Goal: Transaction & Acquisition: Download file/media

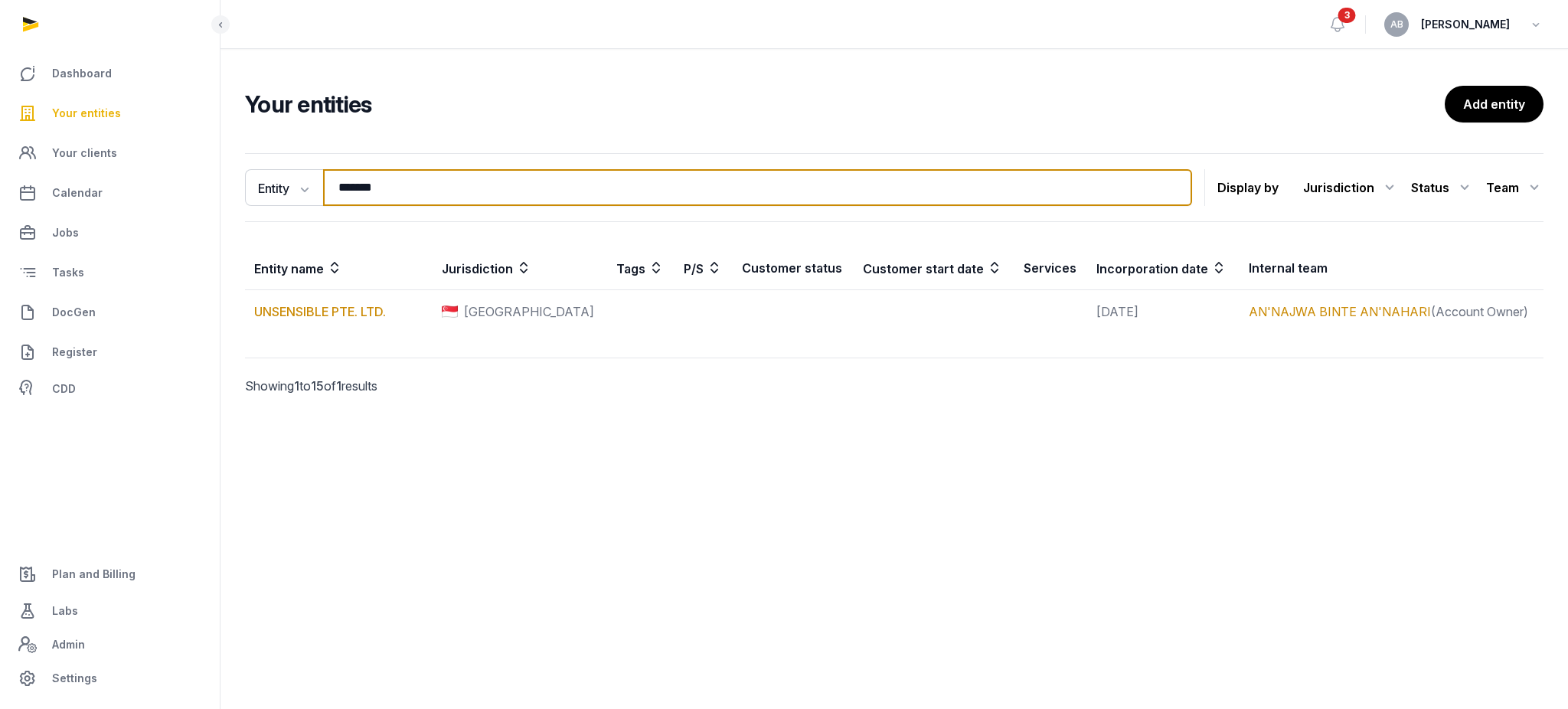
click at [429, 193] on input "*******" at bounding box center [758, 187] width 869 height 37
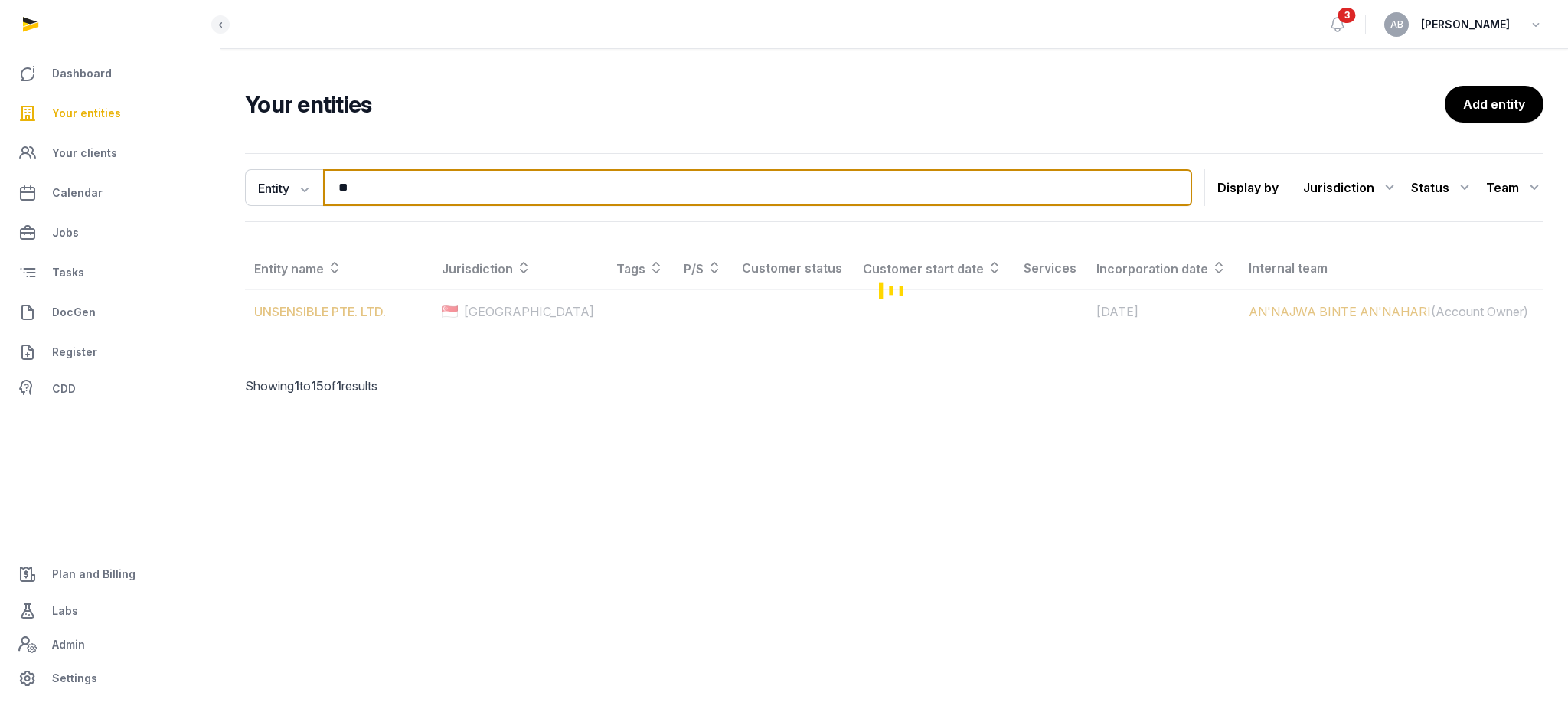
type input "*"
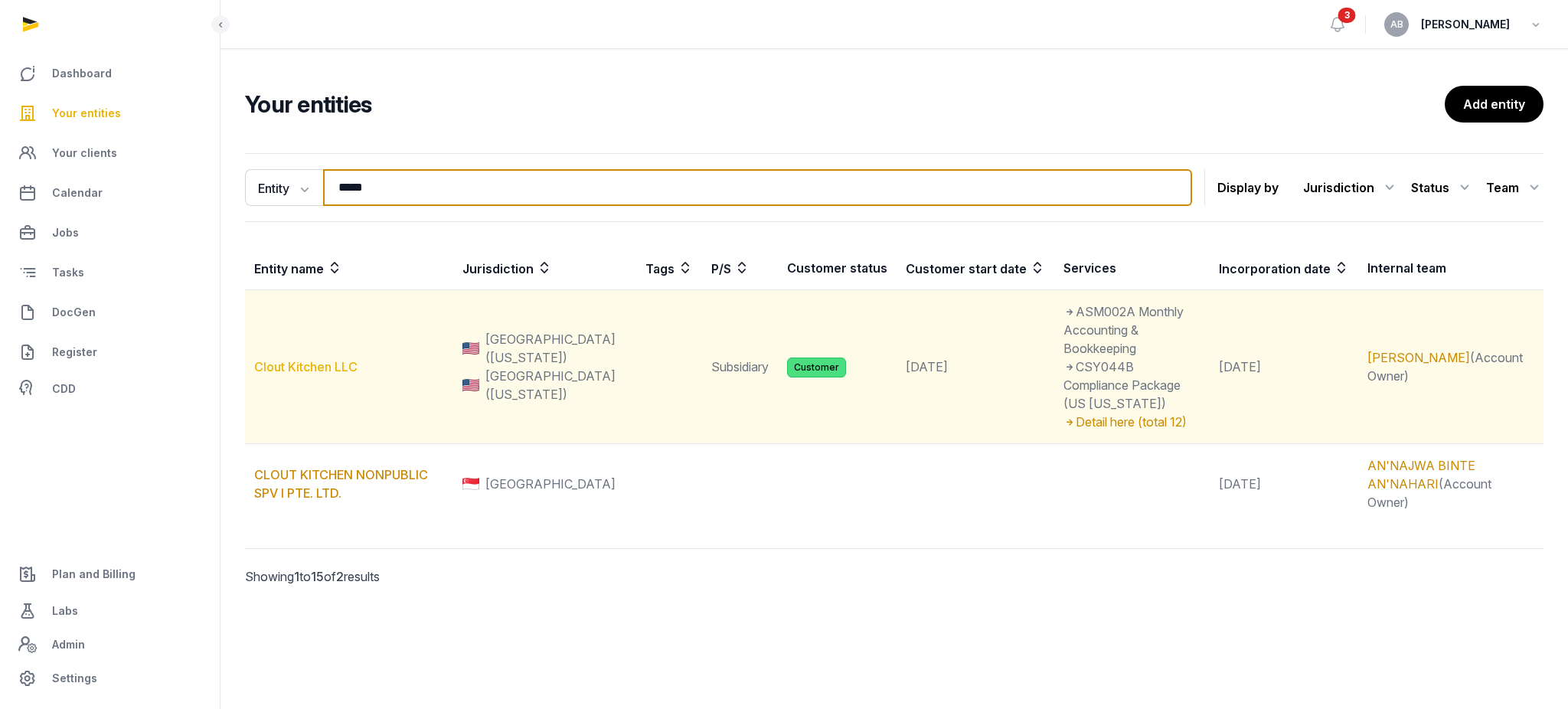
type input "*****"
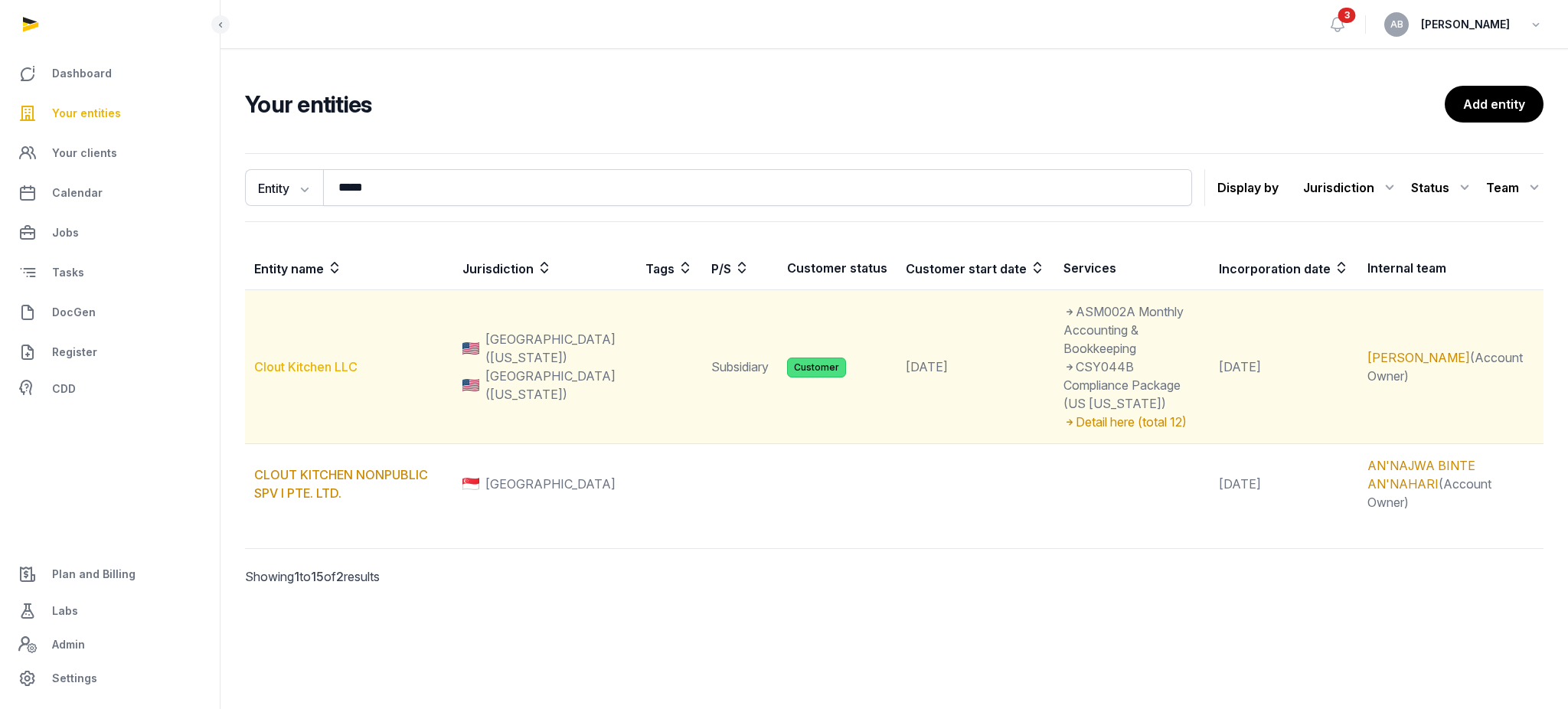
click at [274, 359] on link "Clout Kitchen LLC" at bounding box center [306, 366] width 103 height 15
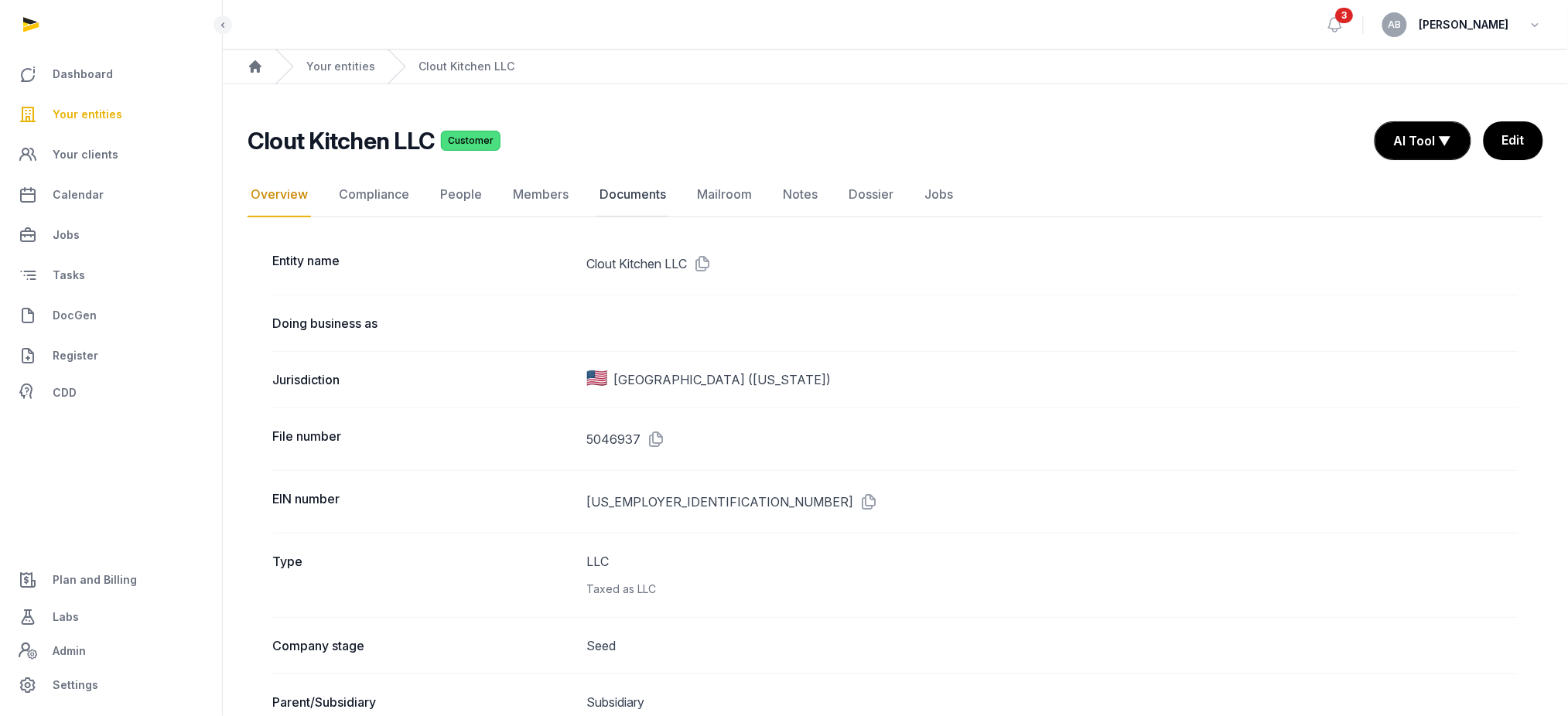
click at [636, 194] on link "Documents" at bounding box center [632, 195] width 72 height 45
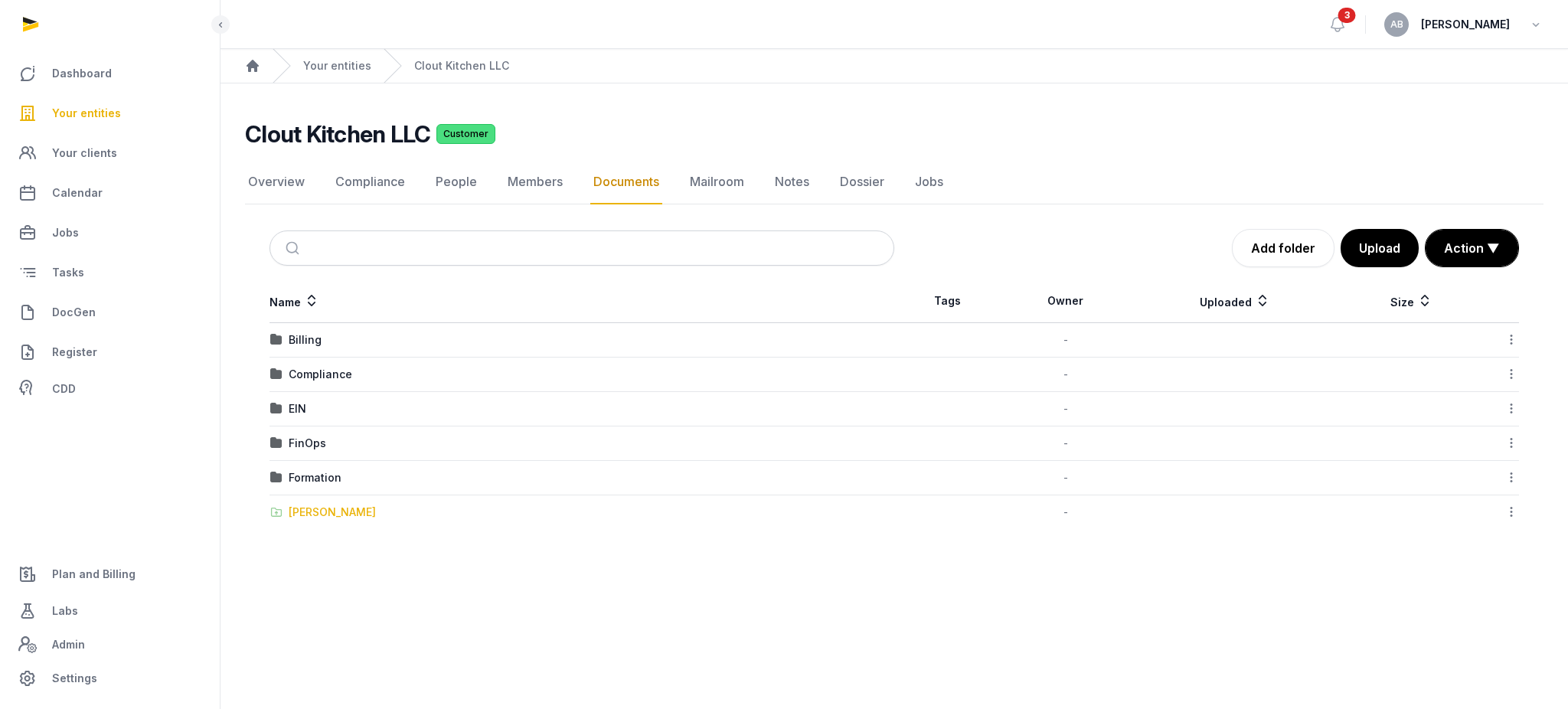
click at [301, 512] on div "[PERSON_NAME]" at bounding box center [332, 512] width 87 height 15
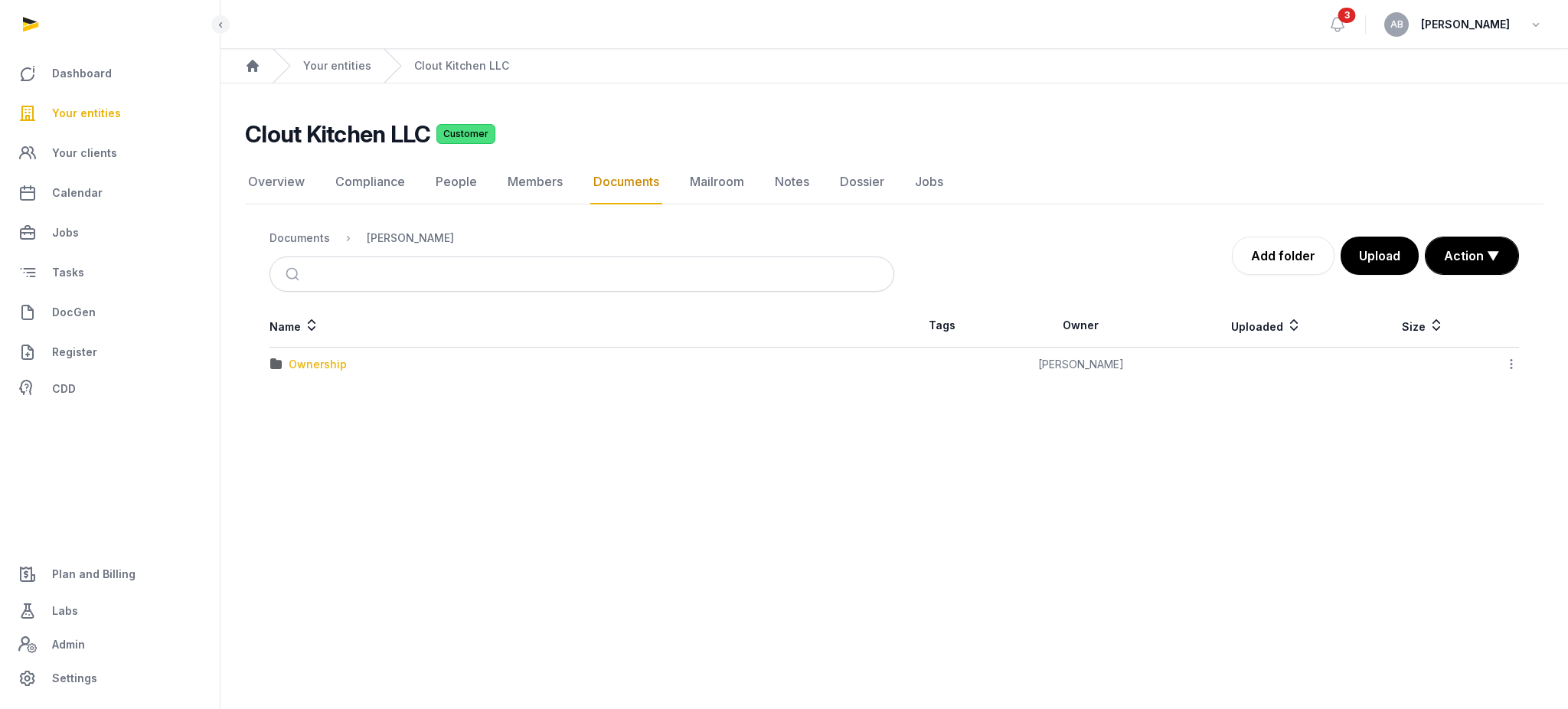
click at [312, 367] on div "Ownership" at bounding box center [318, 364] width 58 height 15
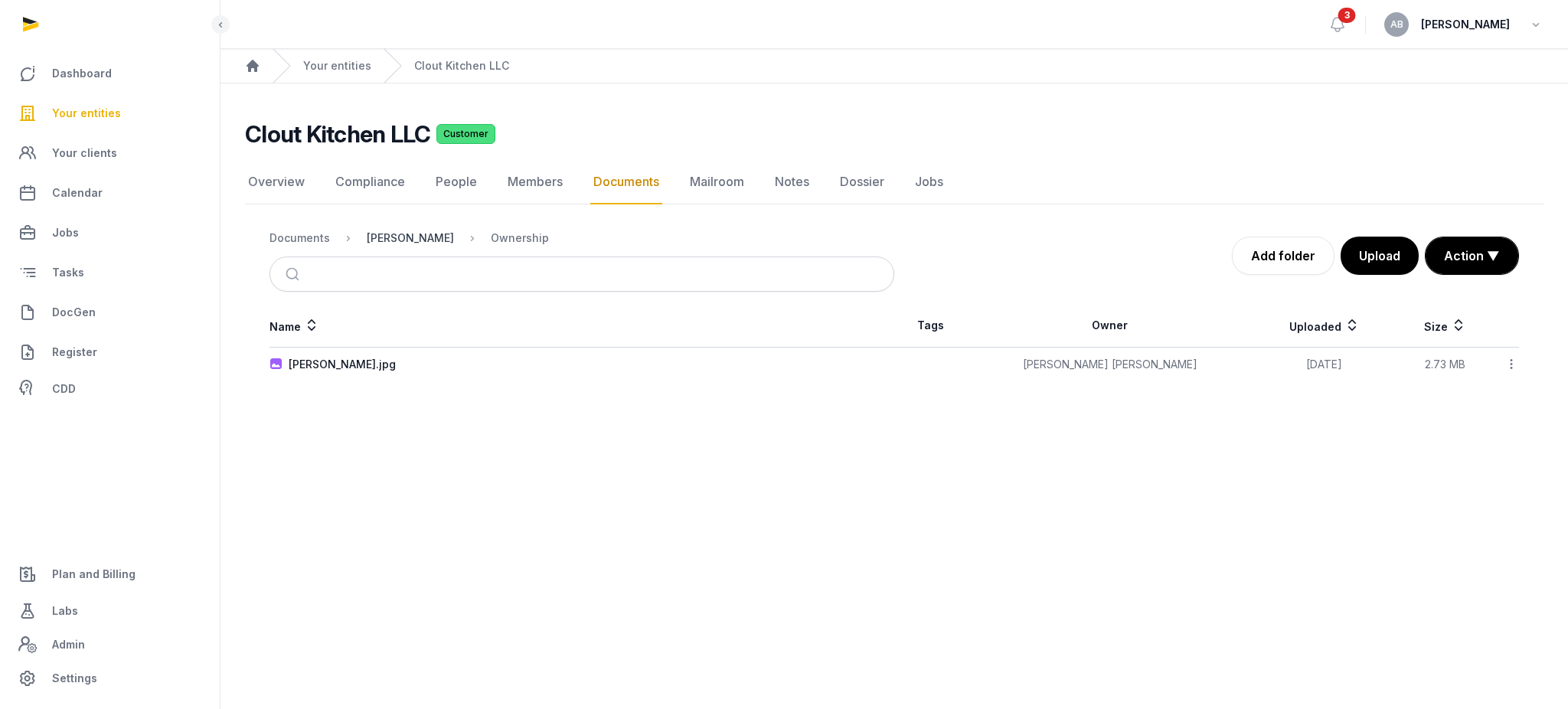
click at [382, 238] on div "[PERSON_NAME]" at bounding box center [410, 238] width 87 height 15
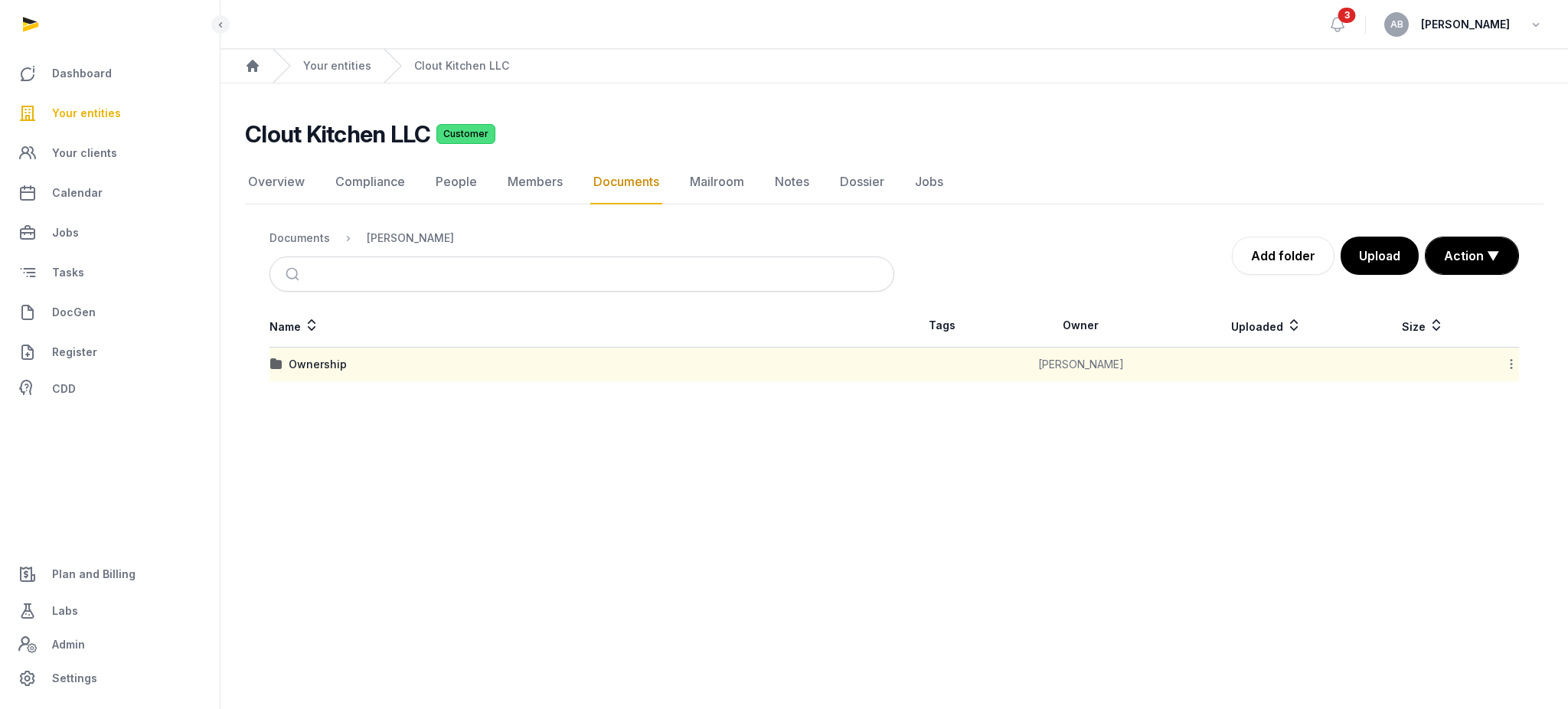
click at [321, 226] on nav "Documents Shared Folder" at bounding box center [581, 238] width 625 height 37
click at [297, 232] on div "Documents" at bounding box center [299, 238] width 61 height 15
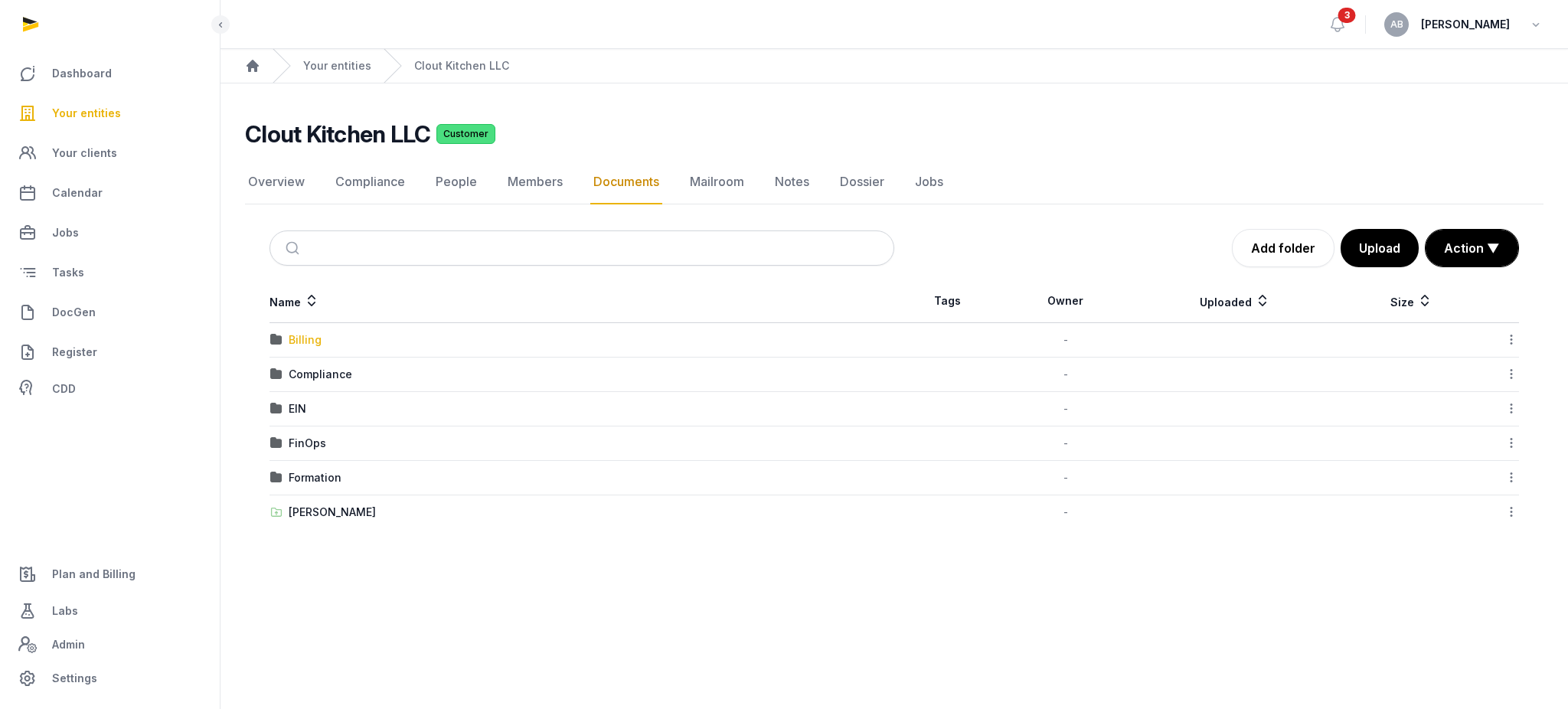
click at [296, 340] on div "Billing" at bounding box center [306, 340] width 33 height 15
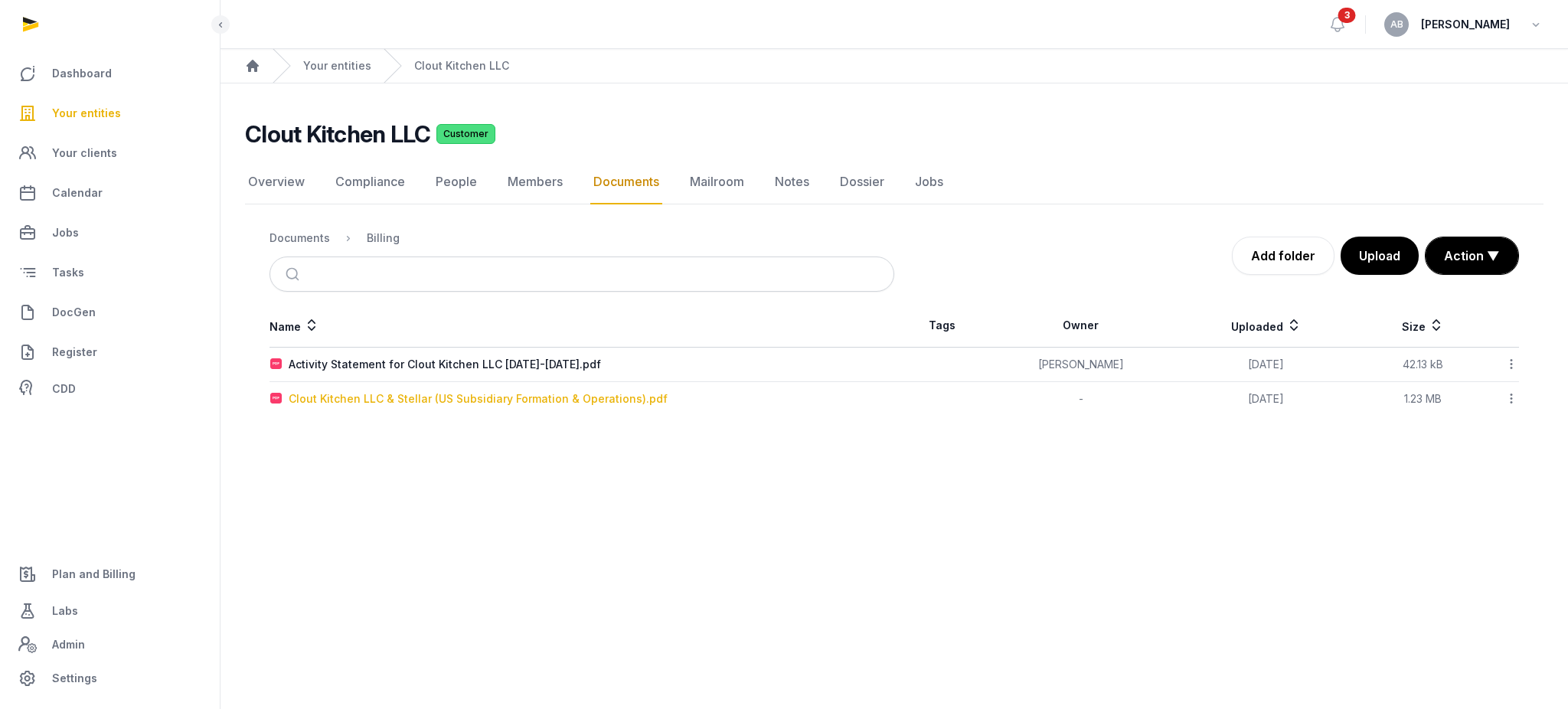
click at [329, 396] on div "Clout Kitchen LLC & Stellar (US Subsidiary Formation & Operations).pdf" at bounding box center [478, 399] width 379 height 15
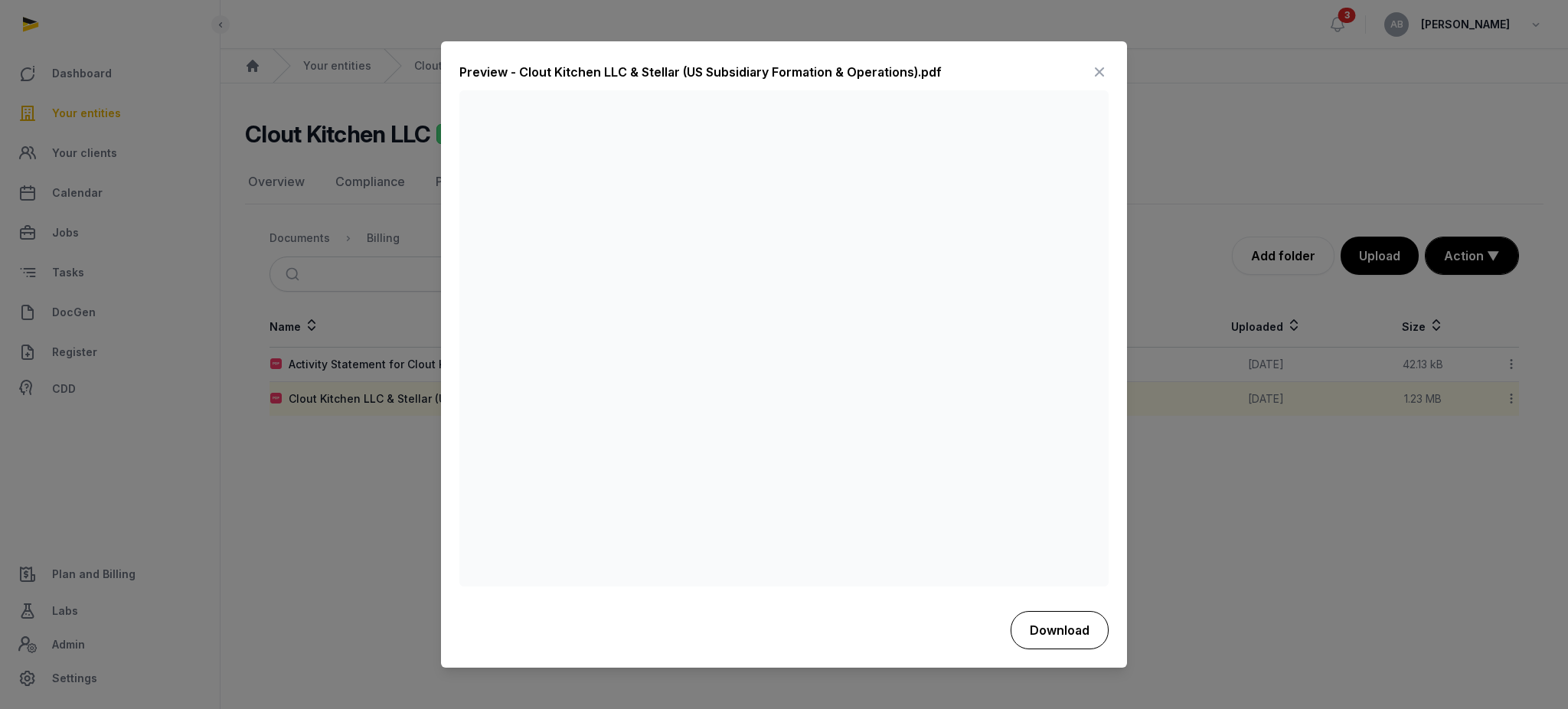
click at [1047, 631] on button "Download" at bounding box center [1059, 630] width 98 height 39
click at [703, 72] on div "Preview - Clout Kitchen LLC & Stellar (US Subsidiary Formation & Operations).pdf" at bounding box center [700, 72] width 483 height 18
click at [1095, 73] on icon at bounding box center [1099, 72] width 18 height 24
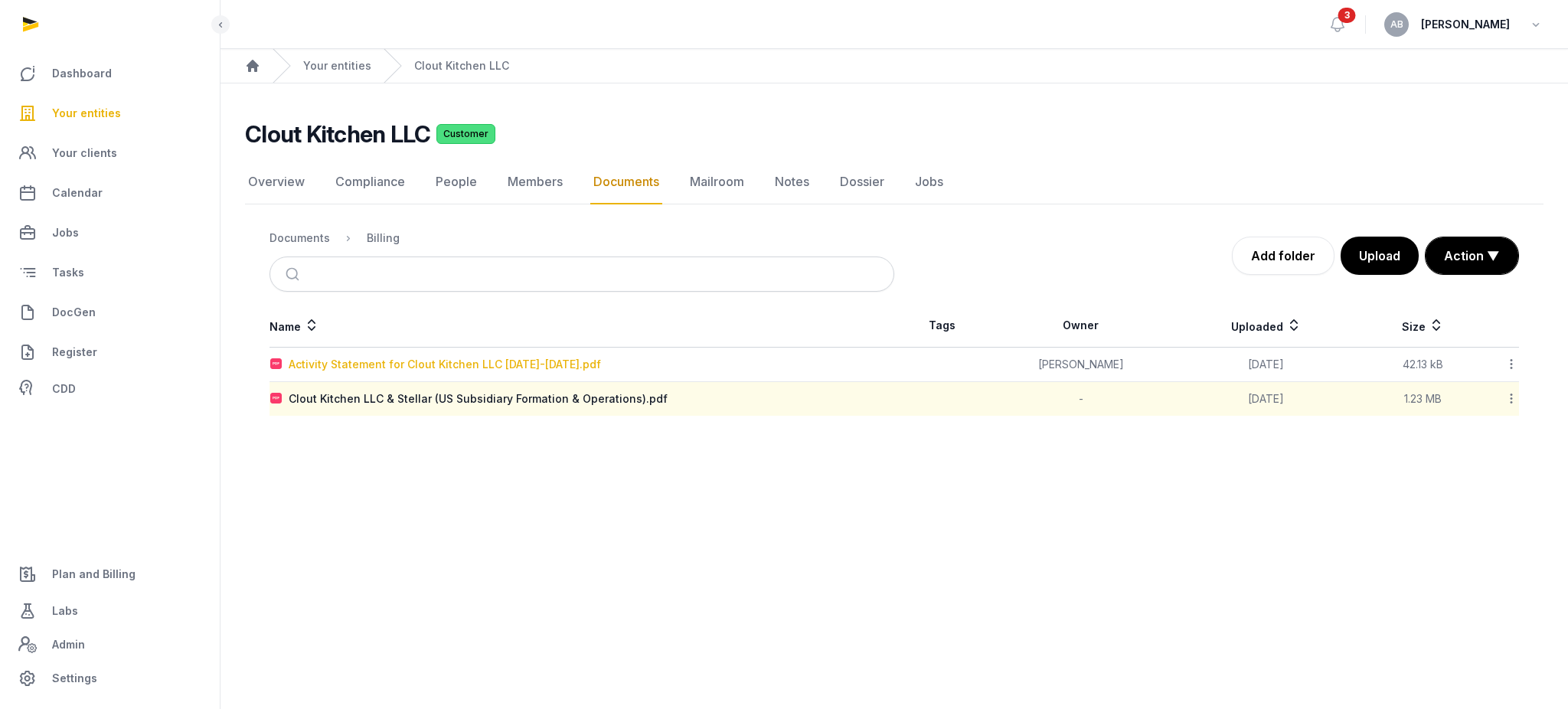
click at [505, 359] on div "Activity Statement for Clout Kitchen LLC [DATE]-[DATE].pdf" at bounding box center [445, 364] width 313 height 15
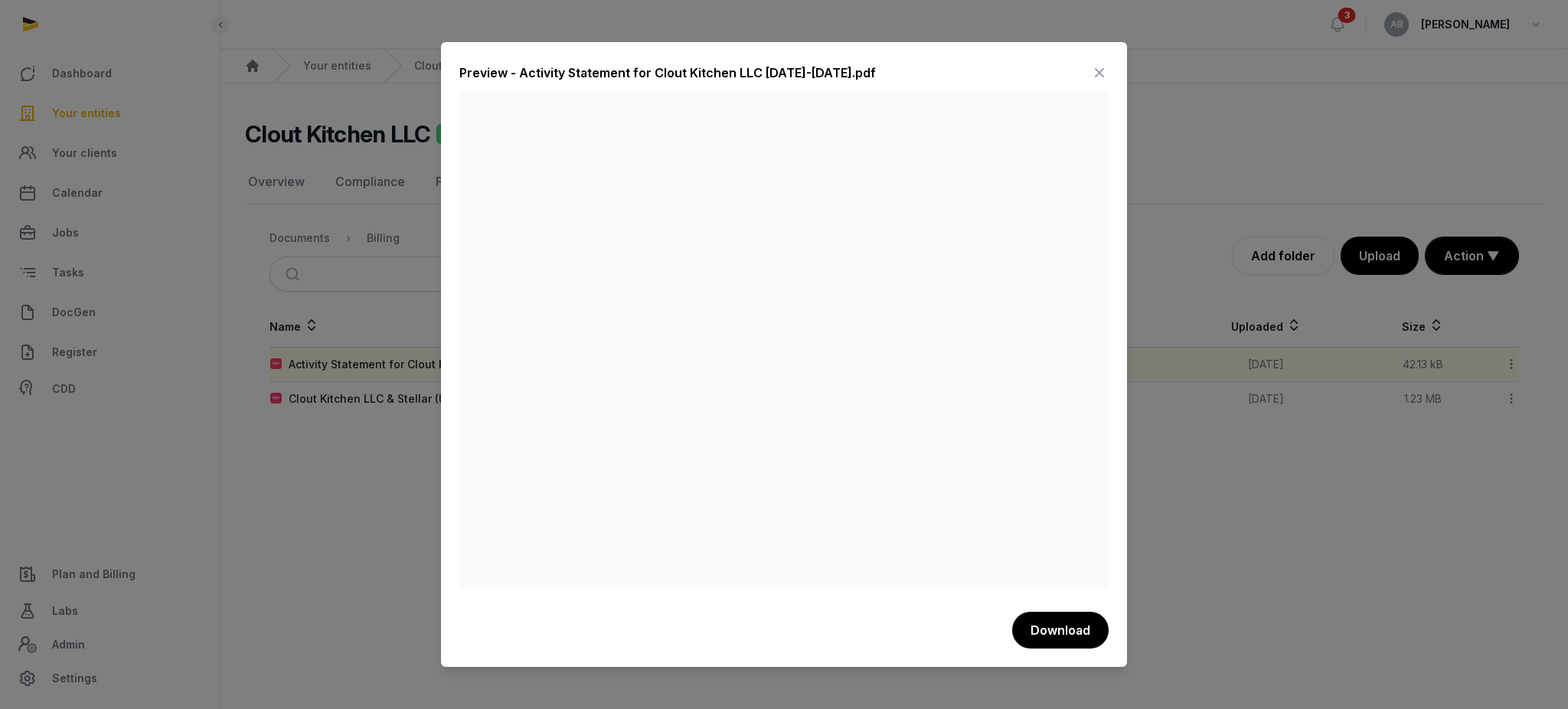
click at [1099, 69] on icon at bounding box center [1099, 72] width 18 height 24
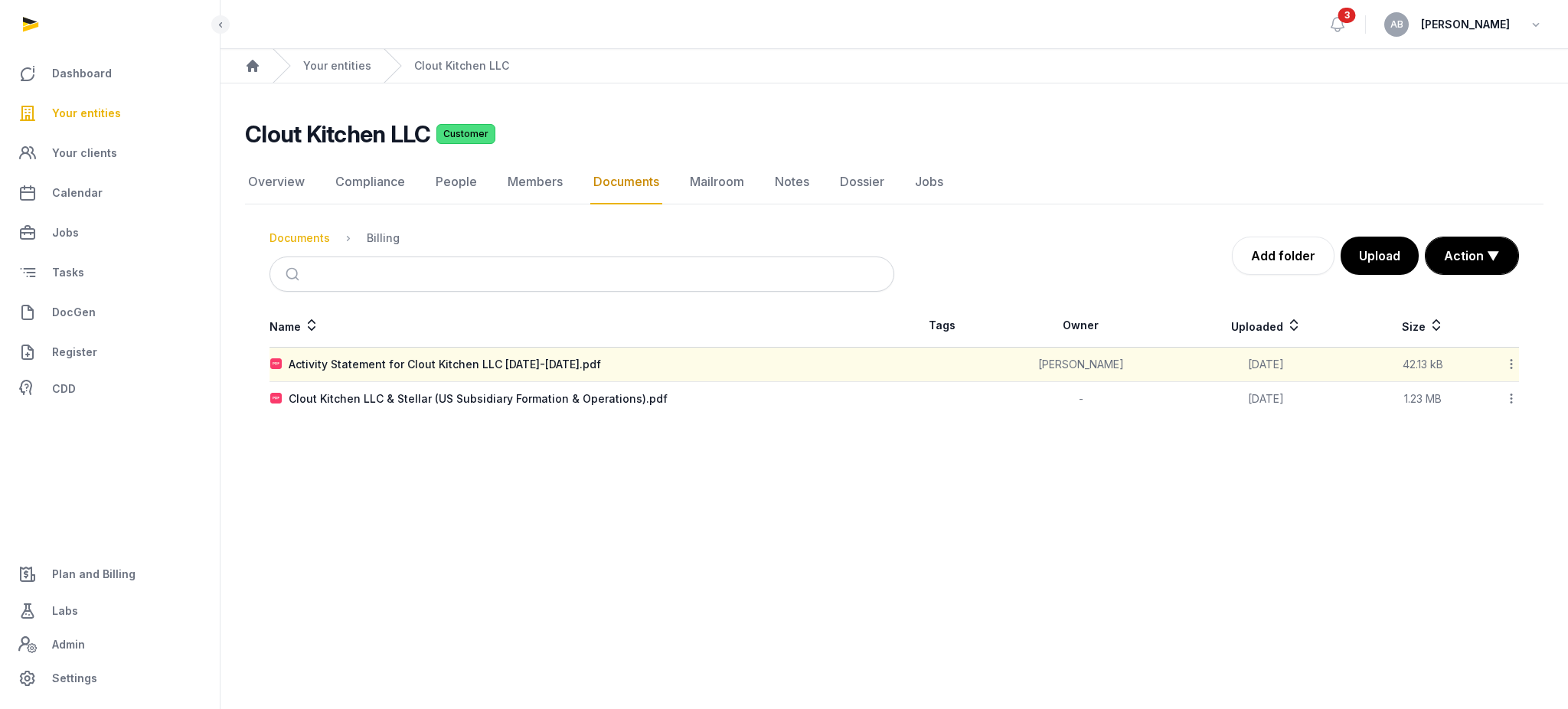
click at [302, 236] on div "Documents" at bounding box center [299, 238] width 61 height 15
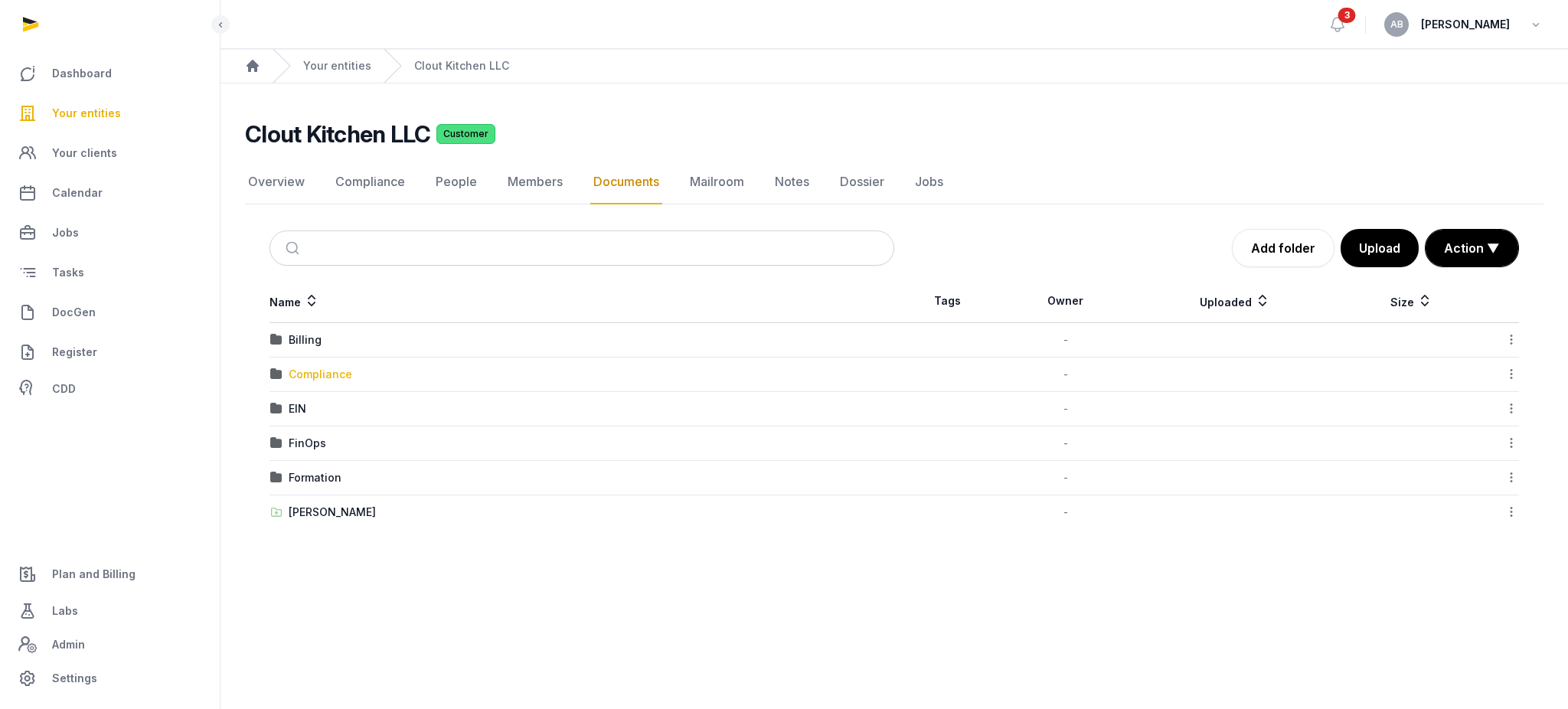
click at [328, 377] on div "Compliance" at bounding box center [321, 374] width 64 height 15
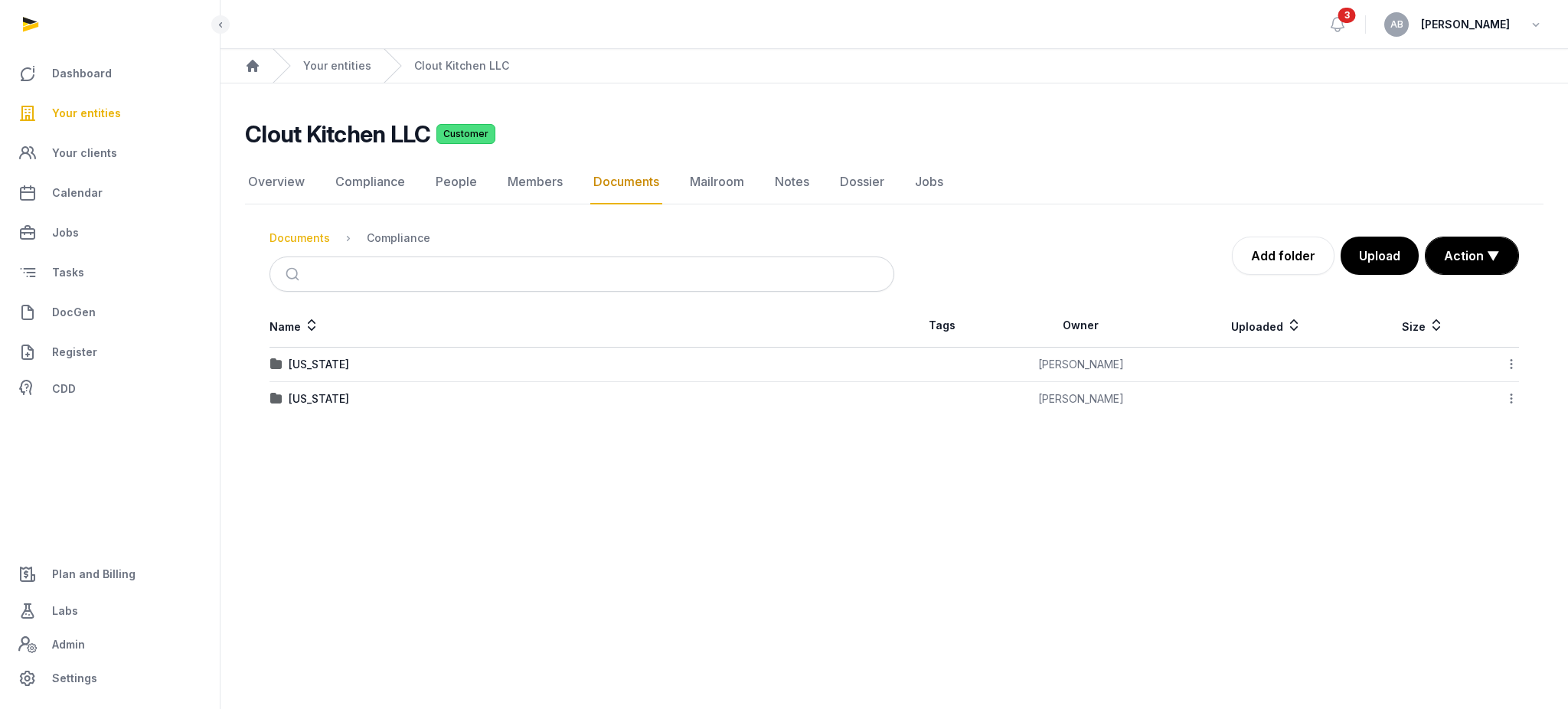
click at [300, 234] on div "Documents" at bounding box center [299, 238] width 61 height 15
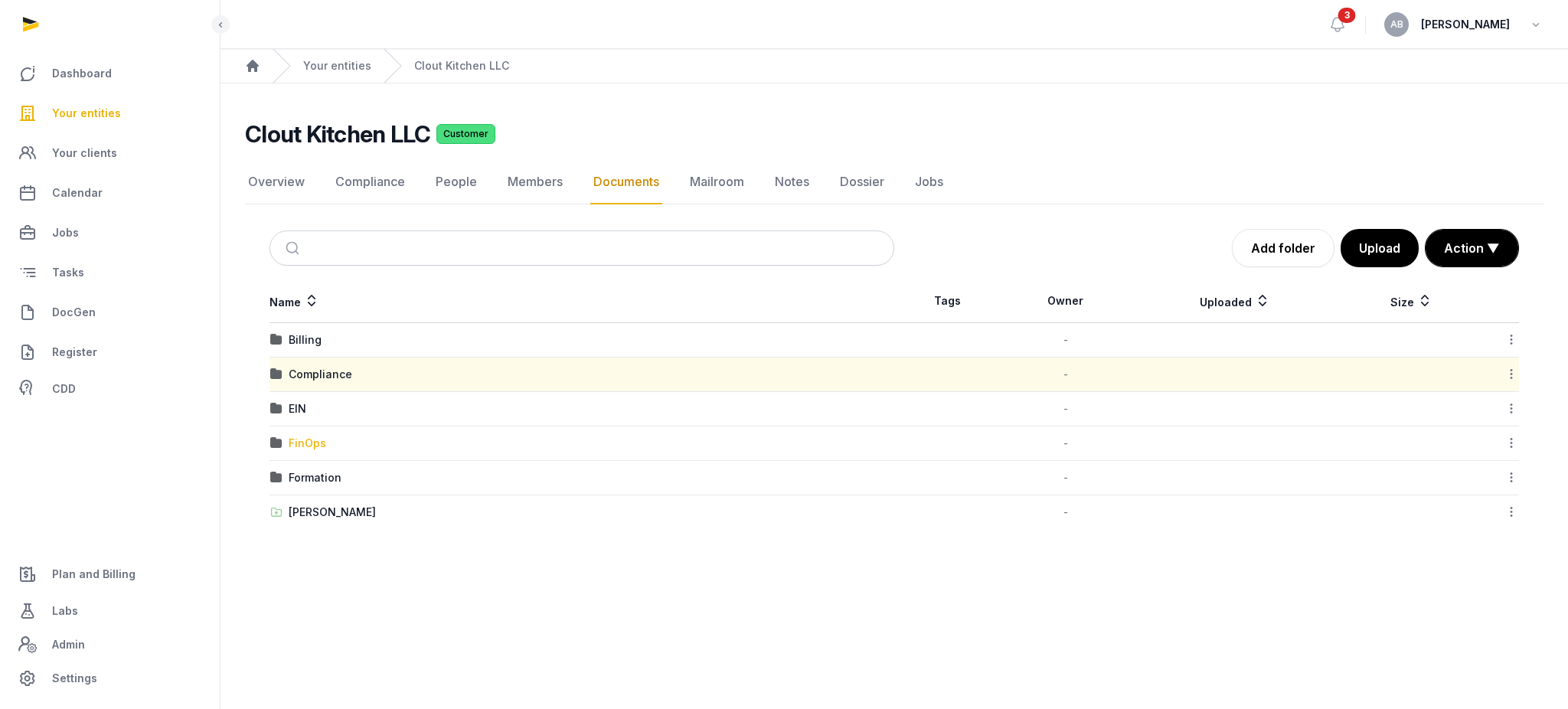
click at [298, 437] on div "FinOps" at bounding box center [308, 443] width 38 height 15
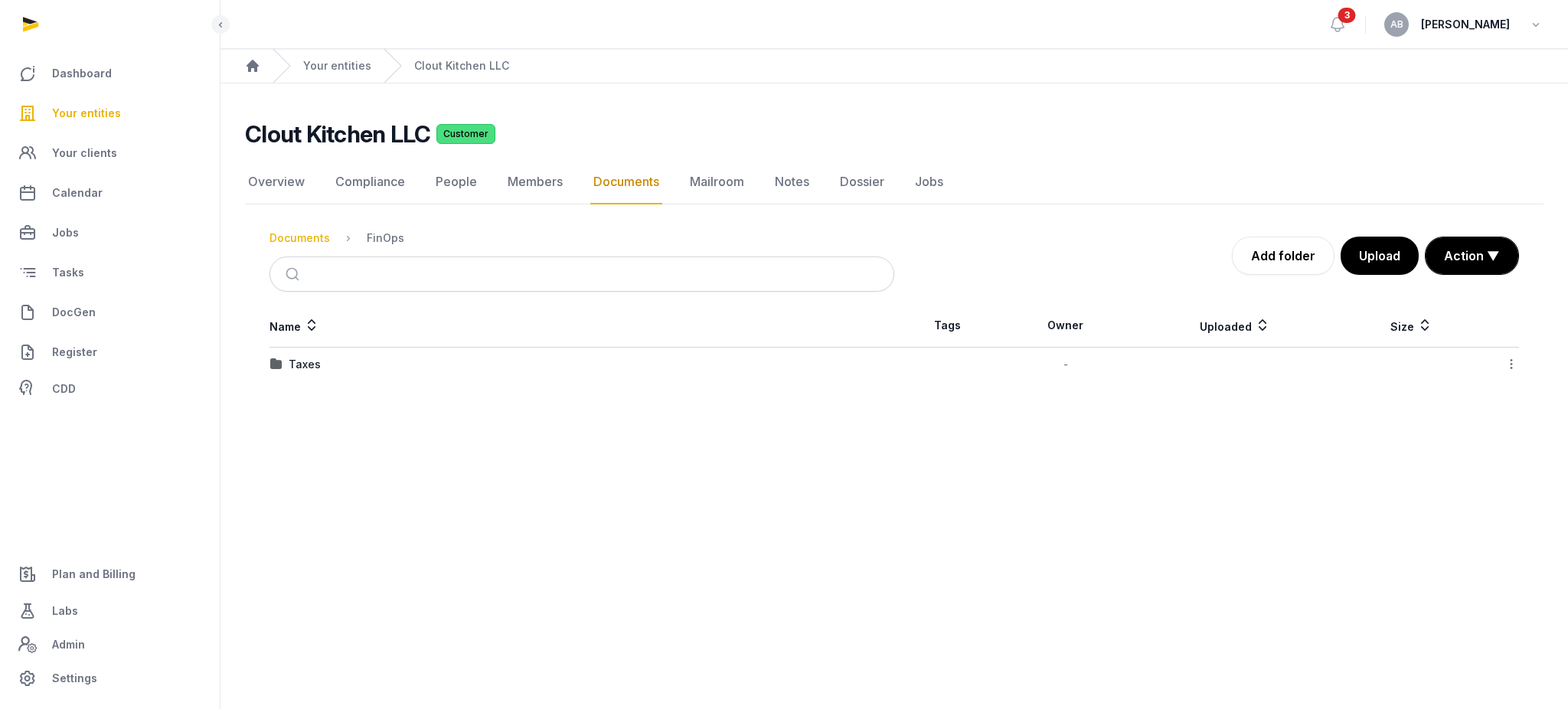
click at [309, 233] on div "Documents" at bounding box center [299, 238] width 61 height 15
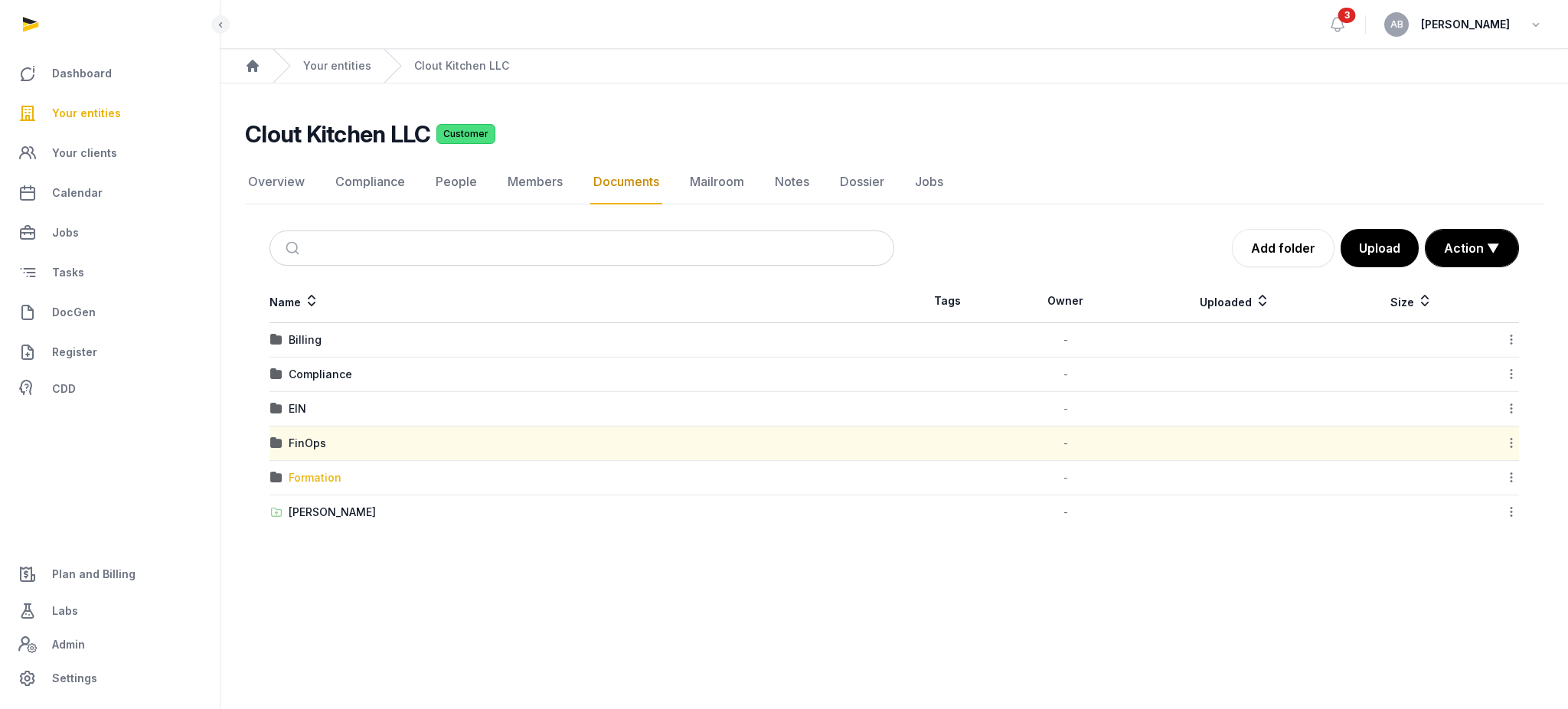
click at [299, 474] on div "Formation" at bounding box center [315, 477] width 53 height 15
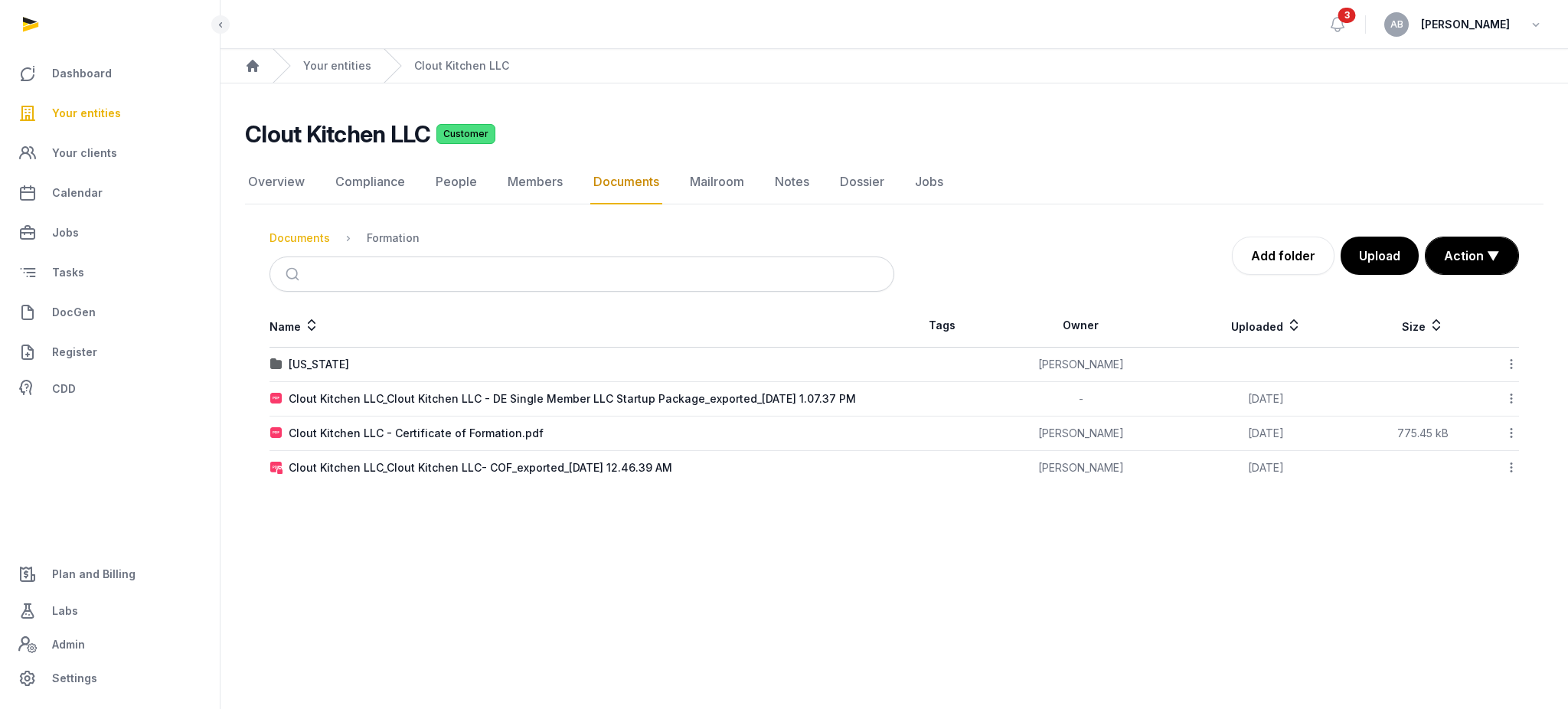
click at [305, 240] on div "Documents" at bounding box center [299, 238] width 61 height 15
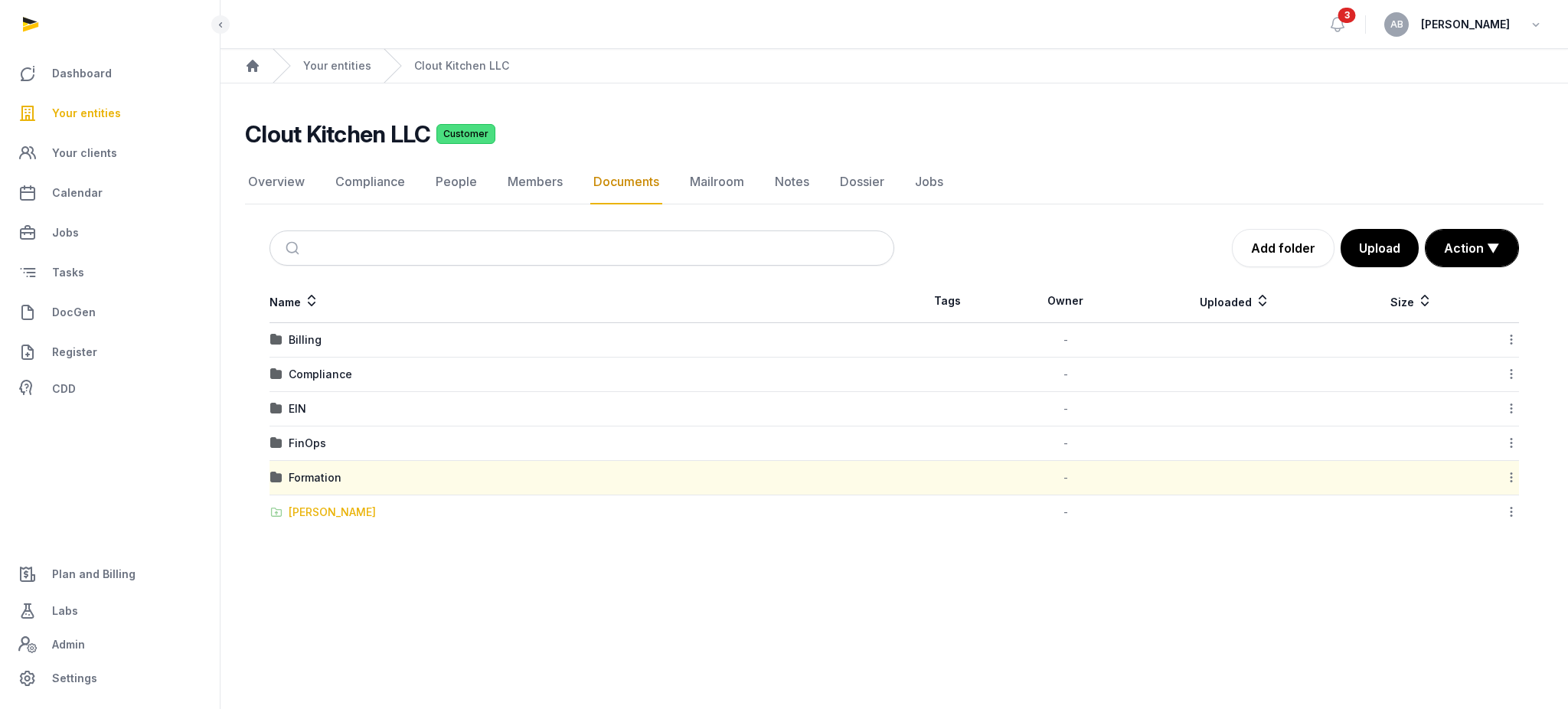
click at [300, 512] on div "[PERSON_NAME]" at bounding box center [332, 512] width 87 height 15
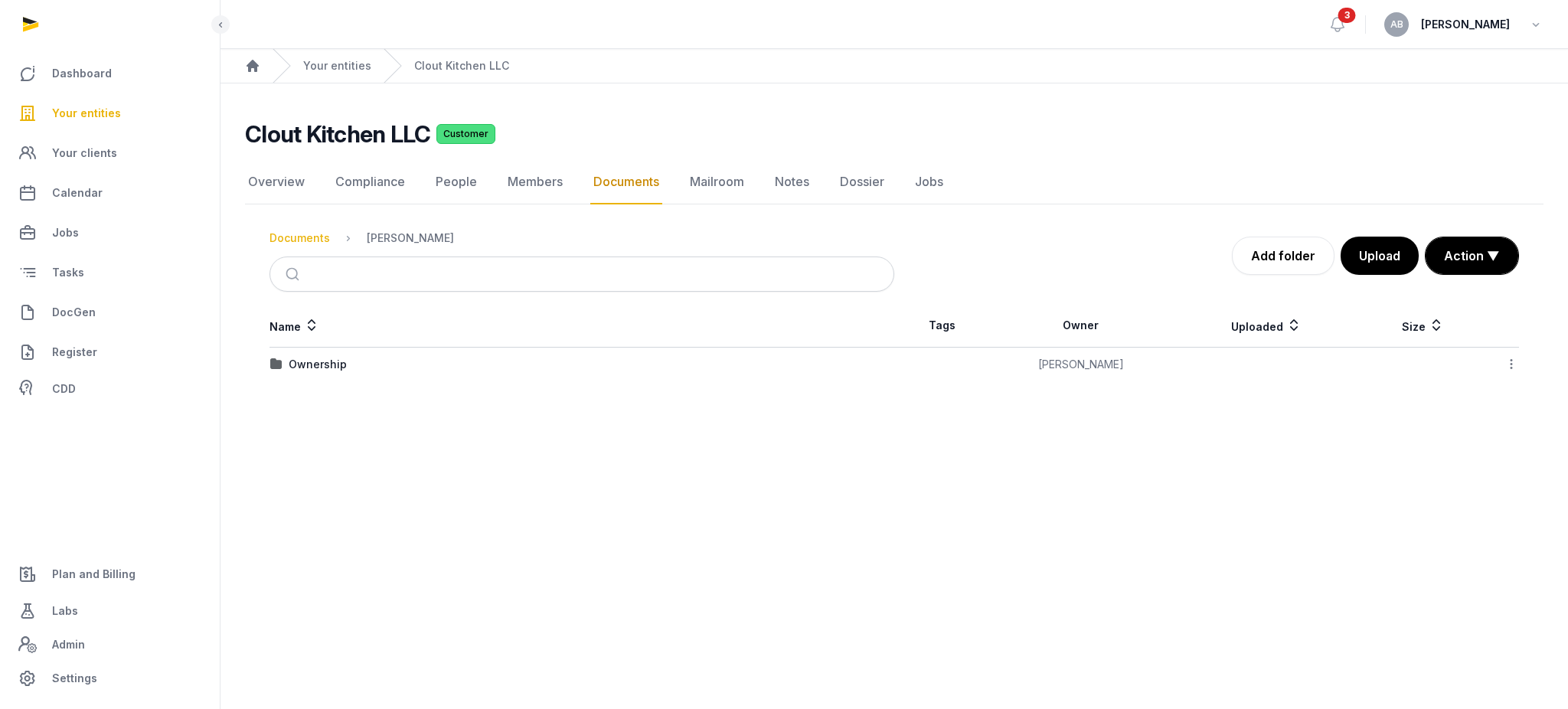
click at [315, 242] on div "Documents" at bounding box center [299, 238] width 61 height 15
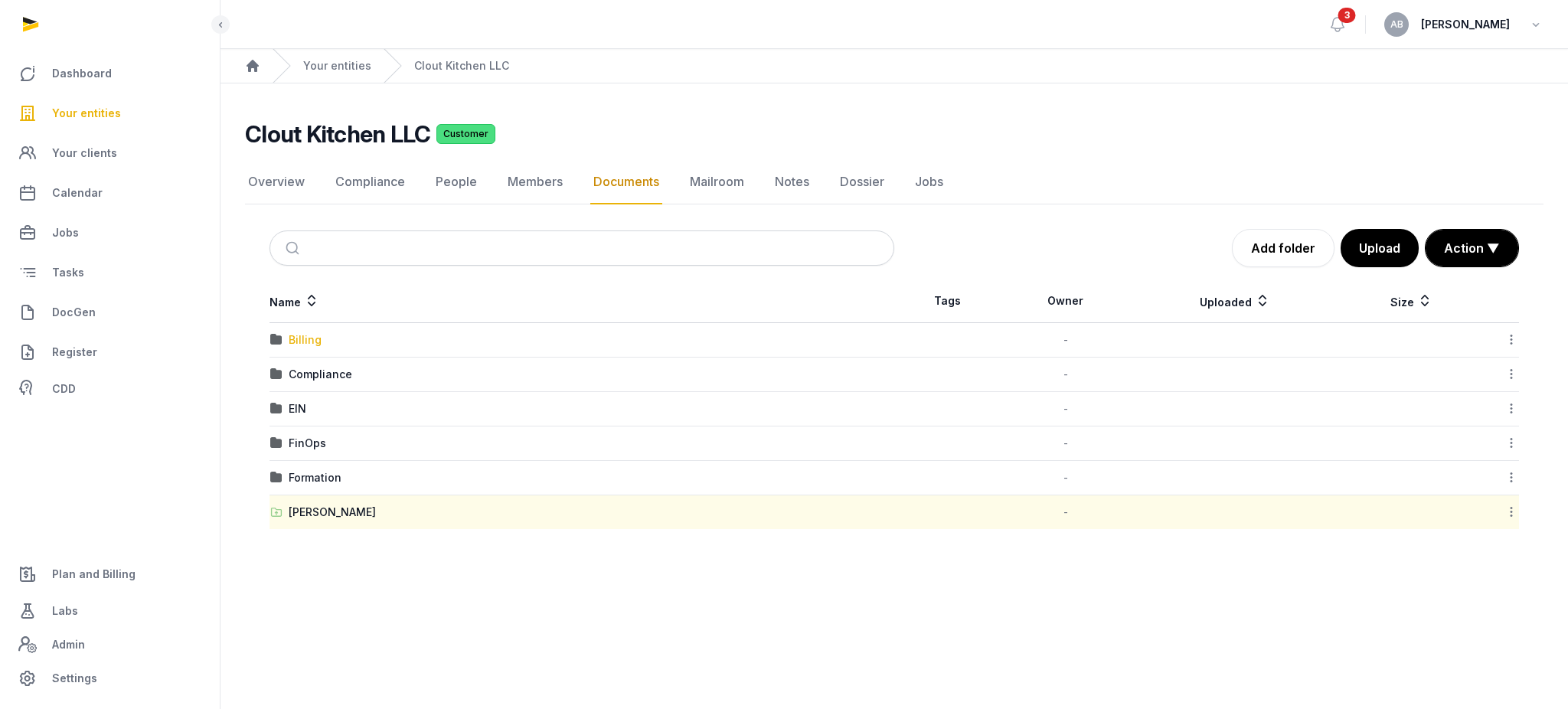
click at [308, 342] on div "Billing" at bounding box center [306, 340] width 33 height 15
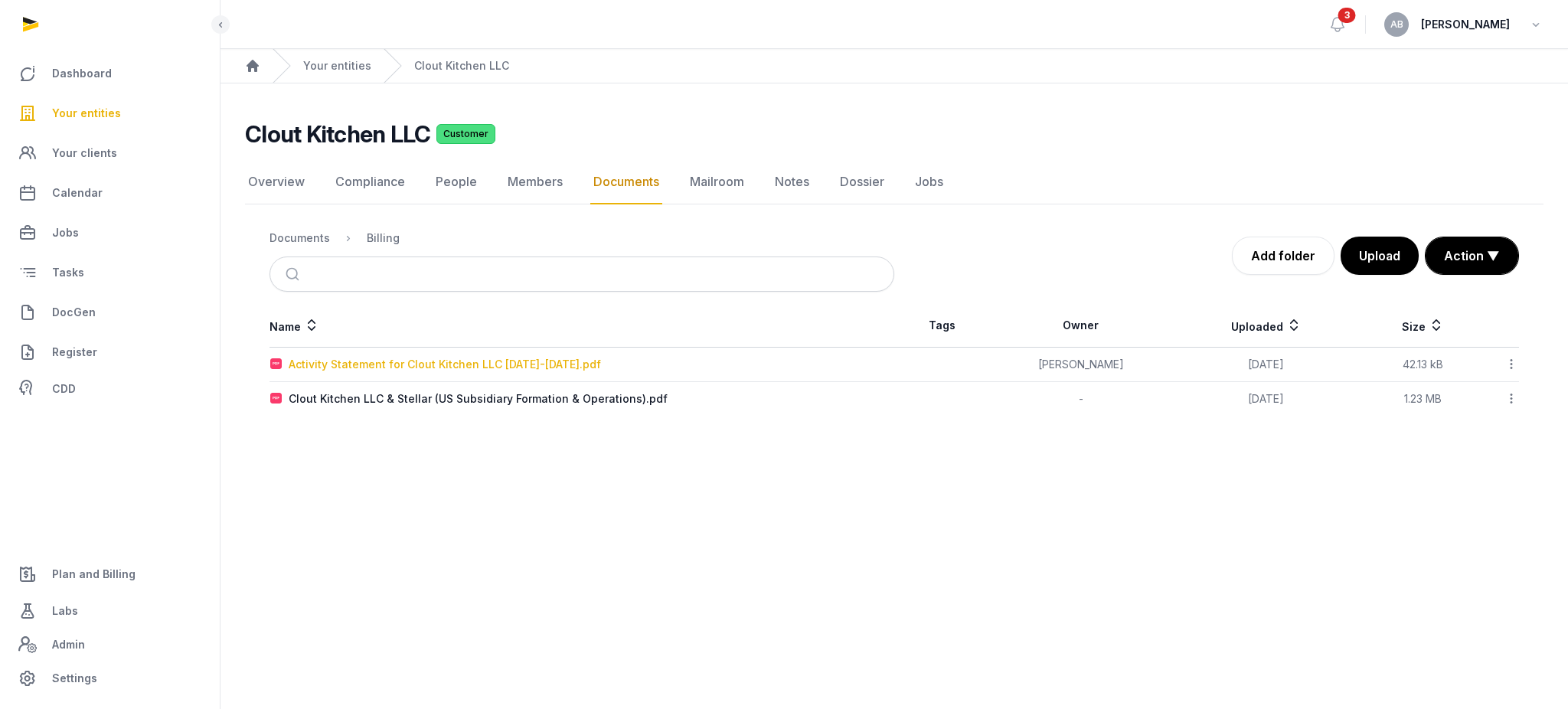
click at [342, 368] on div "Activity Statement for Clout Kitchen LLC [DATE]-[DATE].pdf" at bounding box center [445, 364] width 313 height 15
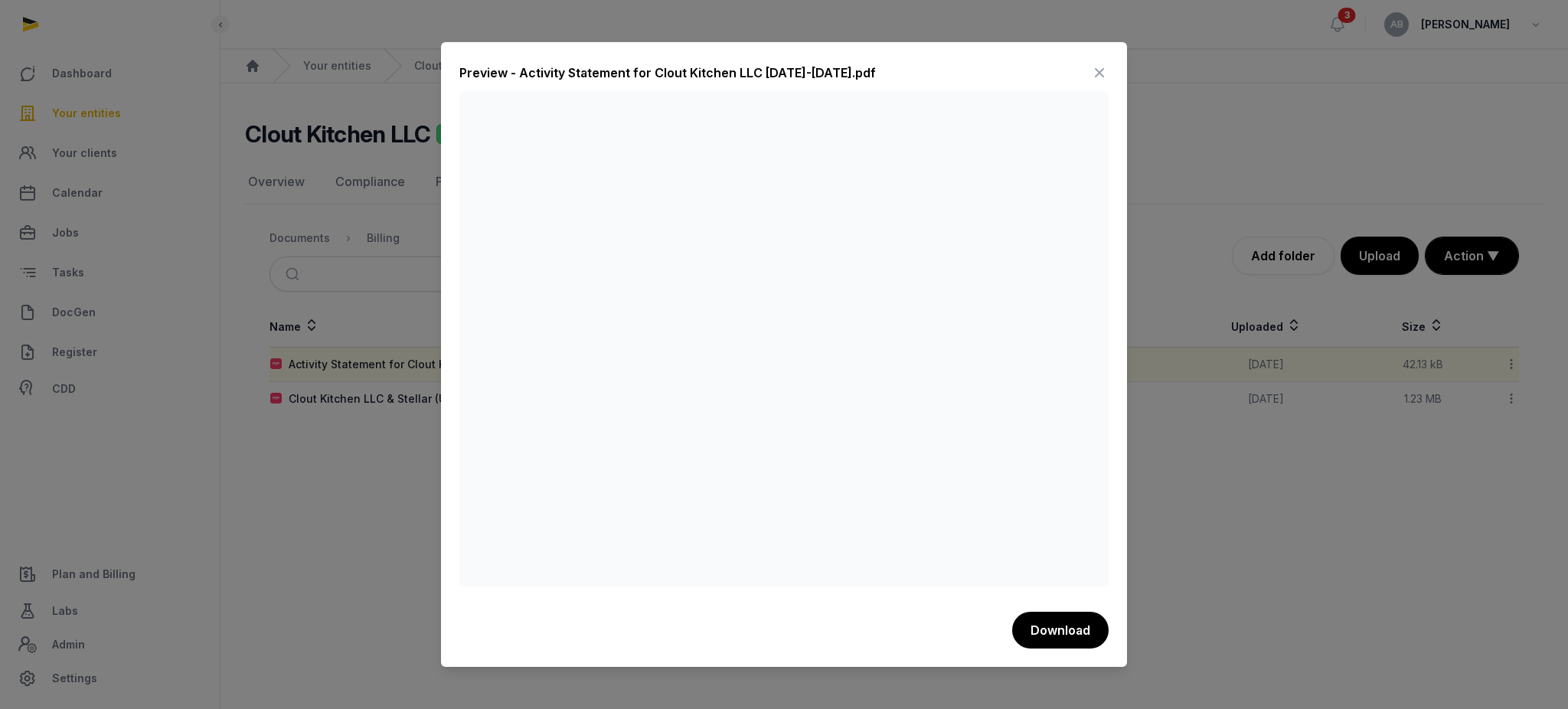
click at [1106, 71] on icon at bounding box center [1099, 72] width 18 height 24
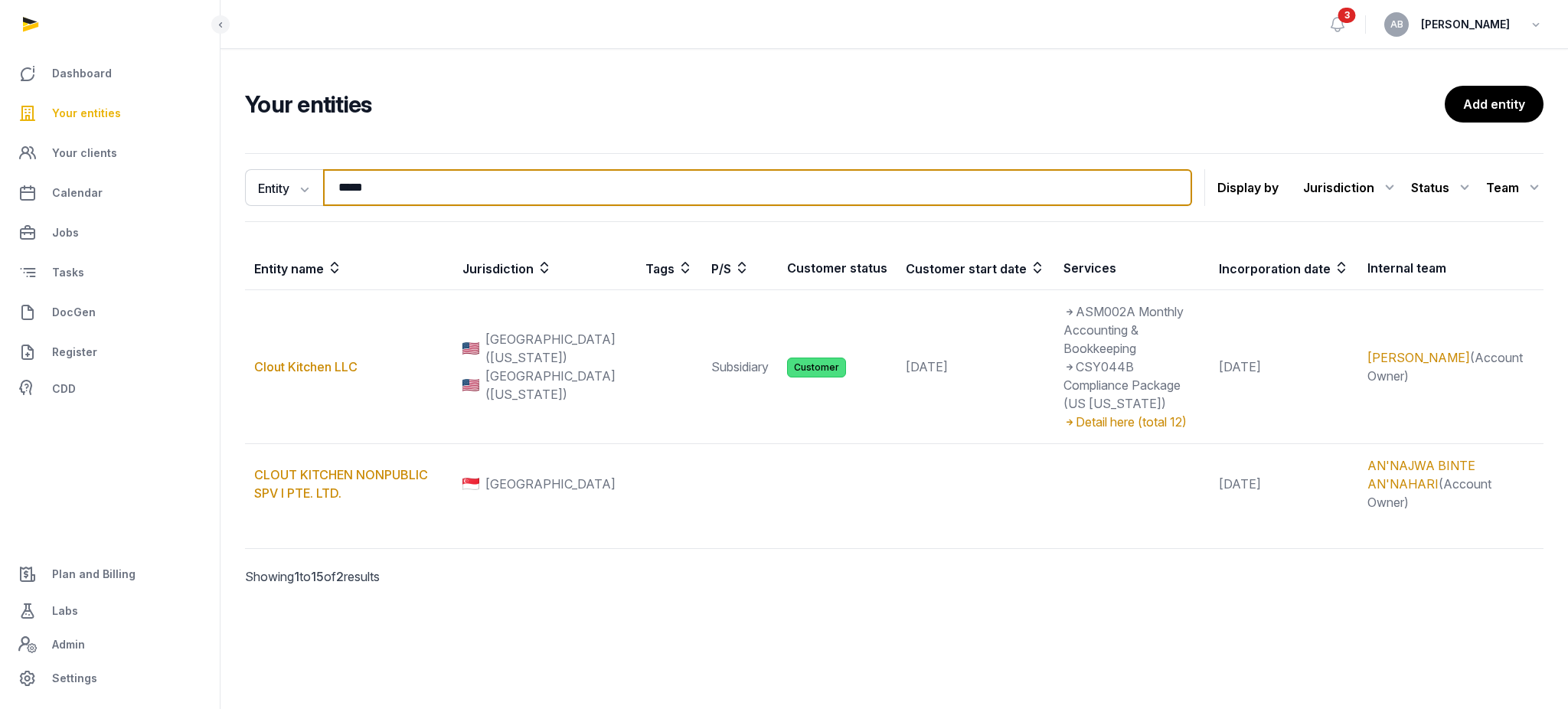
drag, startPoint x: 383, startPoint y: 196, endPoint x: 350, endPoint y: 195, distance: 33.0
click at [350, 195] on input "*****" at bounding box center [758, 187] width 869 height 37
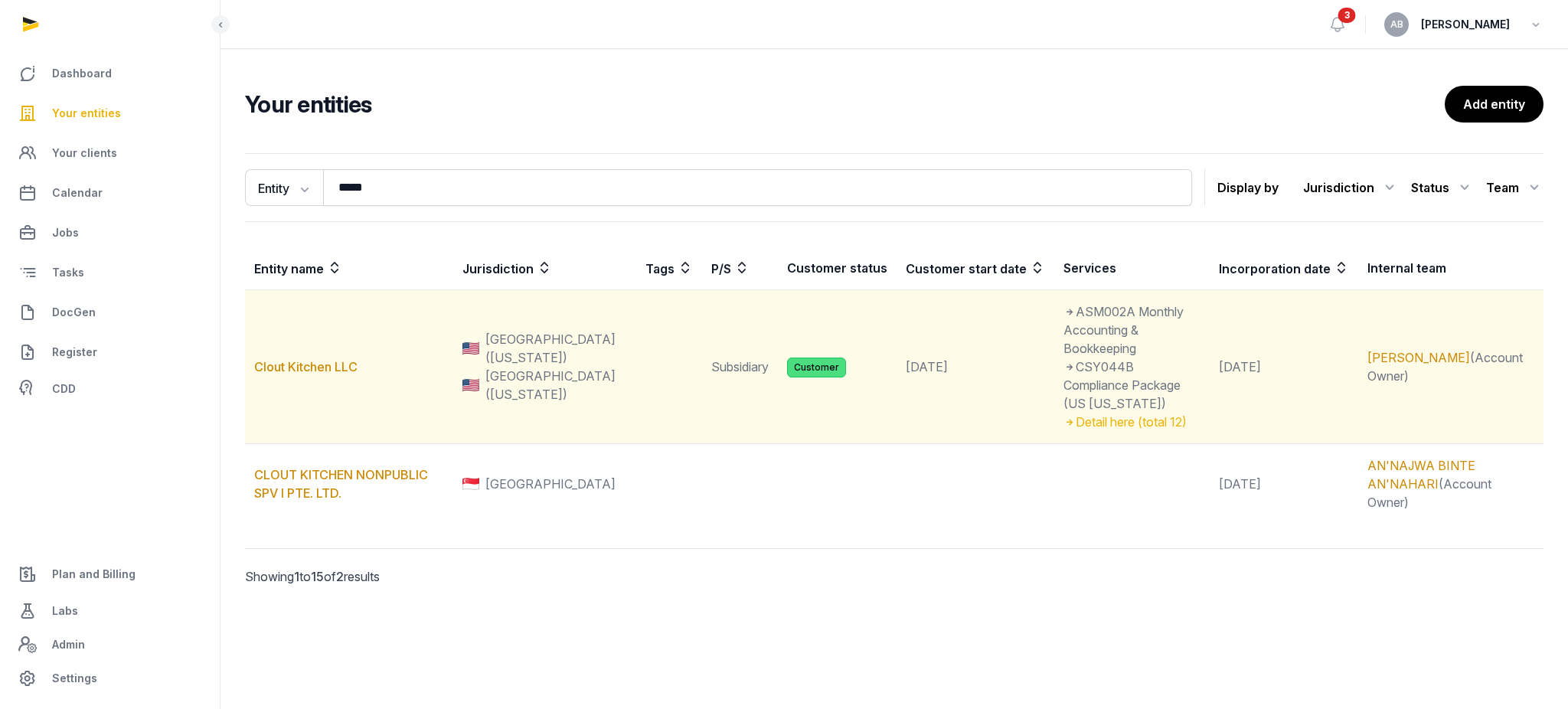
click at [1063, 413] on div "Detail here (total 12)" at bounding box center [1132, 421] width 138 height 18
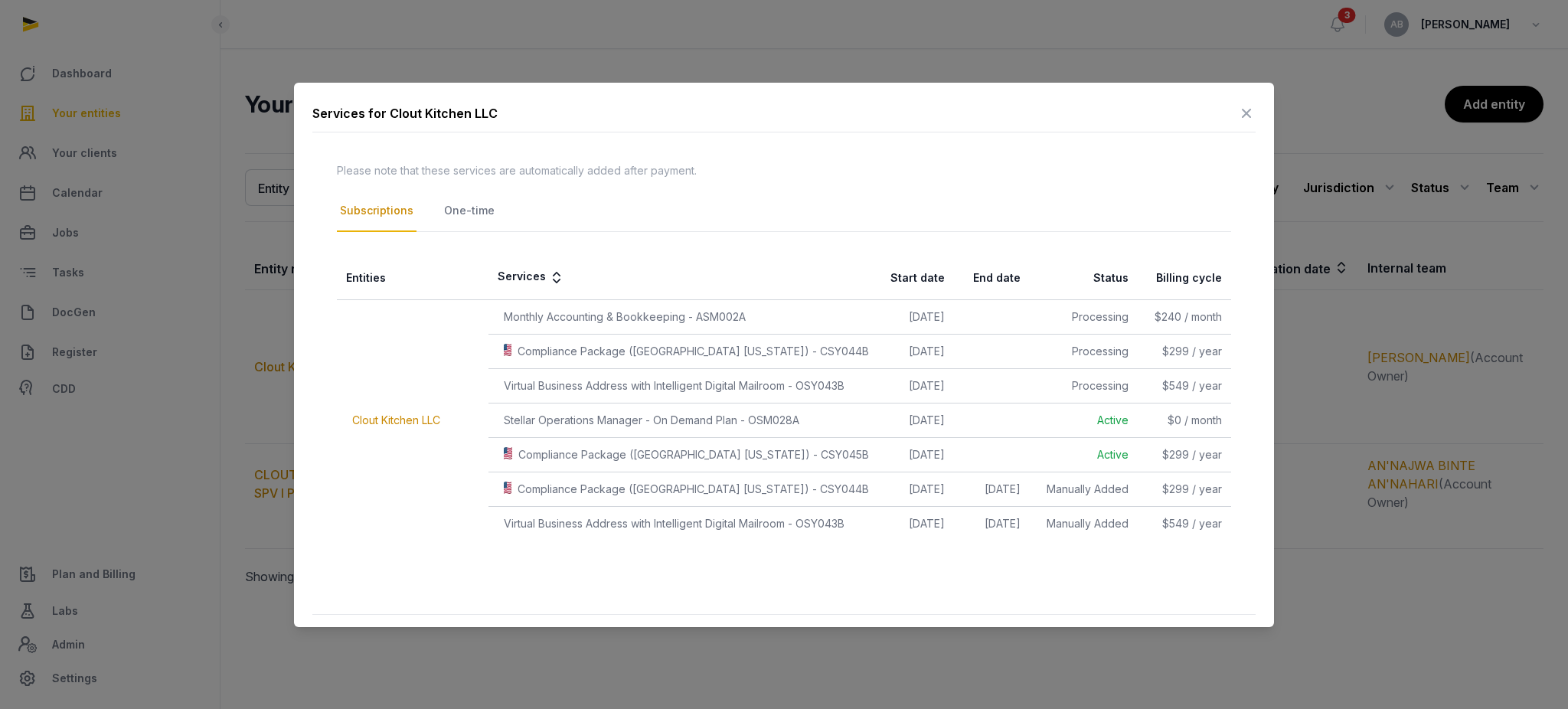
click at [443, 204] on div "One-time" at bounding box center [469, 211] width 57 height 42
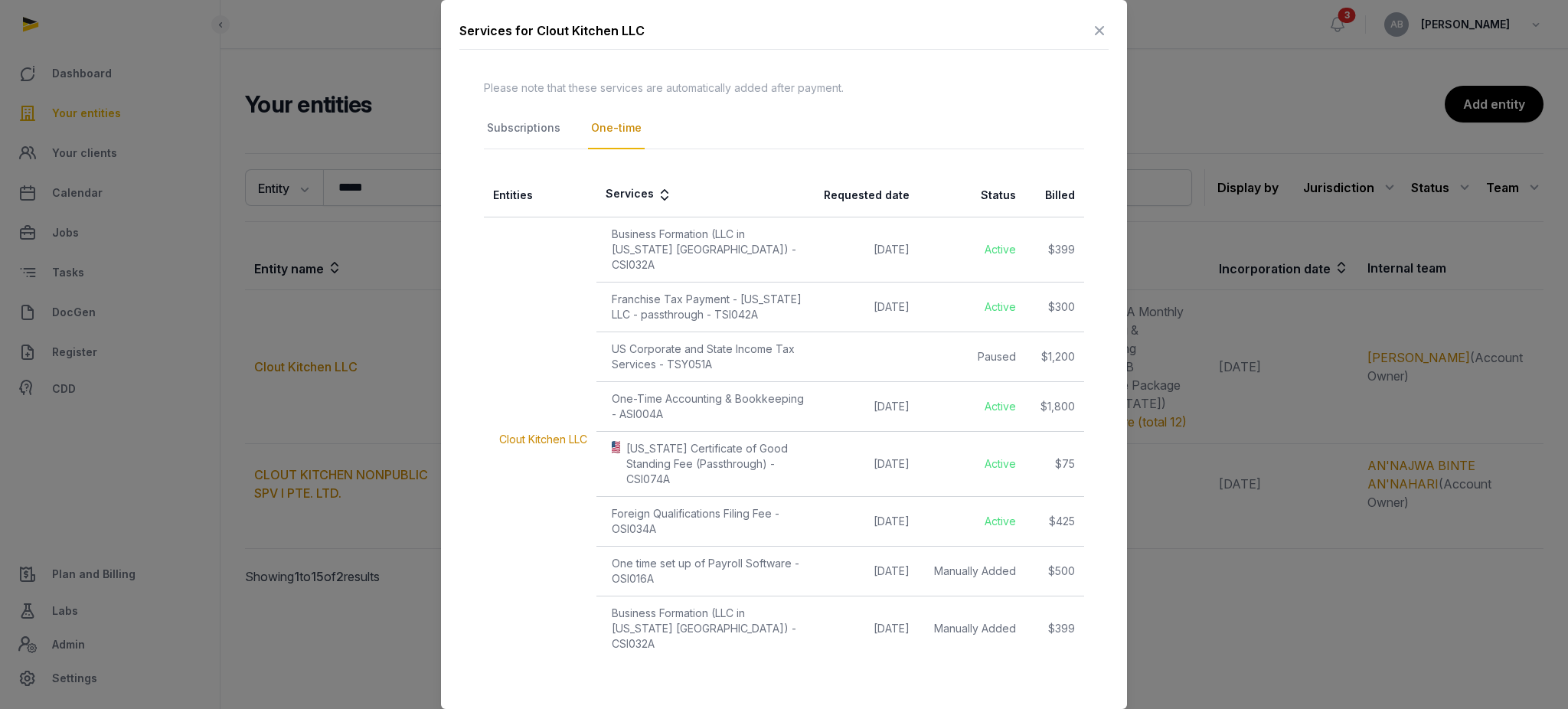
click at [1091, 29] on icon at bounding box center [1099, 30] width 18 height 24
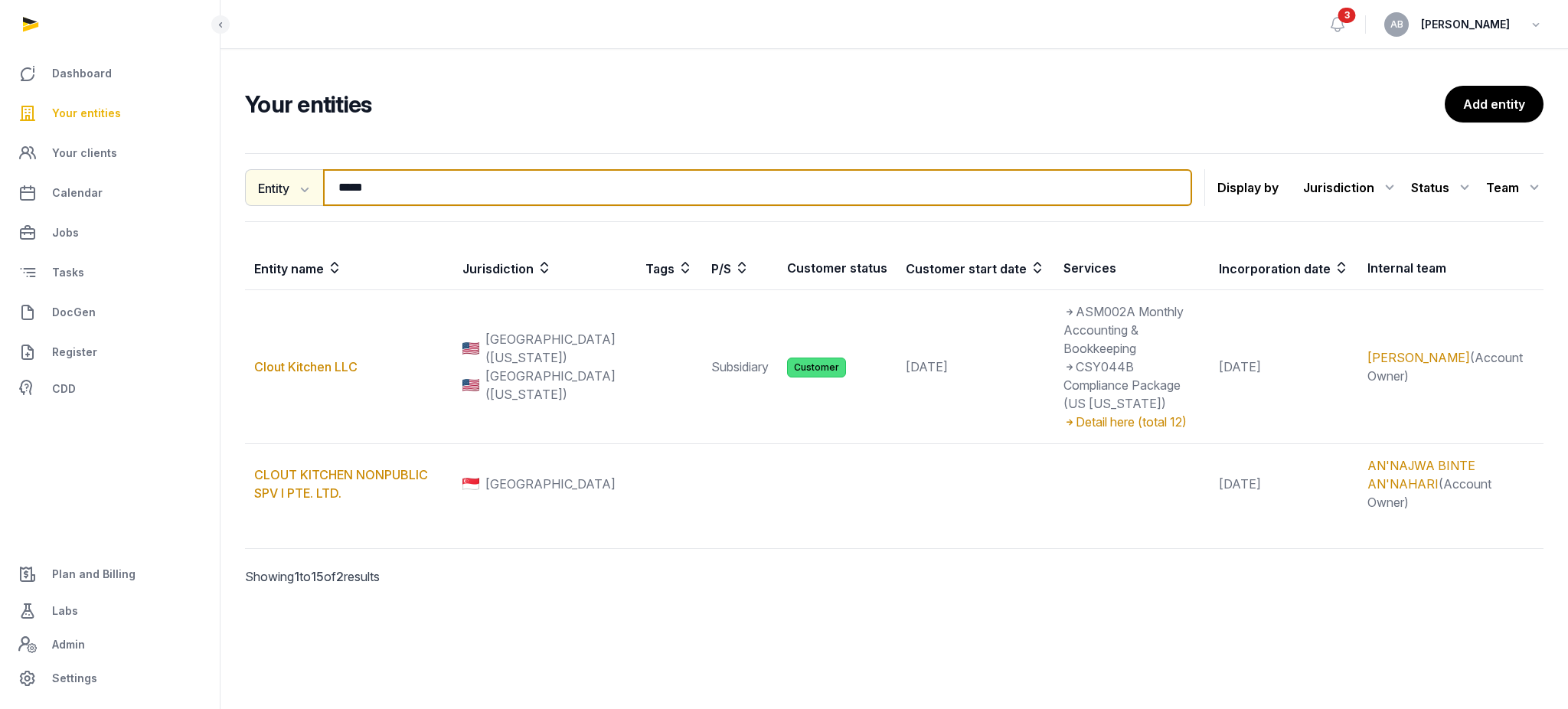
drag, startPoint x: 339, startPoint y: 195, endPoint x: 320, endPoint y: 195, distance: 19.0
click at [320, 195] on div "Entity Entity People Tags Services ***** Search" at bounding box center [718, 187] width 947 height 37
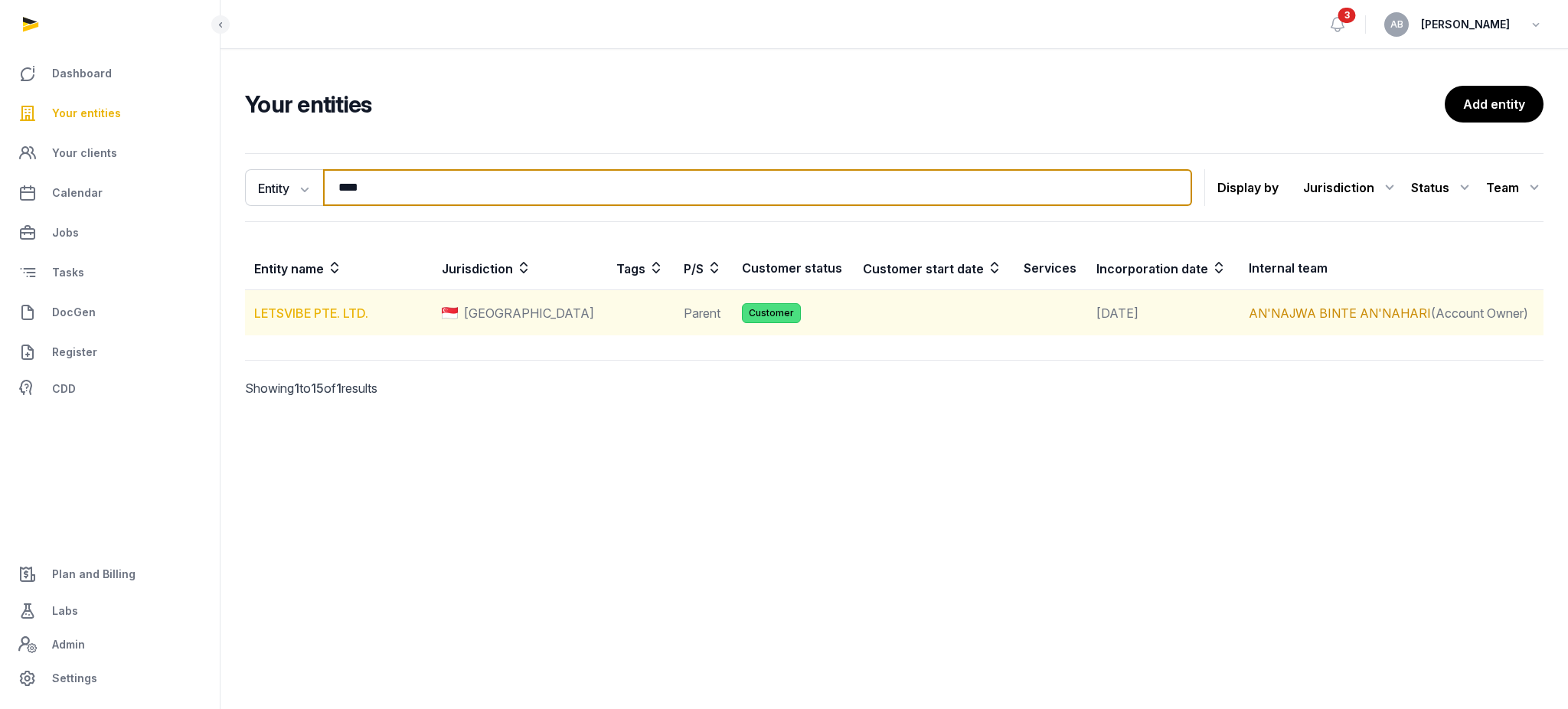
type input "****"
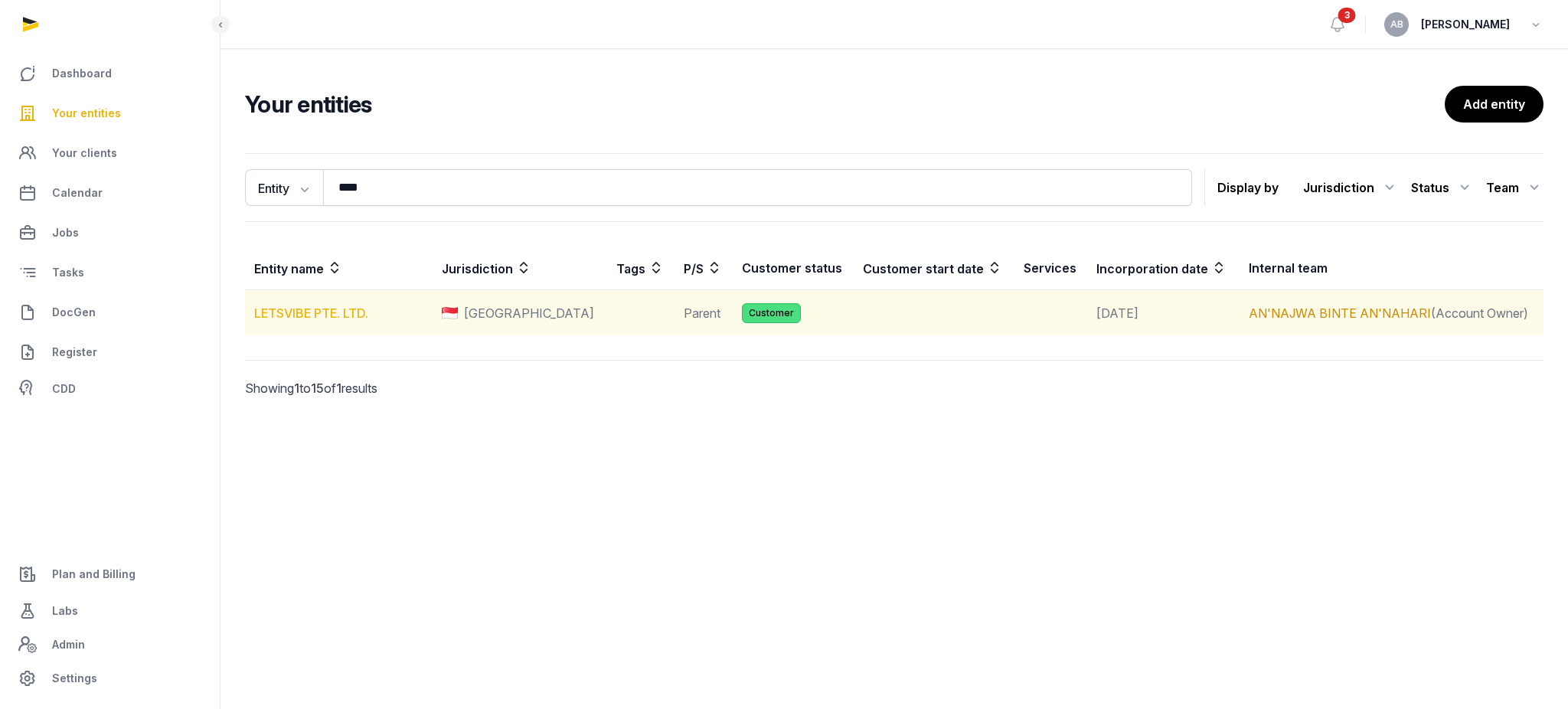
click at [320, 312] on link "LETSVIBE PTE. LTD." at bounding box center [311, 313] width 114 height 15
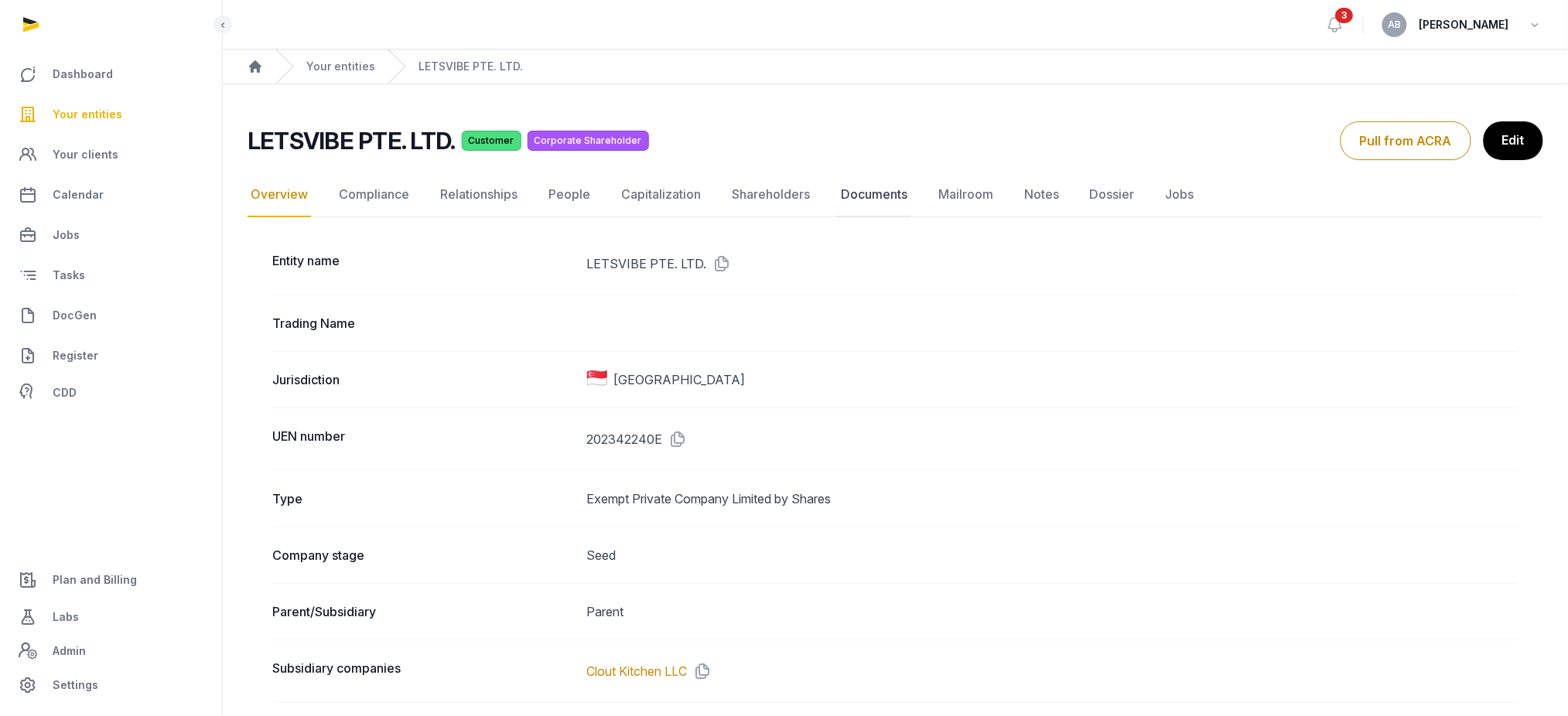
click at [844, 187] on link "Documents" at bounding box center [873, 195] width 72 height 45
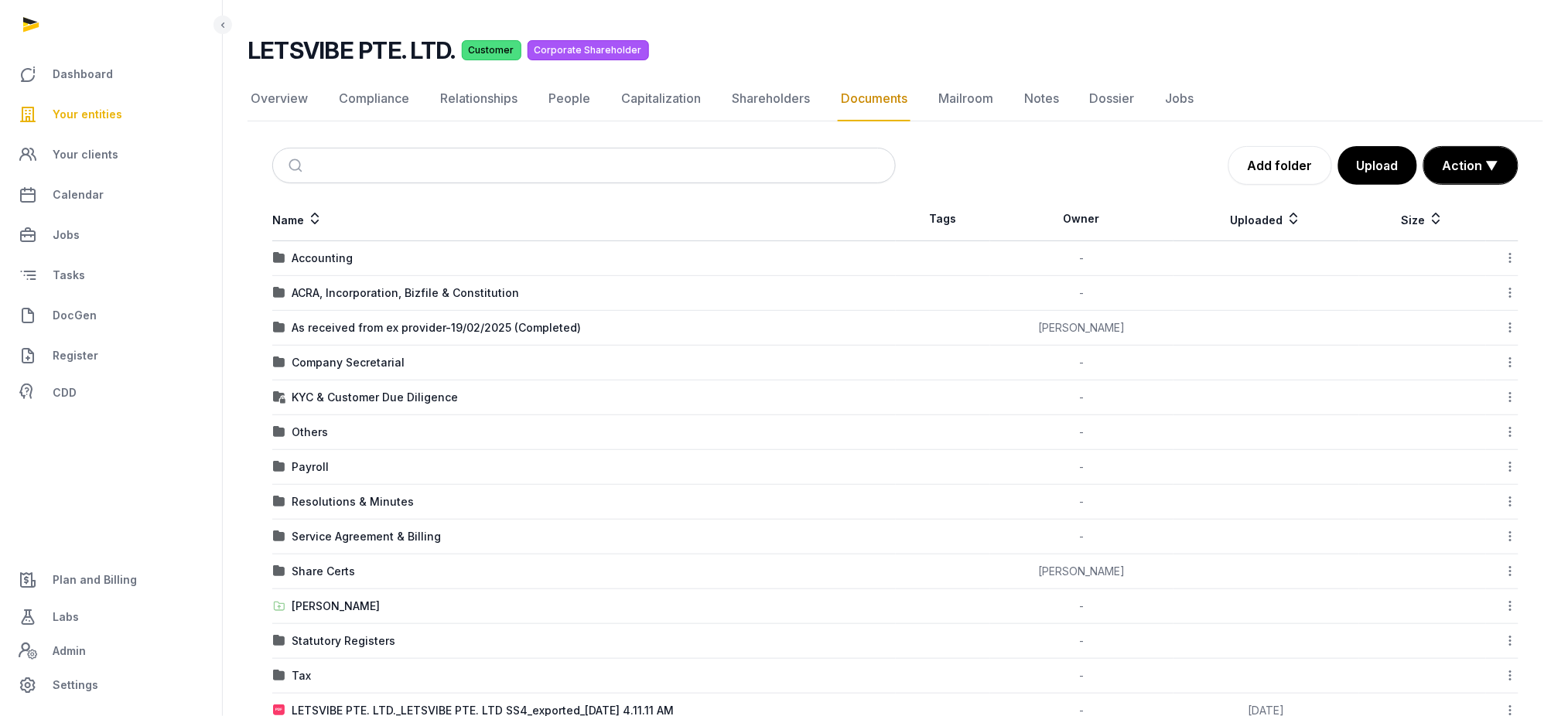
scroll to position [161, 0]
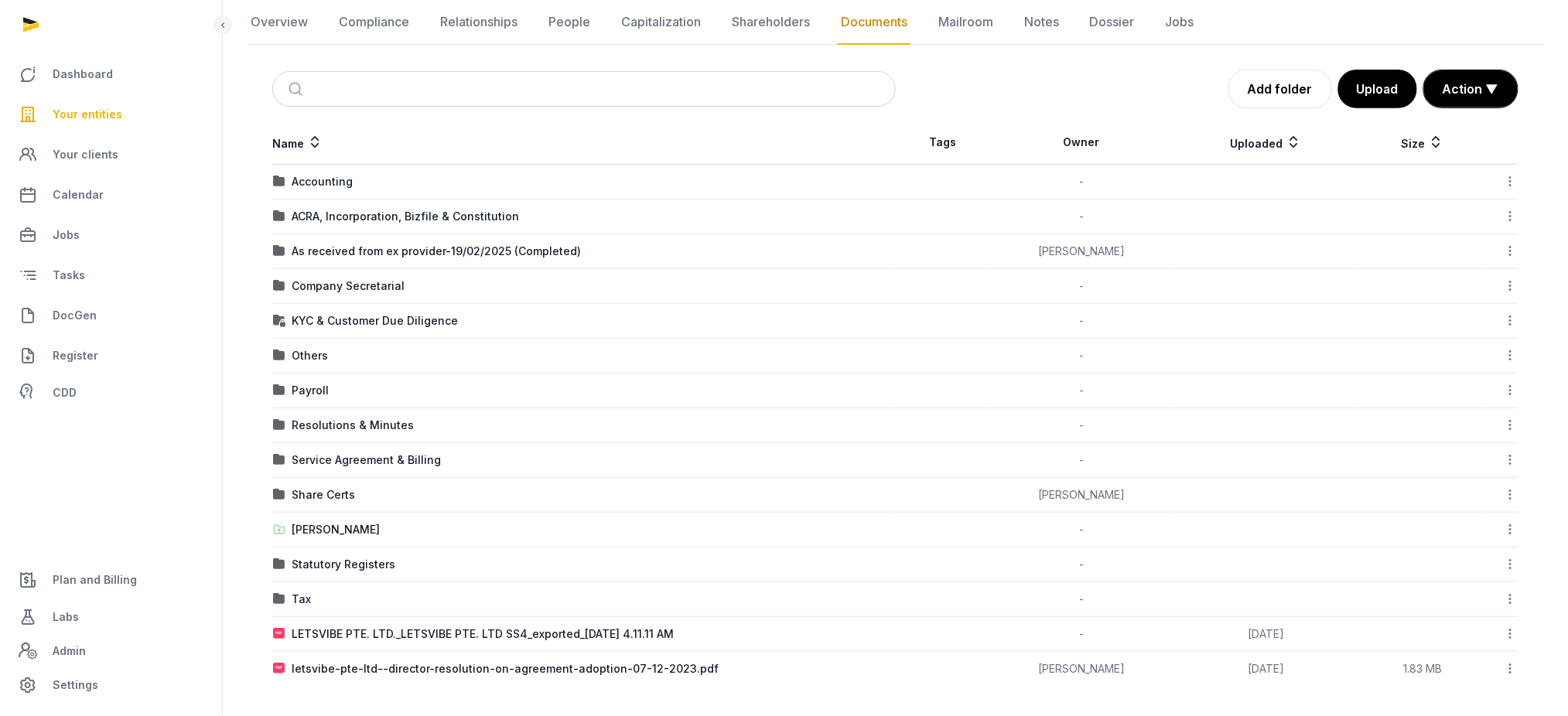
click at [328, 421] on div "Resolutions & Minutes" at bounding box center [353, 425] width 123 height 15
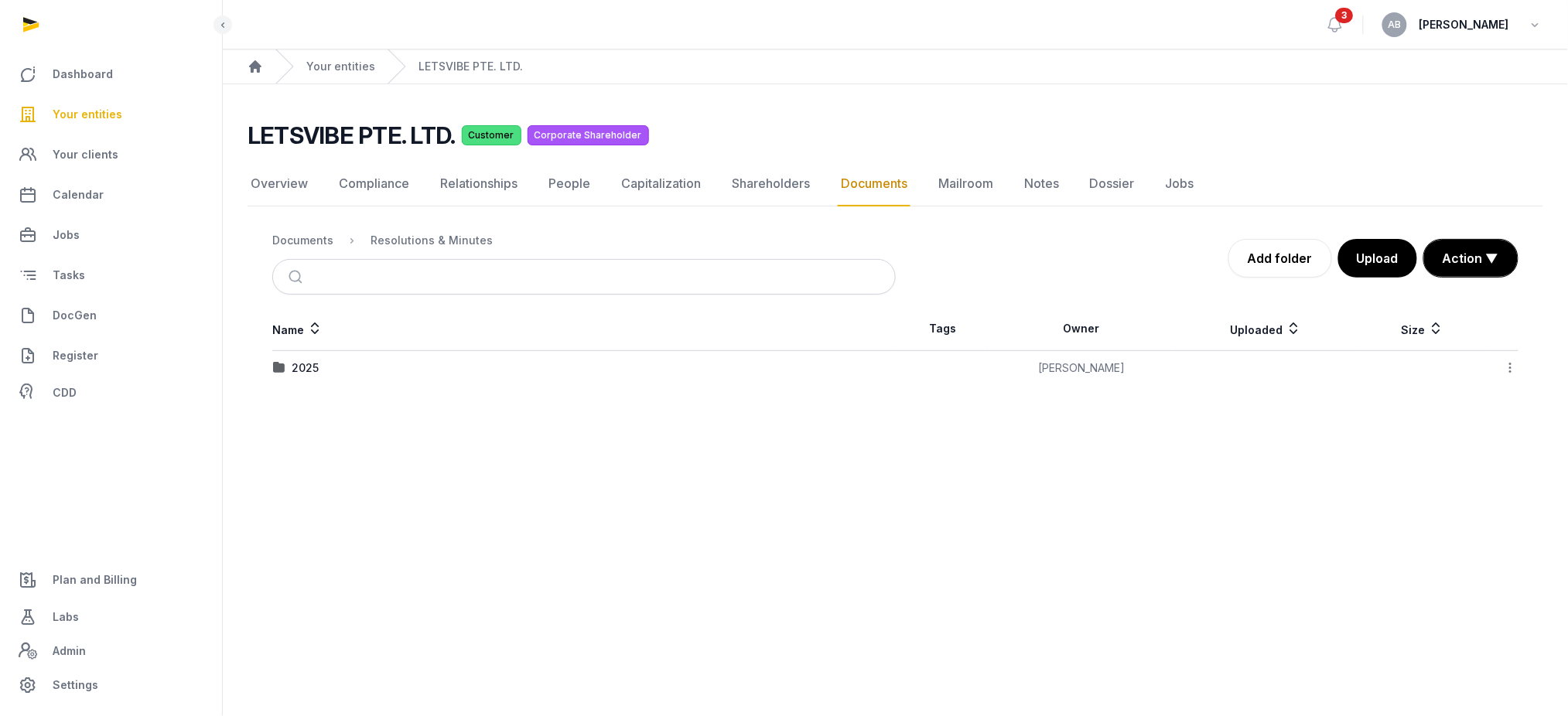
scroll to position [0, 0]
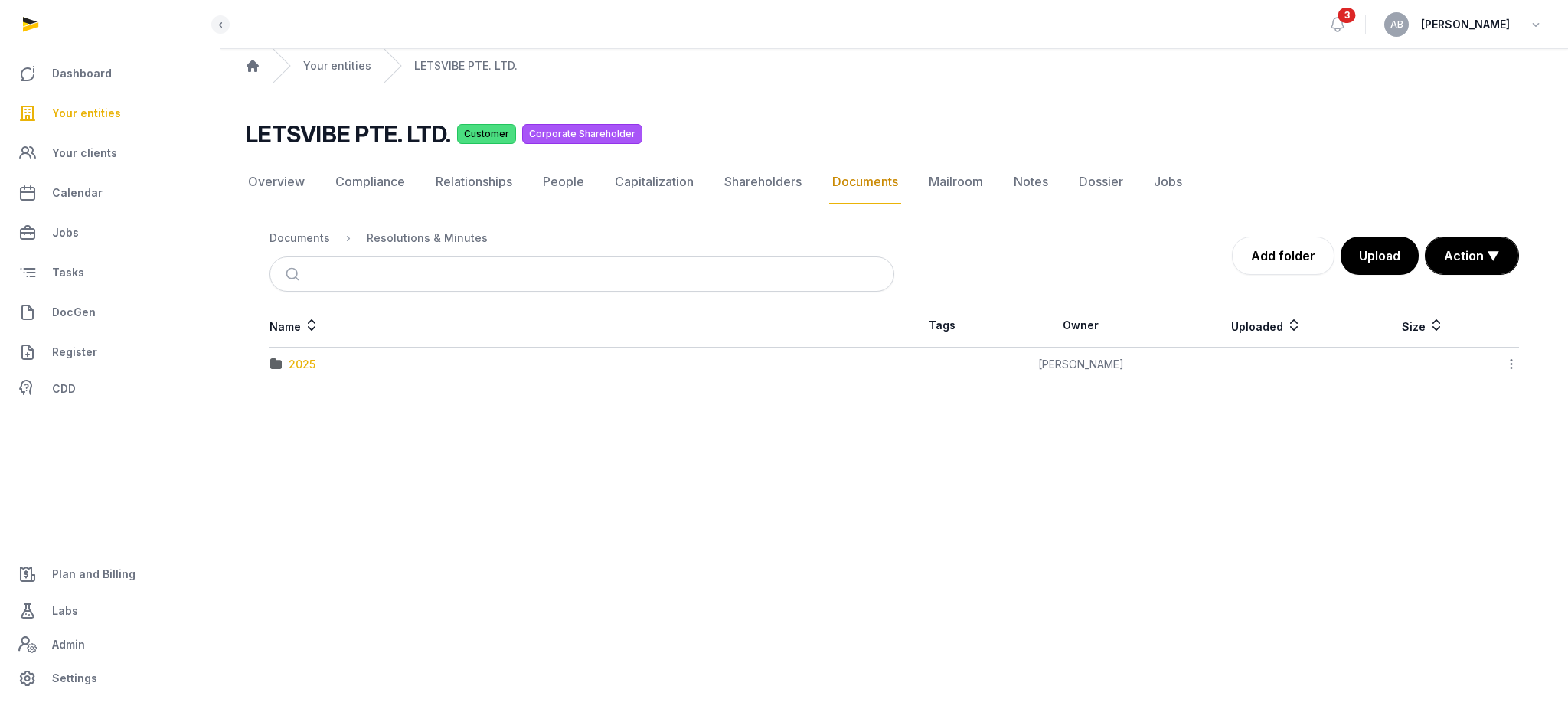
click at [310, 368] on div "2025" at bounding box center [302, 364] width 27 height 15
click at [310, 236] on div "Documents" at bounding box center [299, 238] width 61 height 15
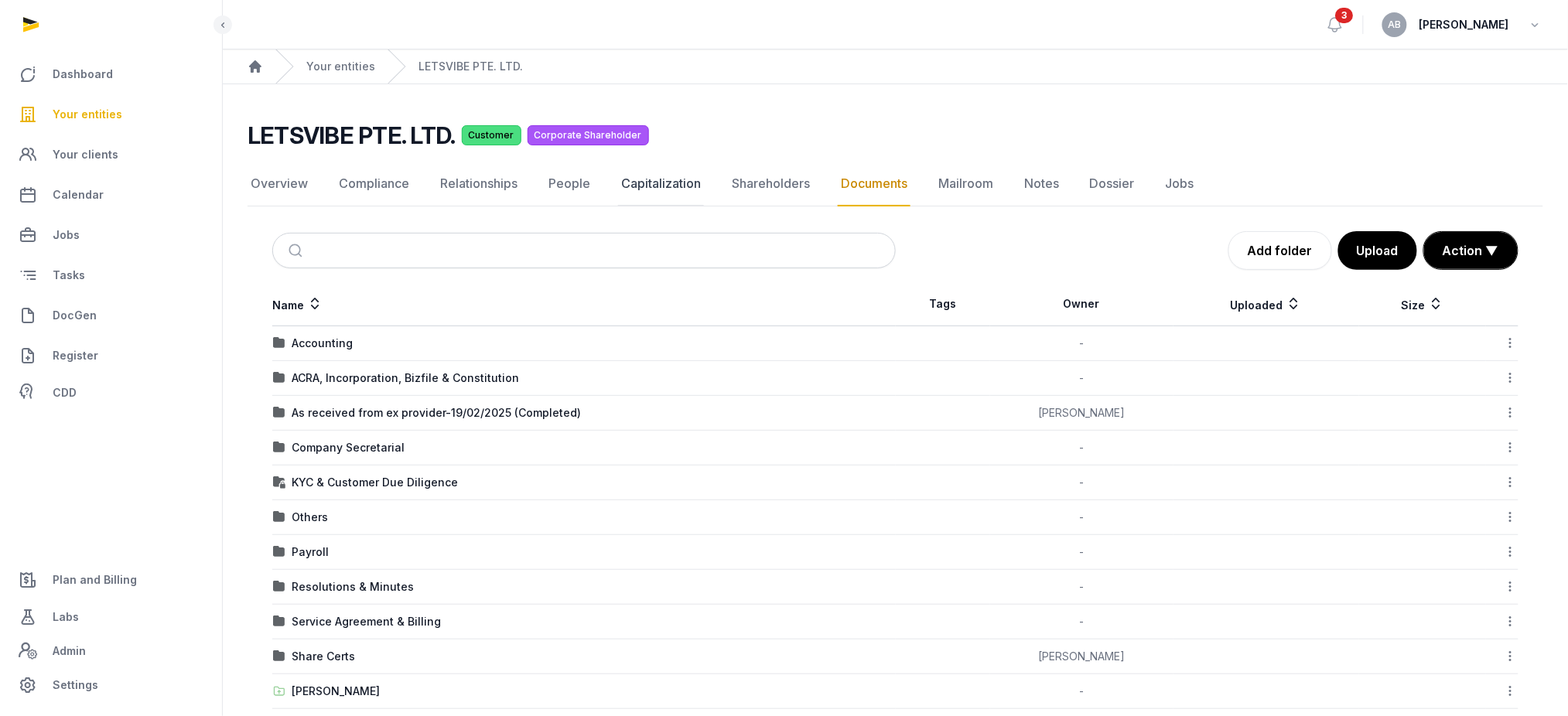
click at [633, 178] on link "Capitalization" at bounding box center [661, 184] width 86 height 45
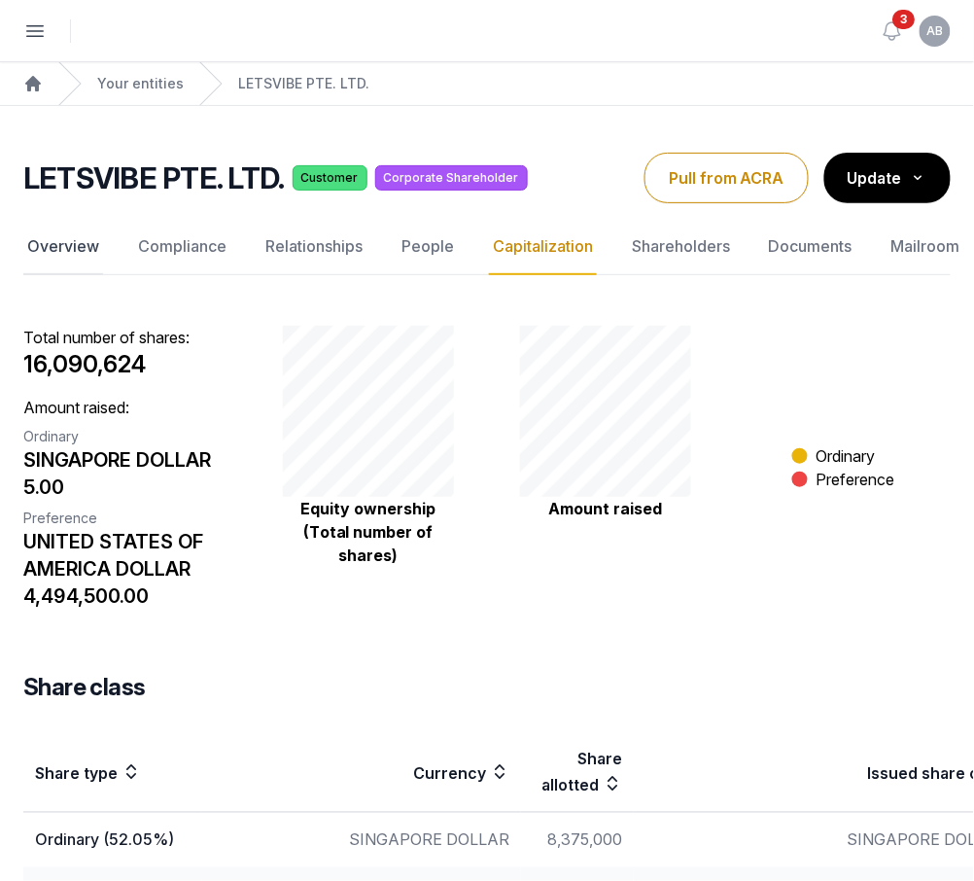
click at [78, 242] on link "Overview" at bounding box center [63, 247] width 80 height 56
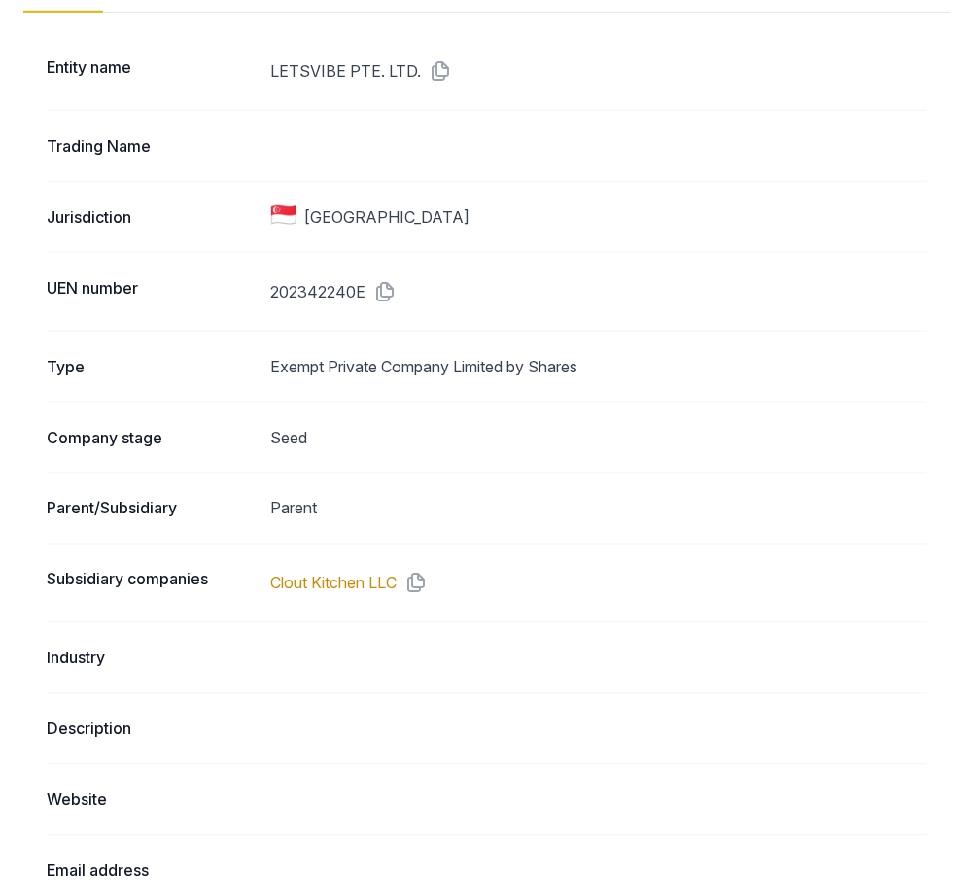
scroll to position [18, 0]
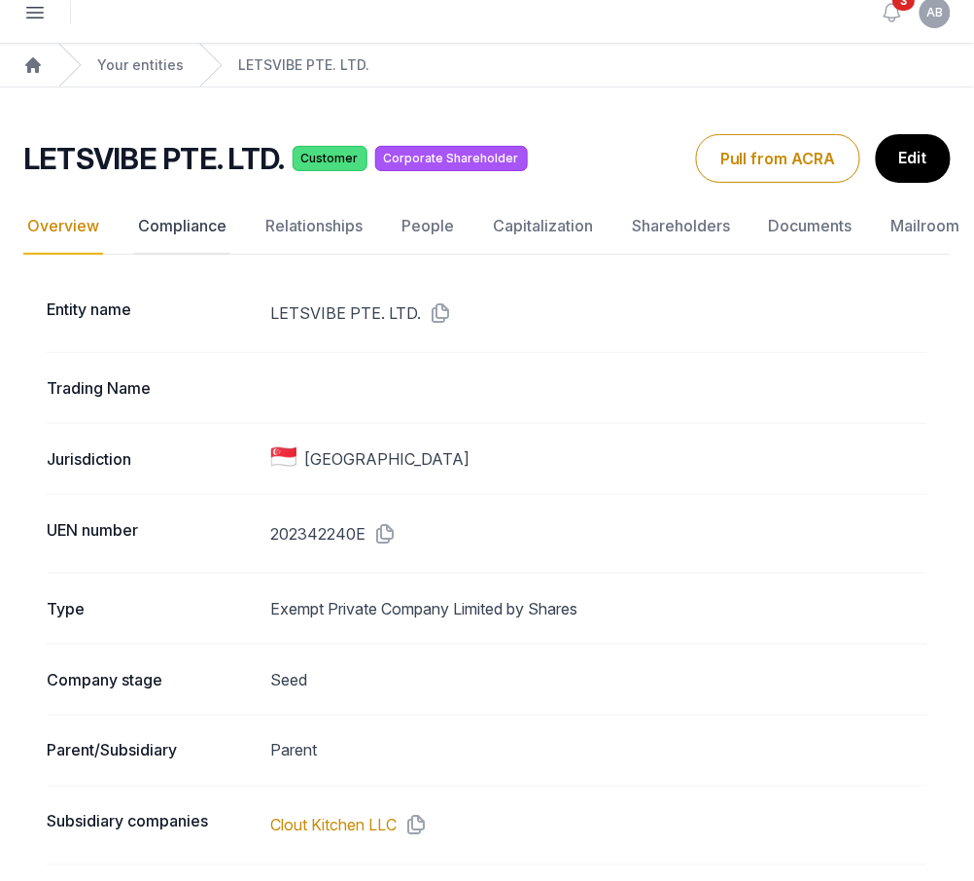
click at [168, 226] on link "Compliance" at bounding box center [182, 226] width 96 height 56
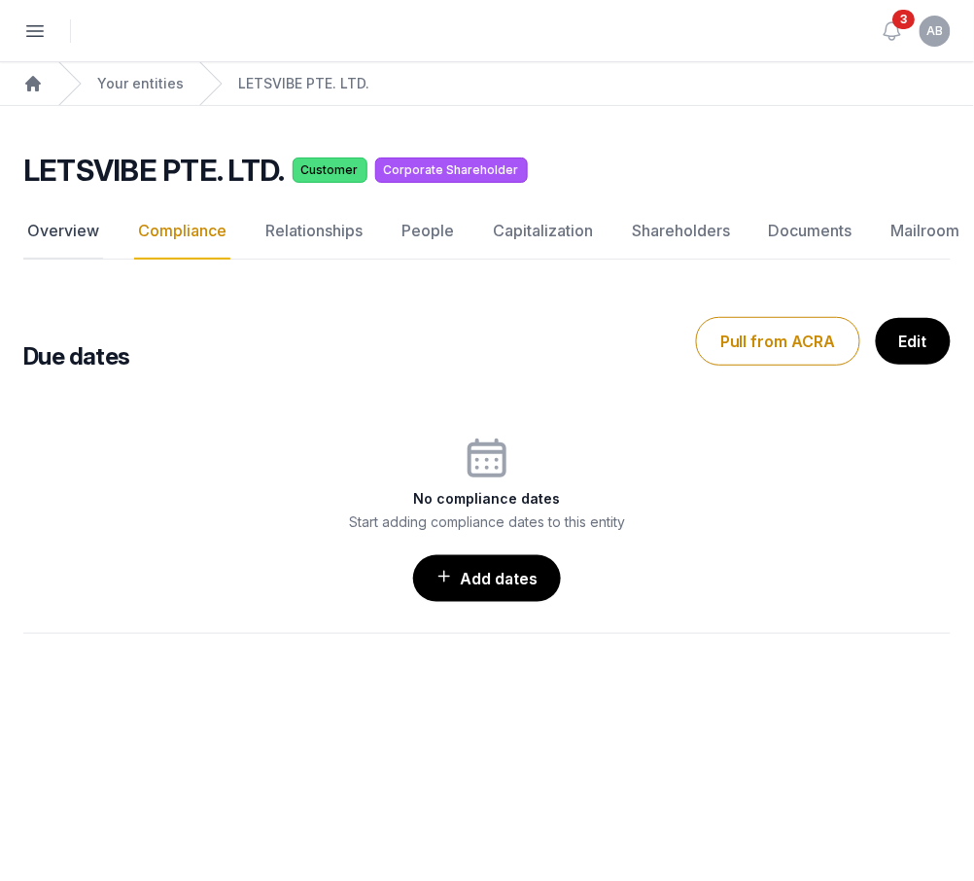
click at [86, 234] on link "Overview" at bounding box center [63, 231] width 80 height 56
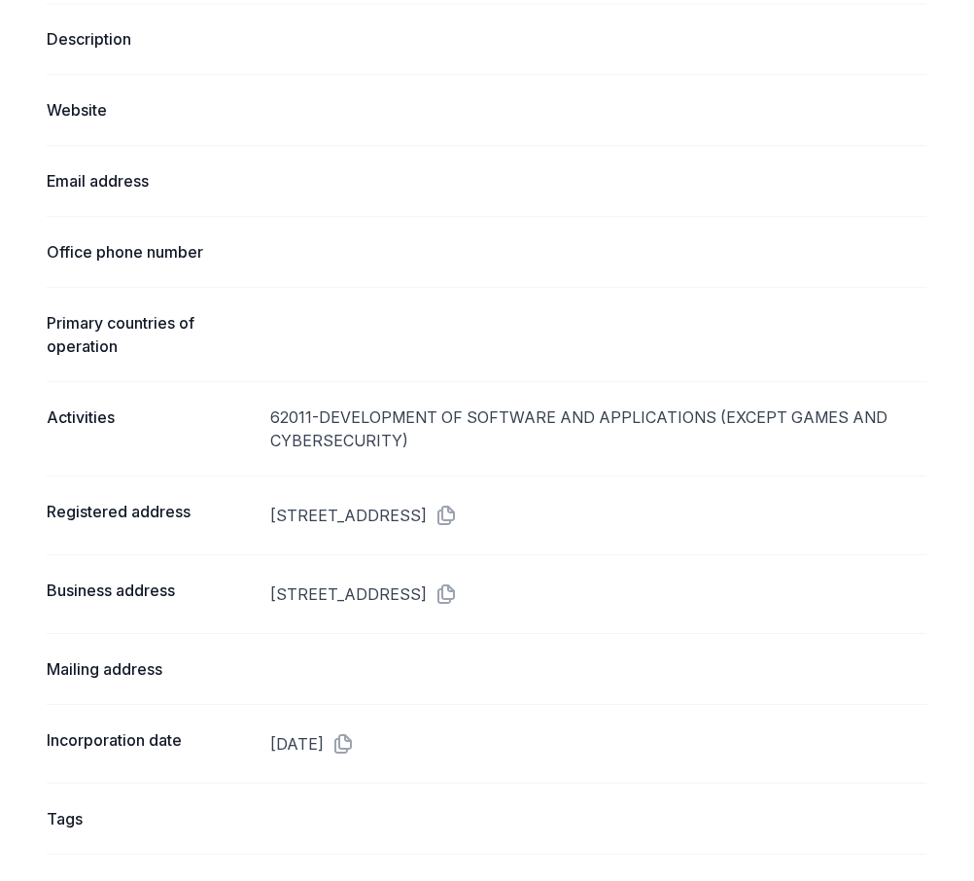
scroll to position [1296, 0]
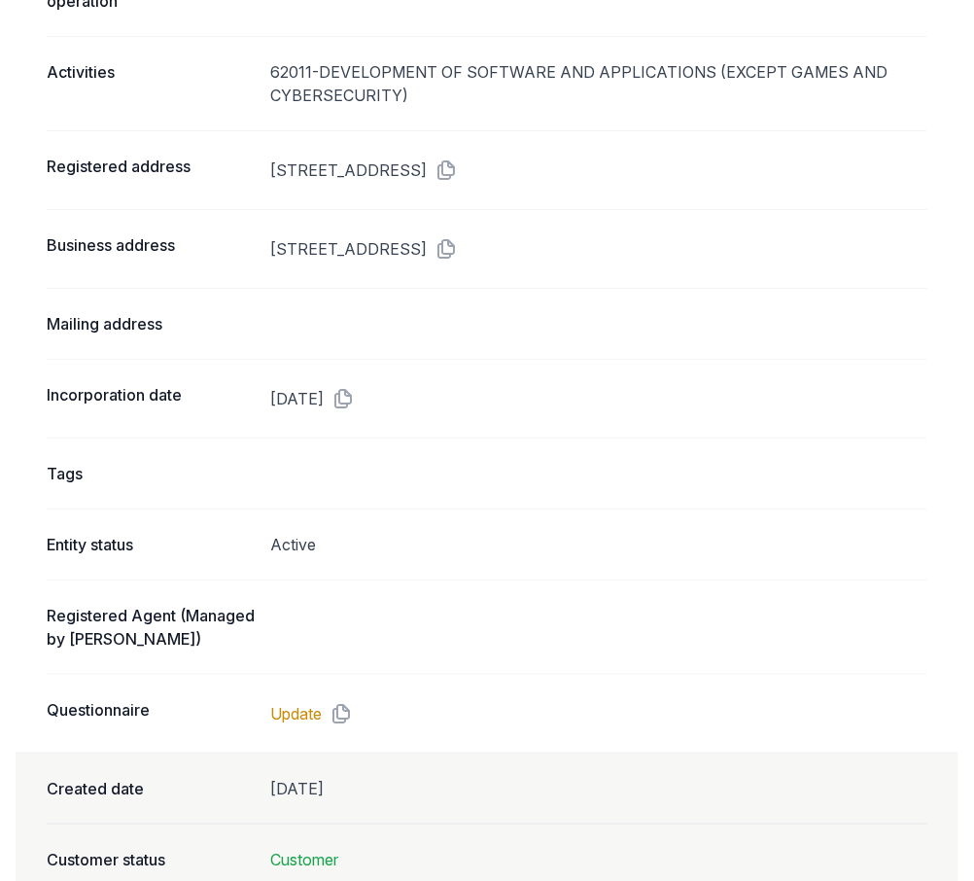
drag, startPoint x: 443, startPoint y: 295, endPoint x: 408, endPoint y: 410, distance: 120.9
click at [443, 295] on div "Mailing address" at bounding box center [487, 323] width 881 height 71
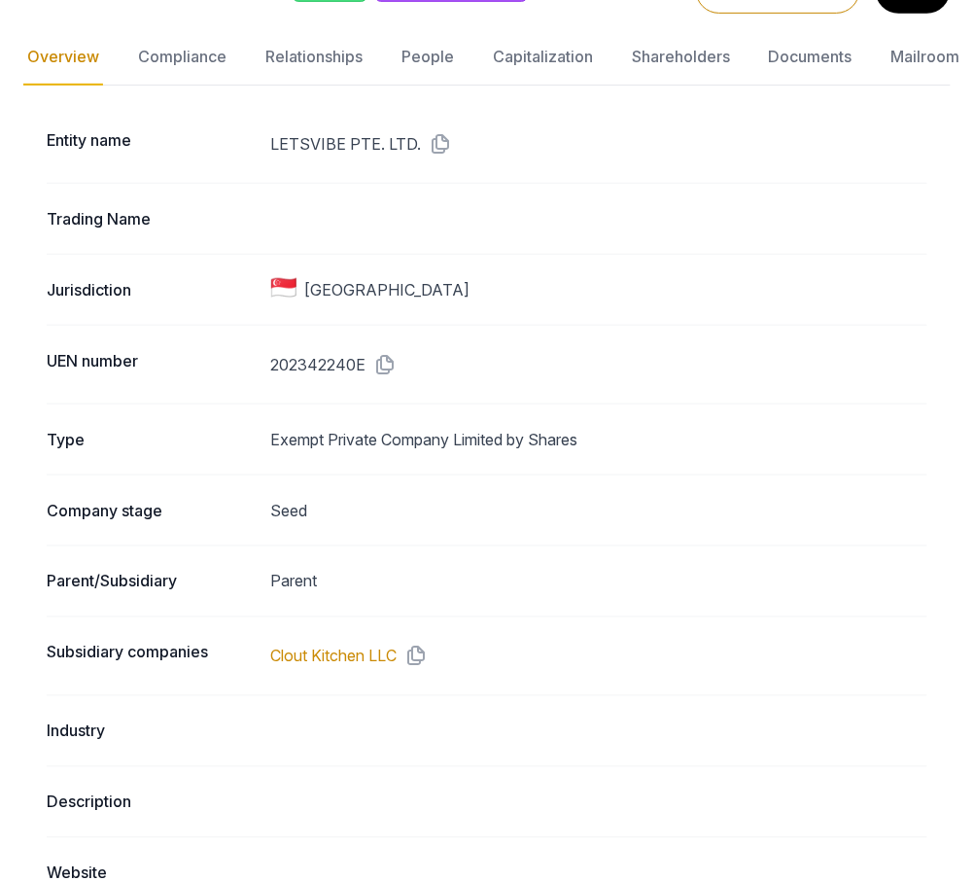
scroll to position [129, 0]
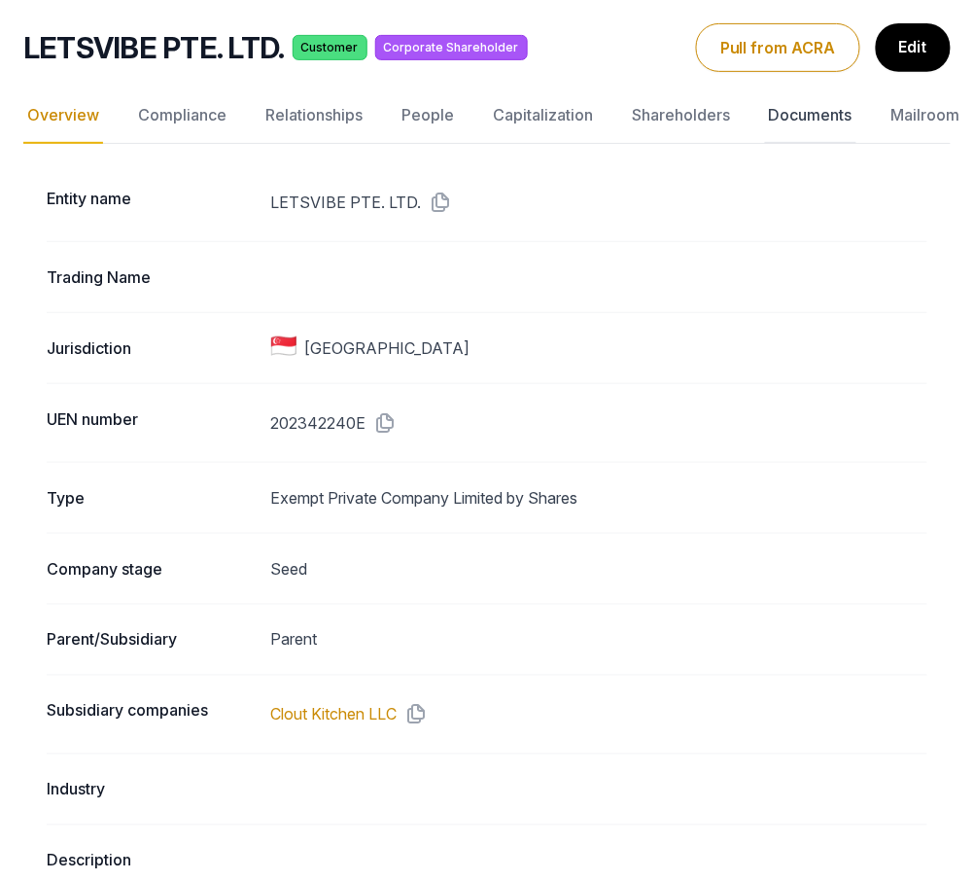
click at [798, 110] on link "Documents" at bounding box center [810, 116] width 91 height 56
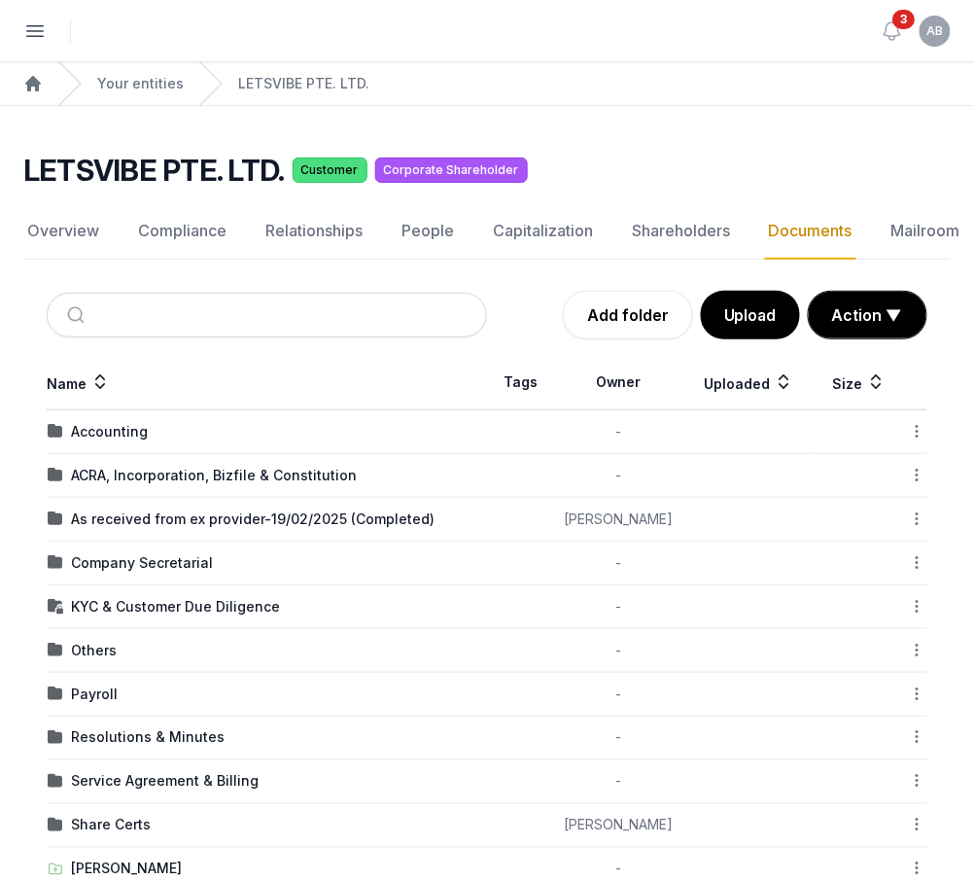
click at [136, 553] on div "Company Secretarial" at bounding box center [142, 562] width 142 height 19
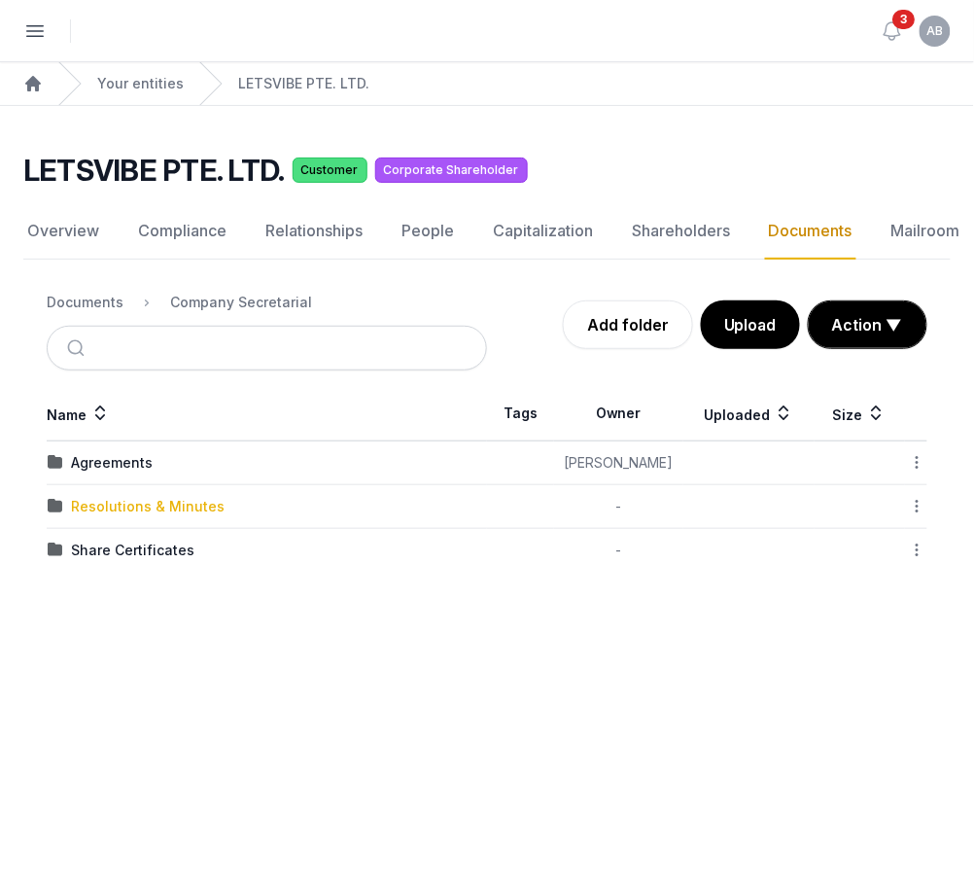
click at [151, 509] on div "Resolutions & Minutes" at bounding box center [148, 506] width 154 height 19
click at [78, 472] on div "2023" at bounding box center [88, 462] width 35 height 19
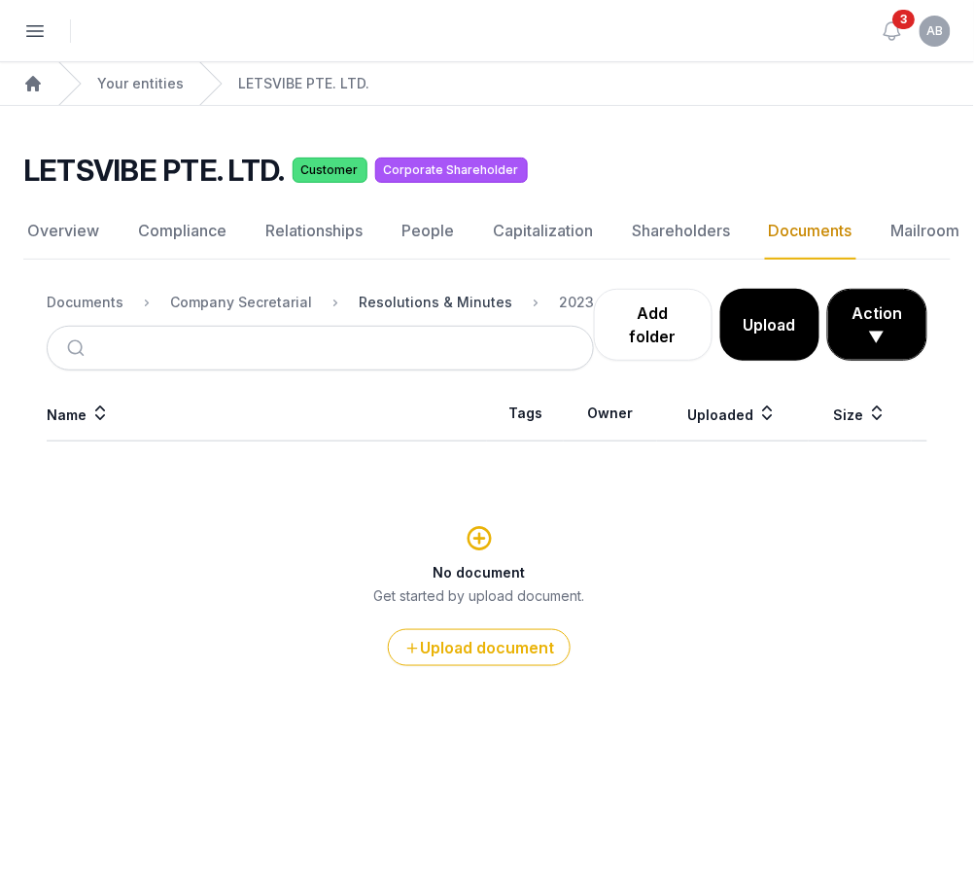
click at [369, 310] on div "Resolutions & Minutes" at bounding box center [436, 302] width 154 height 19
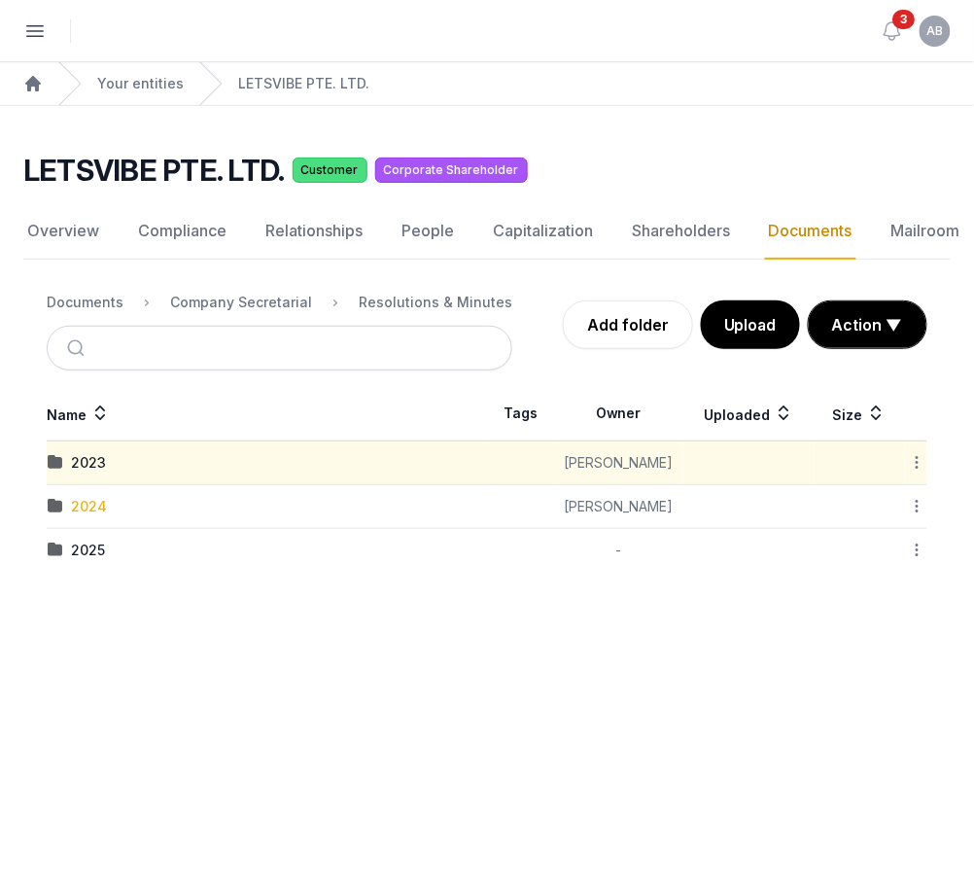
click at [89, 507] on div "2024" at bounding box center [89, 506] width 36 height 19
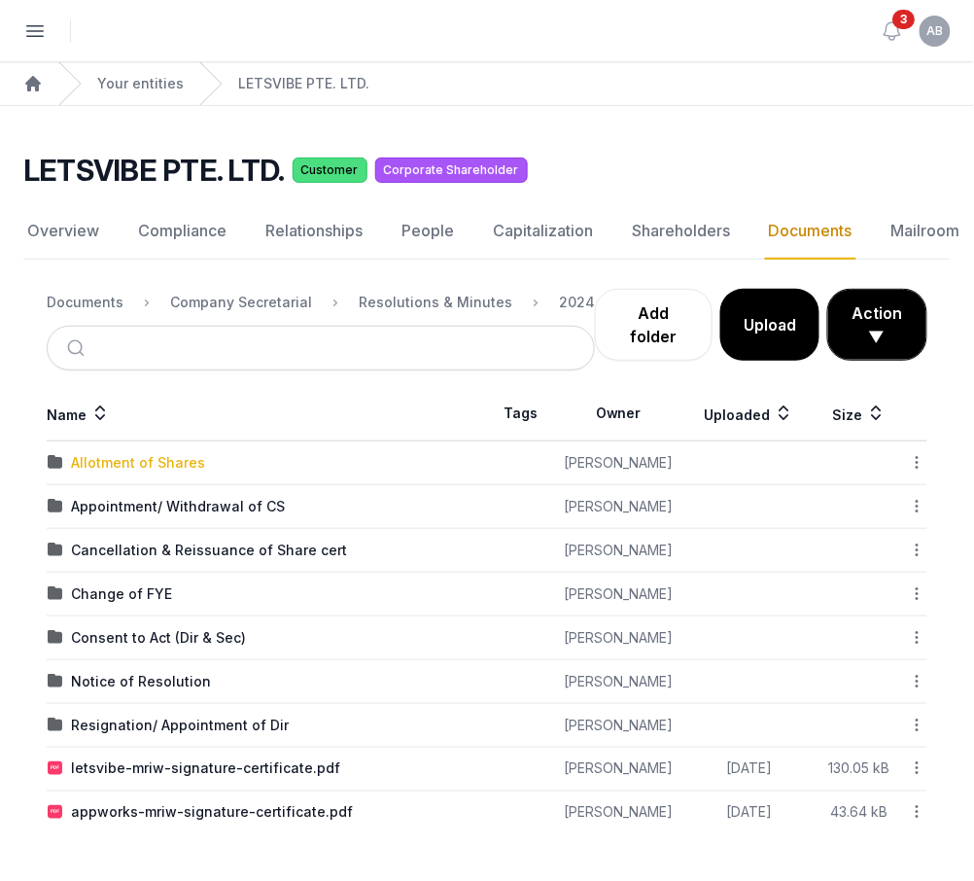
click at [133, 471] on div "Allotment of Shares" at bounding box center [138, 462] width 134 height 19
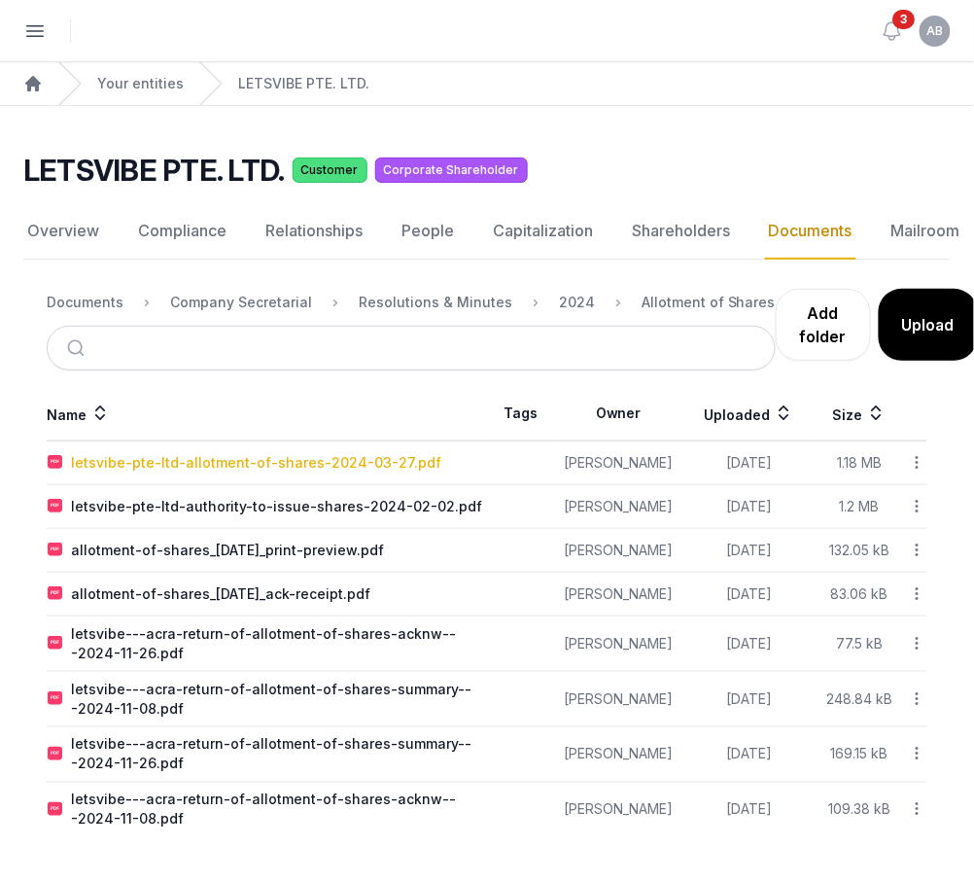
click at [133, 471] on div "letsvibe-pte-ltd-allotment-of-shares-2024-03-27.pdf" at bounding box center [256, 462] width 370 height 19
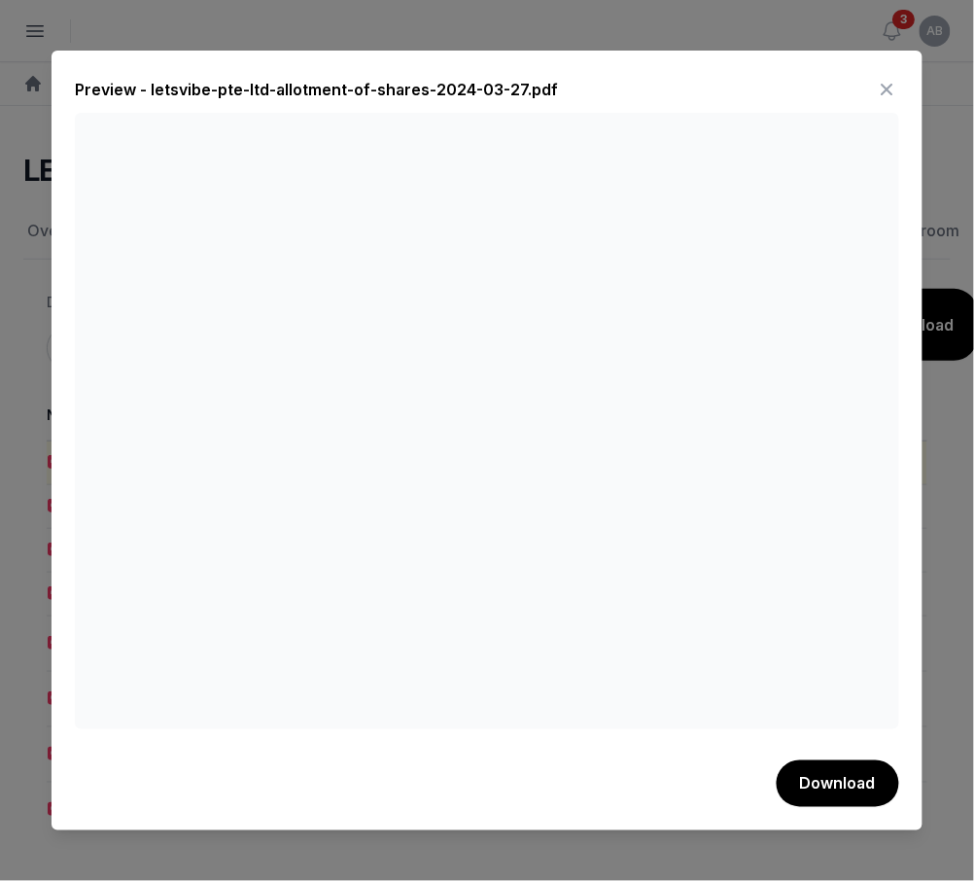
click at [892, 79] on icon at bounding box center [887, 89] width 23 height 31
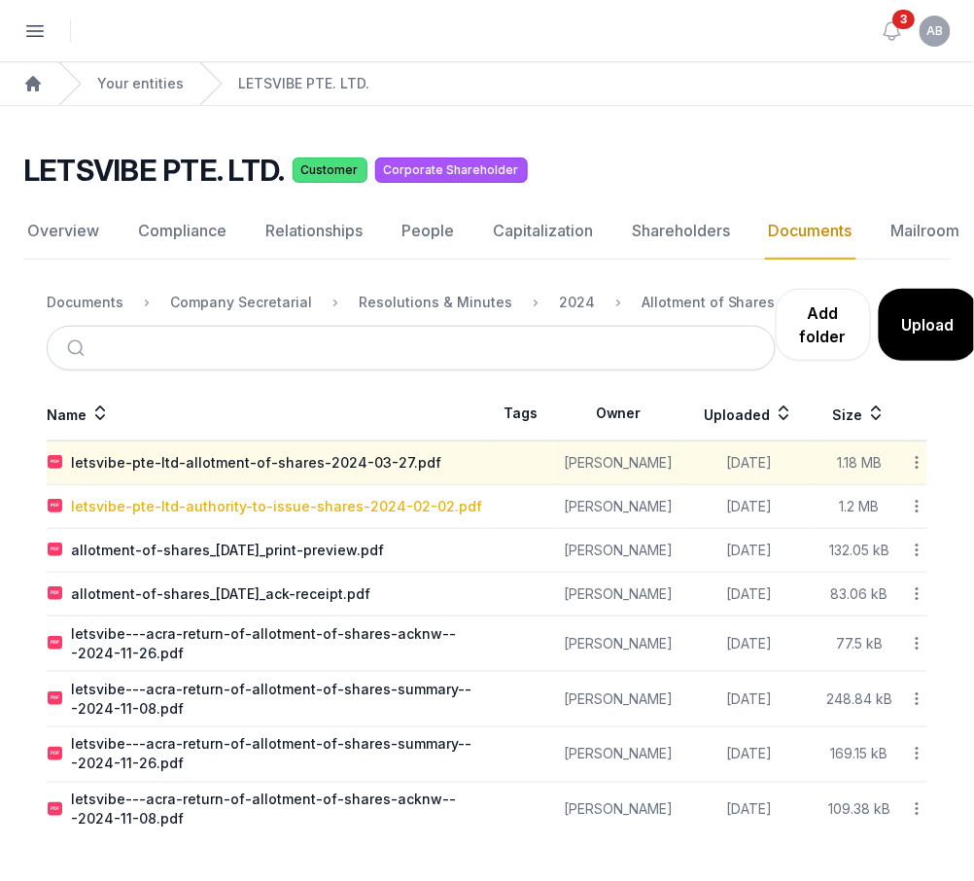
click at [361, 503] on div "letsvibe-pte-ltd-authority-to-issue-shares-2024-02-02.pdf" at bounding box center [276, 506] width 411 height 19
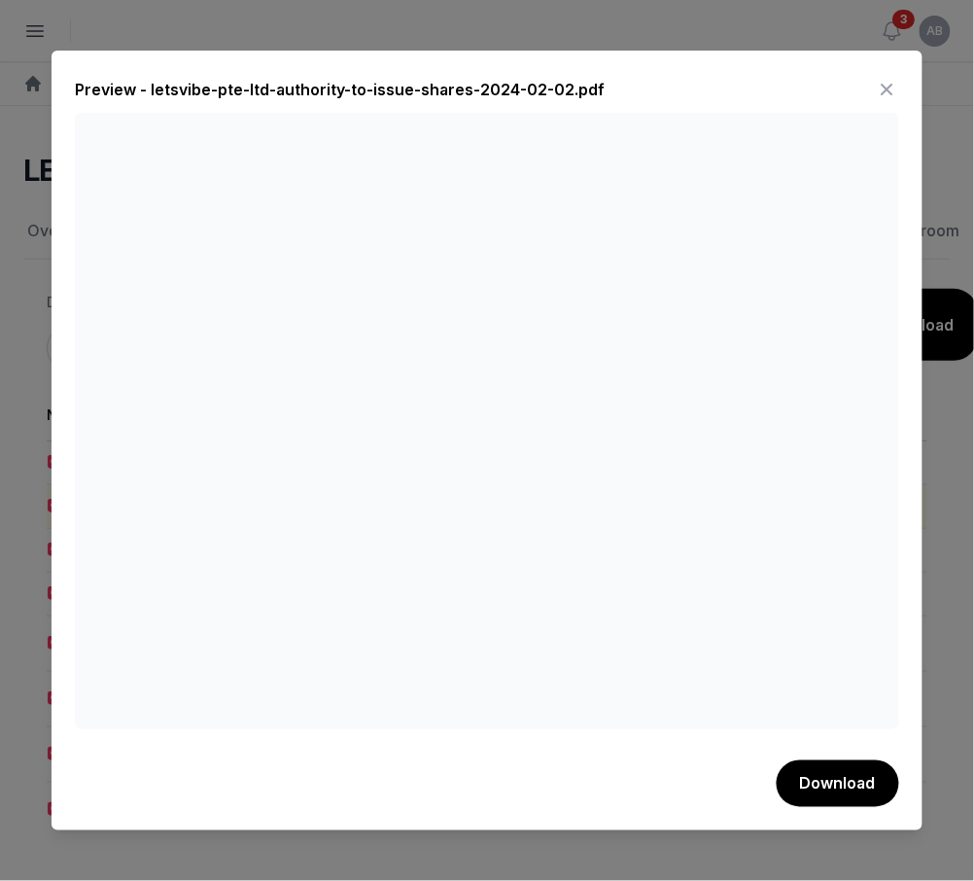
click at [887, 84] on icon at bounding box center [887, 89] width 23 height 31
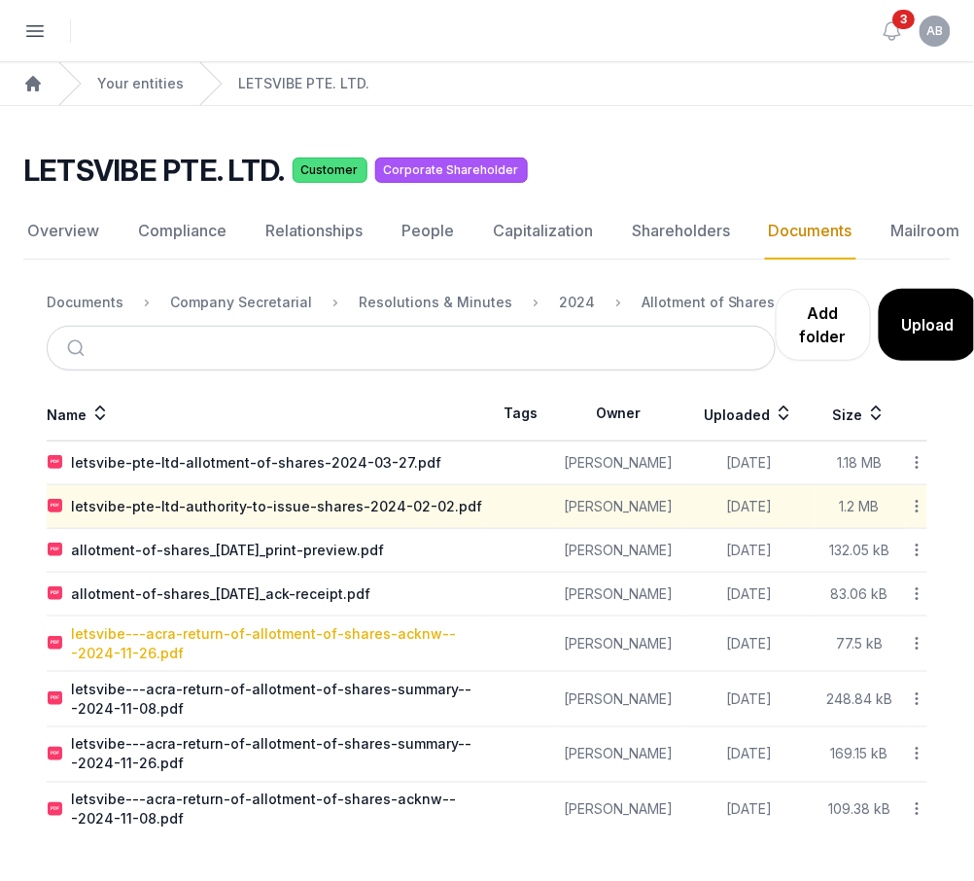
click at [302, 634] on div "letsvibe---acra-return-of-allotment-of-shares-acknw---2024-11-26.pdf" at bounding box center [278, 643] width 415 height 39
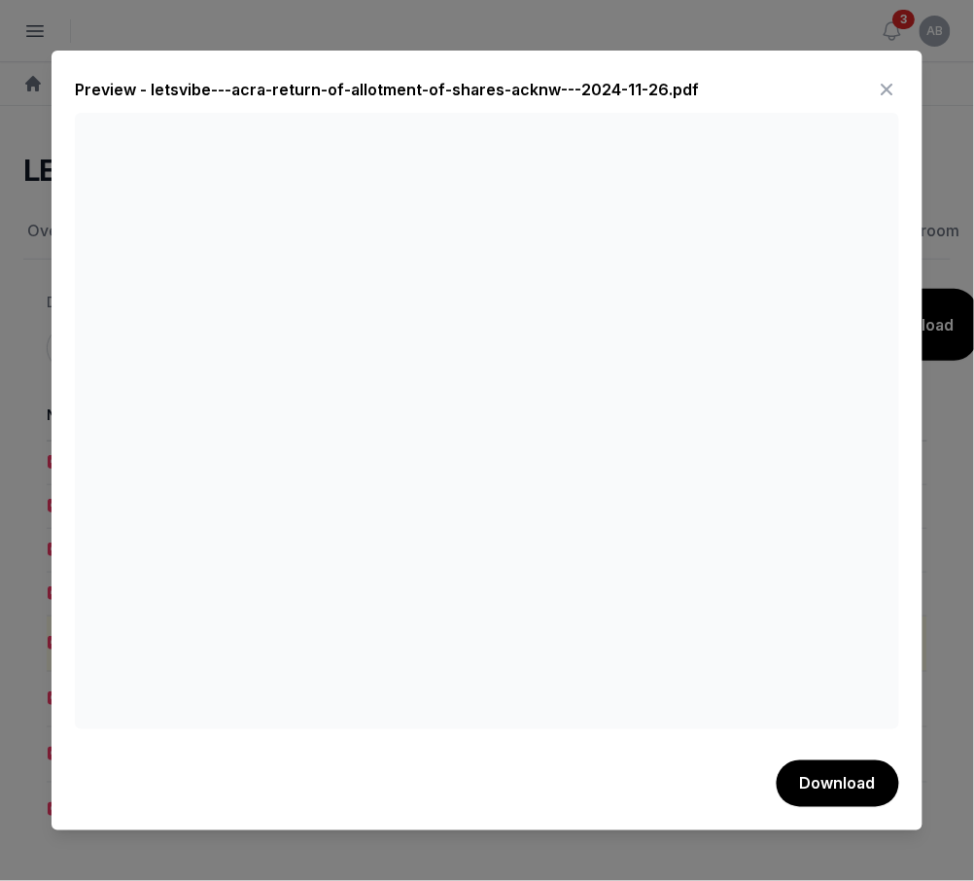
click at [887, 86] on icon at bounding box center [887, 89] width 23 height 31
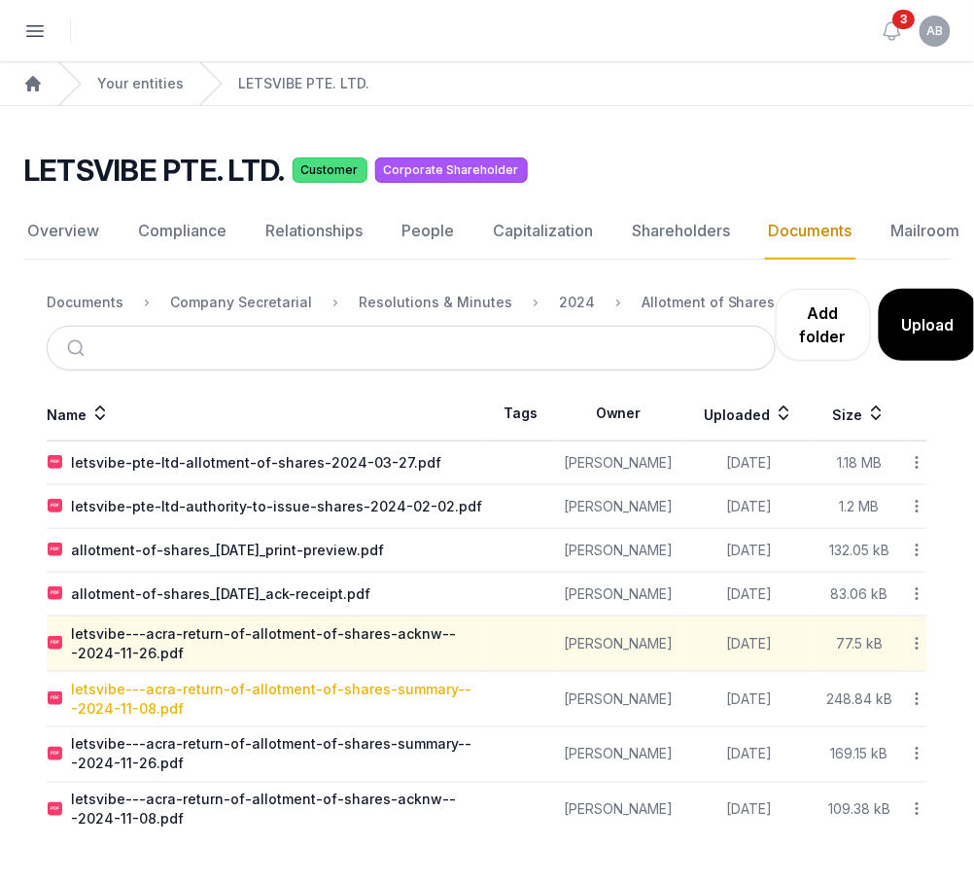
click at [211, 701] on div "letsvibe---acra-return-of-allotment-of-shares-summary---2024-11-08.pdf" at bounding box center [278, 699] width 415 height 39
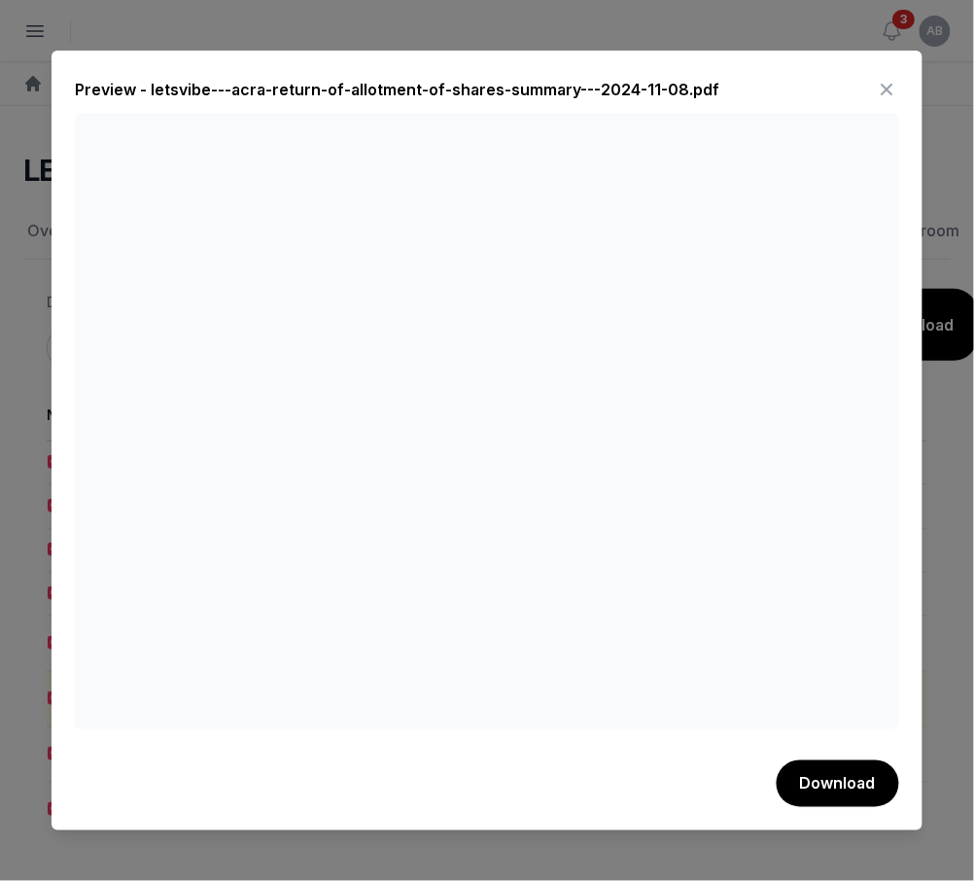
click at [764, 29] on div at bounding box center [487, 440] width 974 height 881
click at [883, 83] on icon at bounding box center [887, 89] width 23 height 31
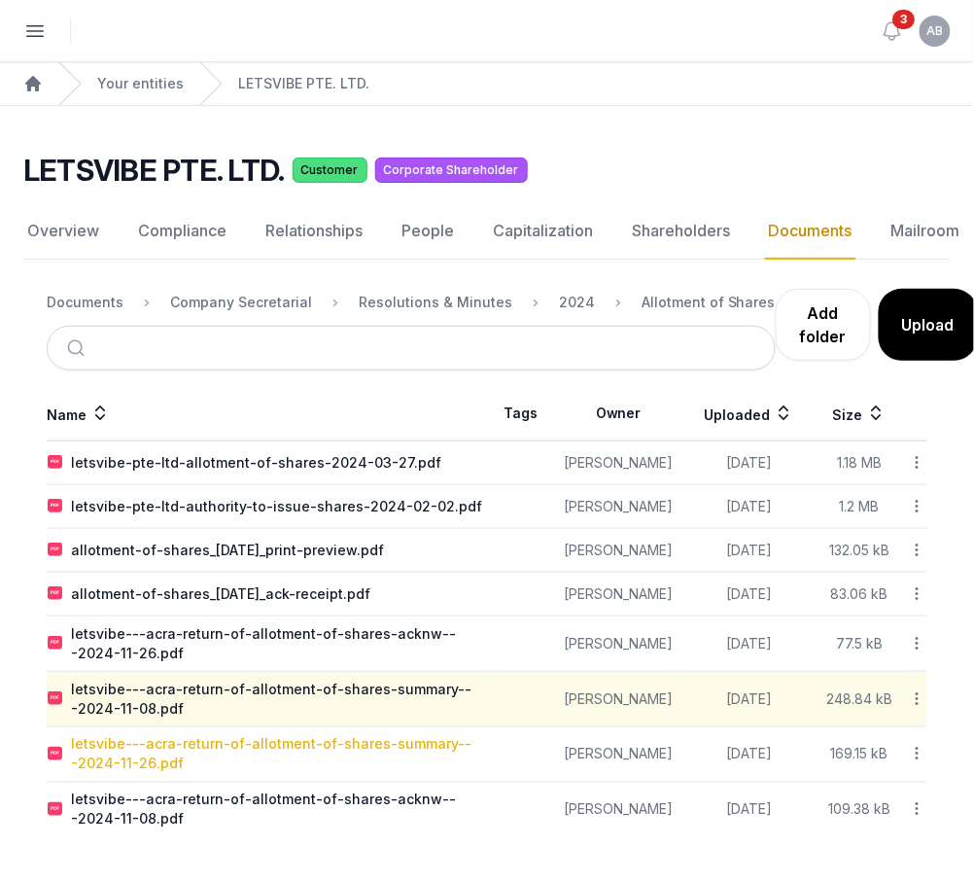
click at [285, 741] on div "letsvibe---acra-return-of-allotment-of-shares-summary---2024-11-26.pdf" at bounding box center [278, 754] width 415 height 39
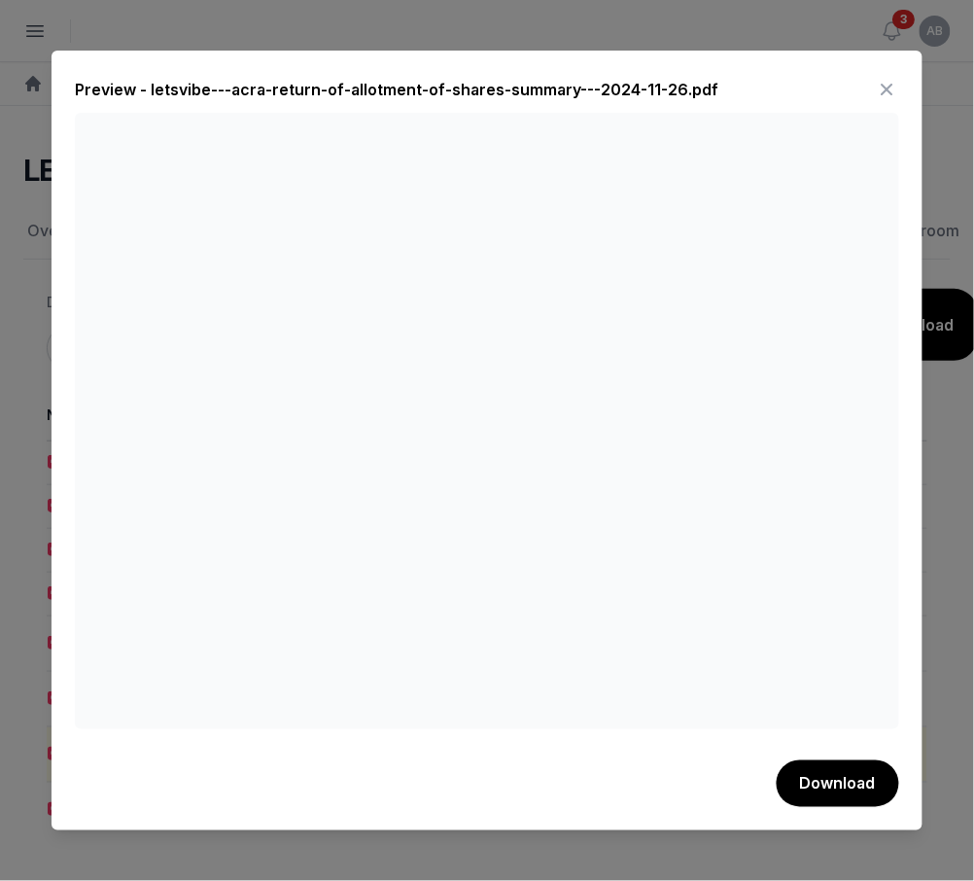
click at [647, 39] on div at bounding box center [487, 440] width 974 height 881
click at [893, 79] on icon at bounding box center [887, 89] width 23 height 31
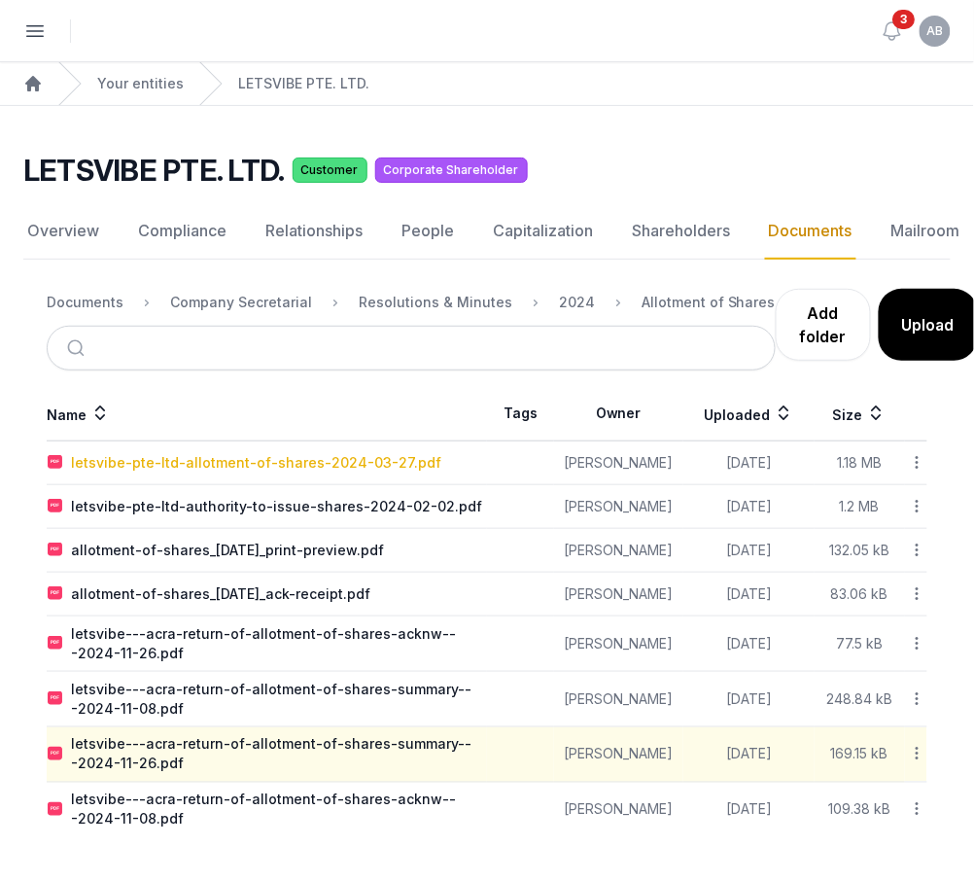
click at [315, 469] on div "letsvibe-pte-ltd-allotment-of-shares-2024-03-27.pdf" at bounding box center [256, 462] width 370 height 19
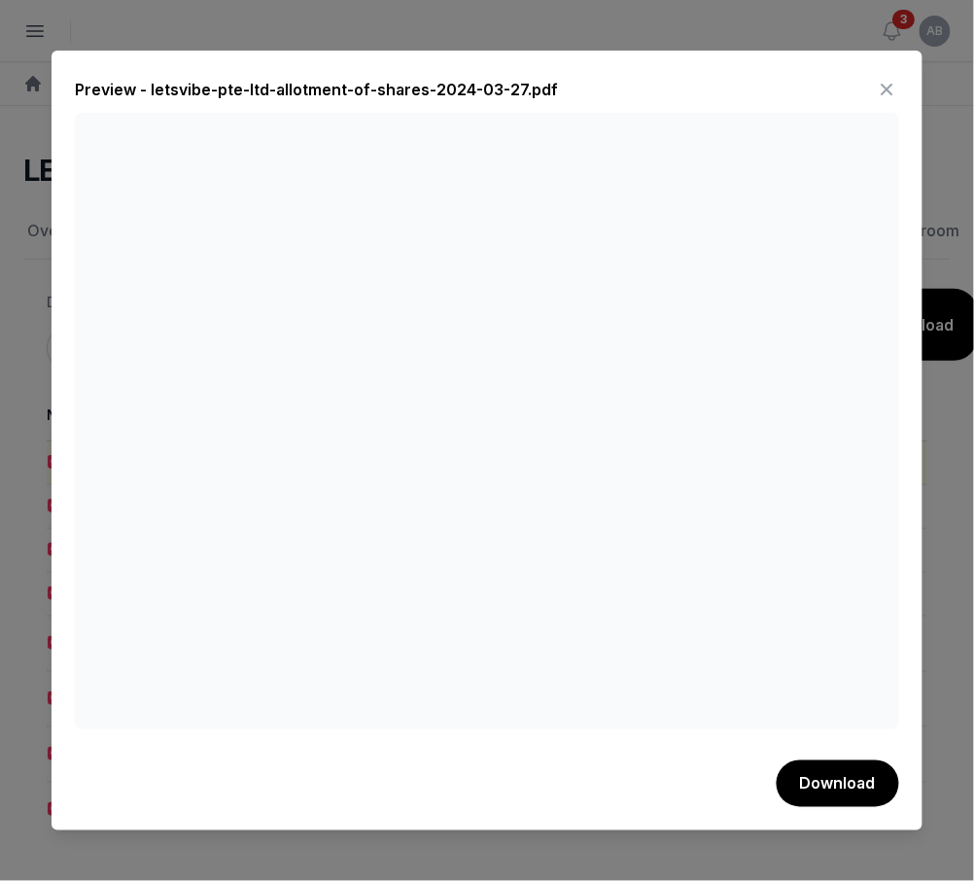
click at [879, 77] on icon at bounding box center [887, 89] width 23 height 31
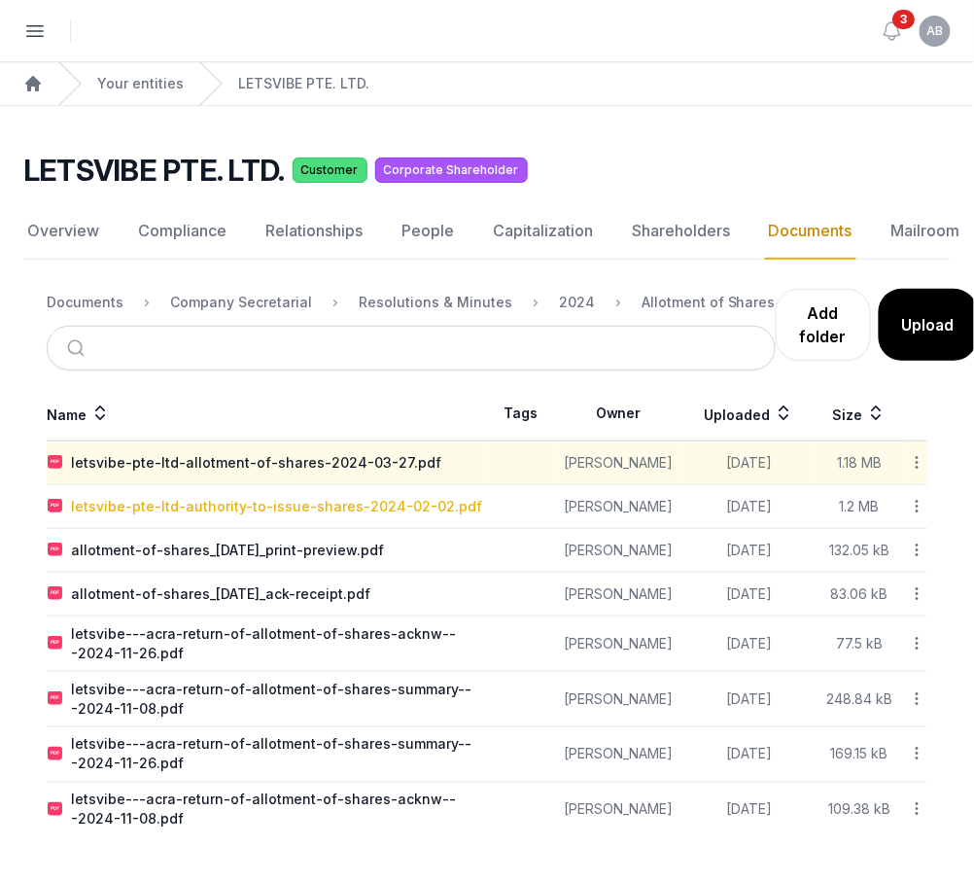
click at [223, 507] on div "letsvibe-pte-ltd-authority-to-issue-shares-2024-02-02.pdf" at bounding box center [276, 506] width 411 height 19
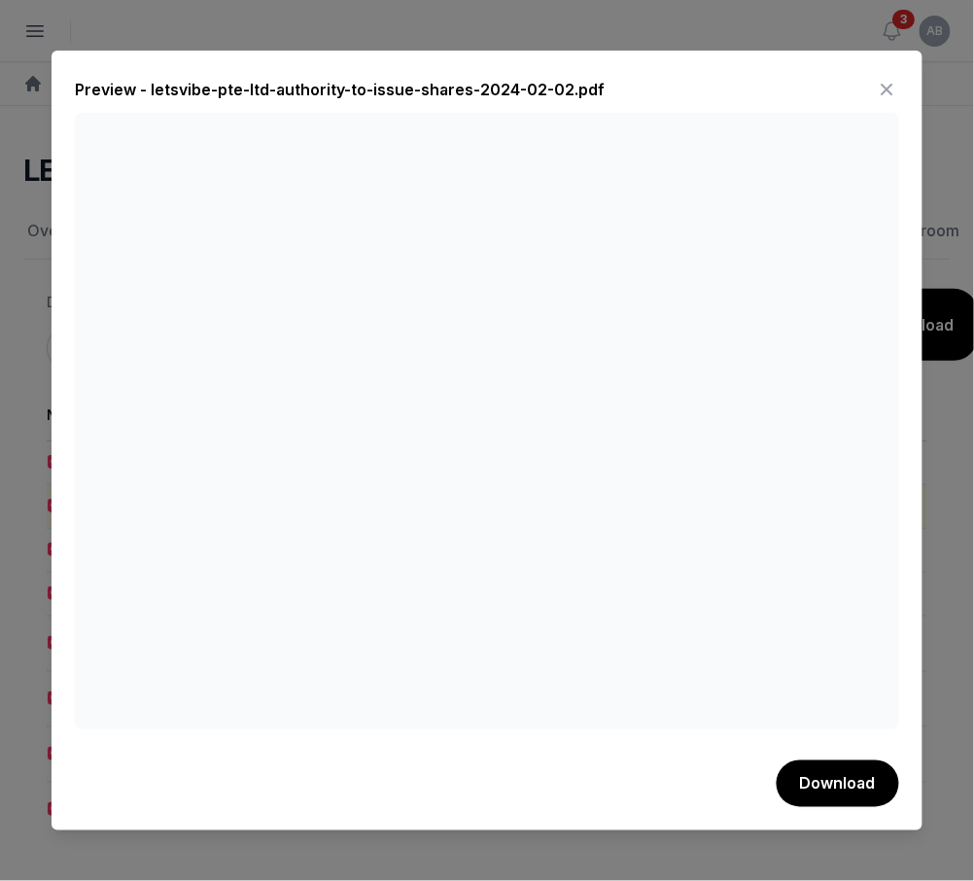
click at [899, 78] on div "Preview - letsvibe-pte-ltd-authority-to-issue-shares-2024-02-02.pdf Download" at bounding box center [487, 441] width 871 height 780
click at [894, 78] on icon at bounding box center [887, 89] width 23 height 31
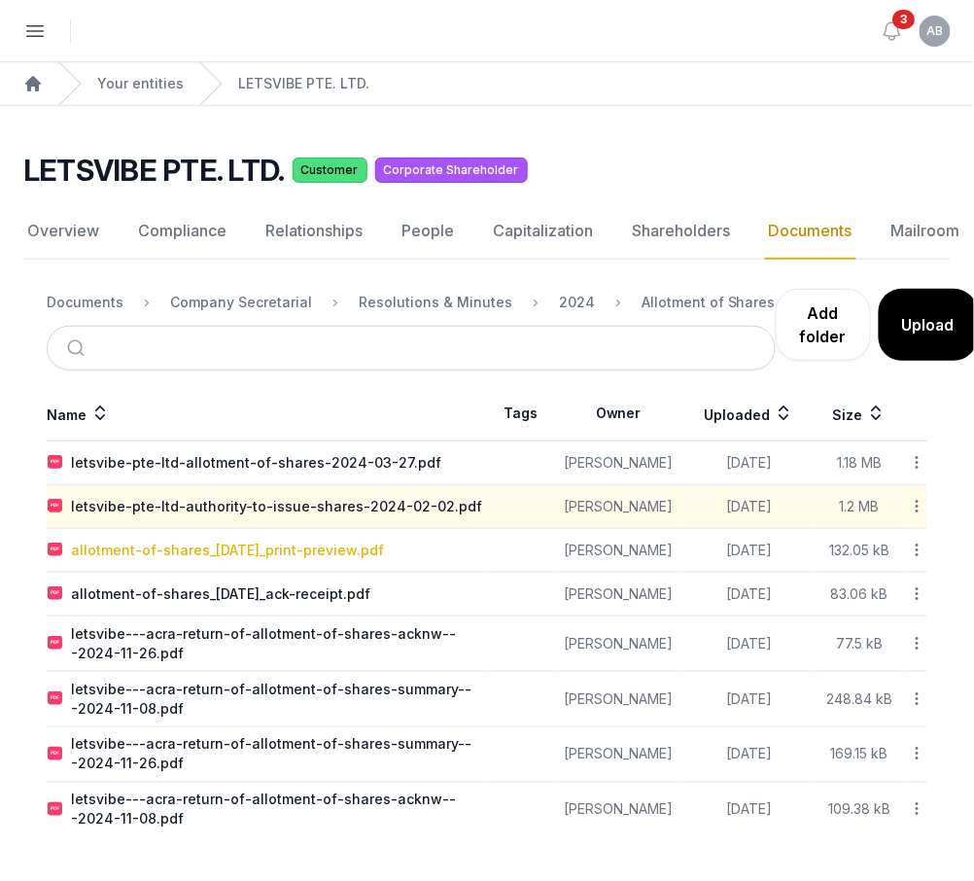
click at [347, 549] on div "allotment-of-shares_27-mar-2024_print-preview.pdf" at bounding box center [227, 550] width 313 height 19
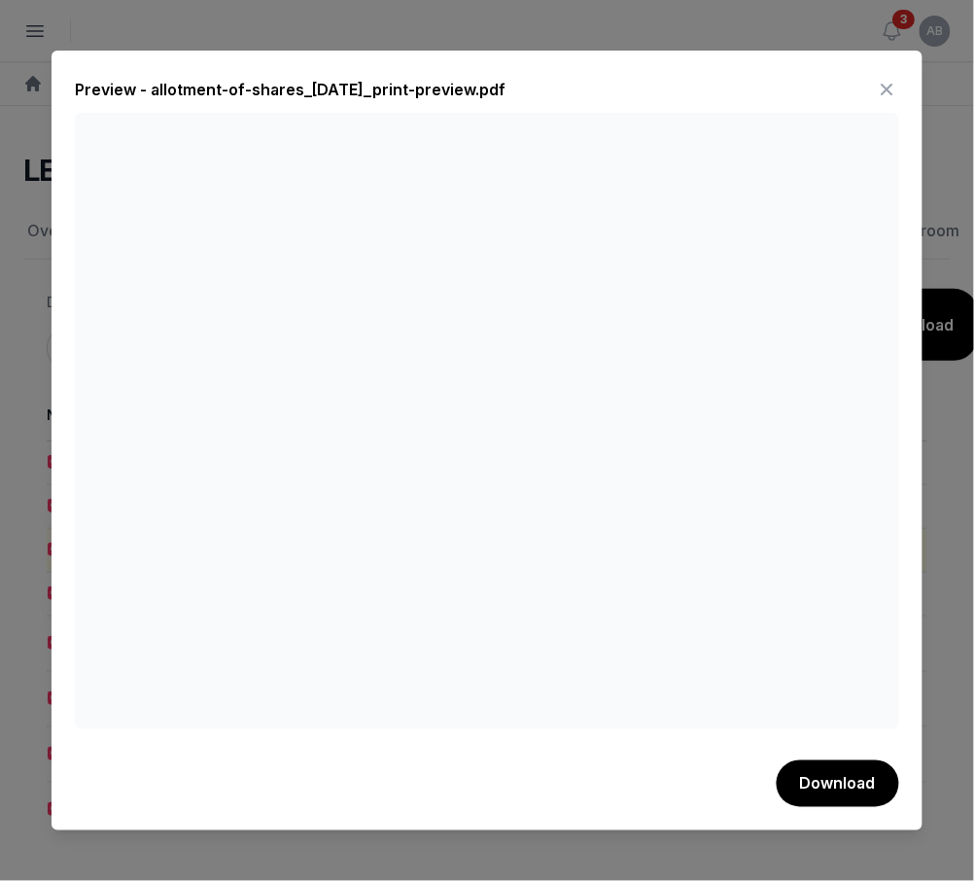
click at [892, 87] on icon at bounding box center [887, 89] width 23 height 31
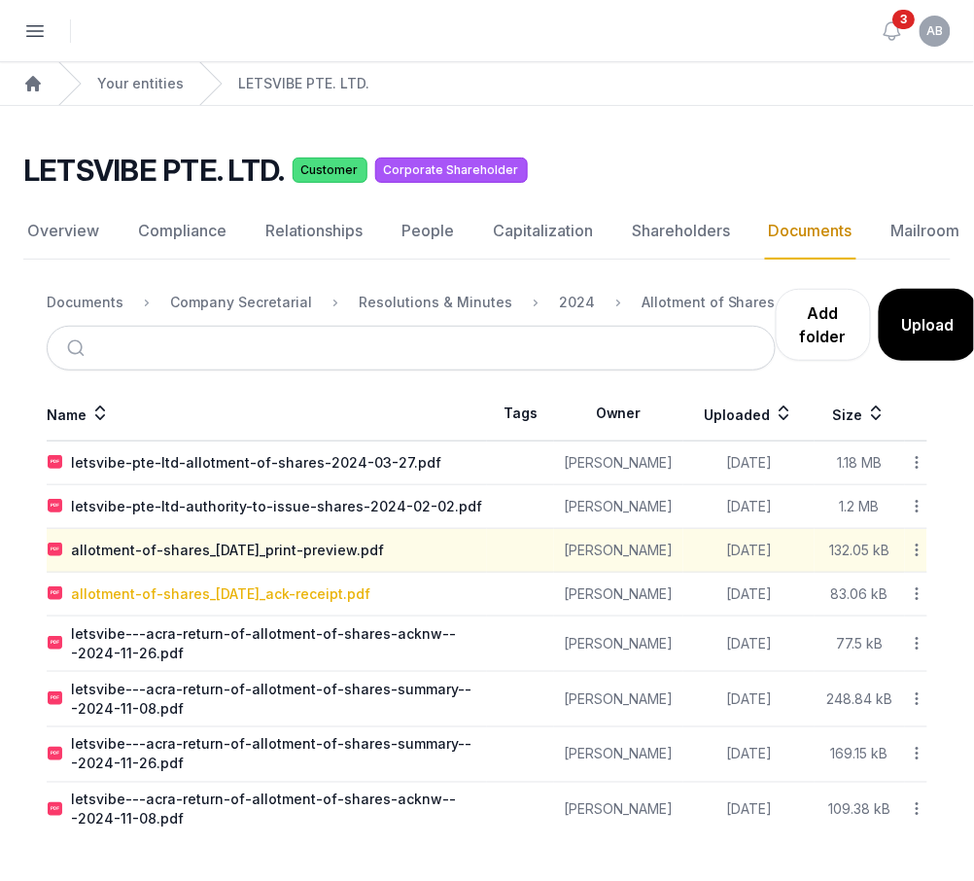
click at [335, 595] on div "allotment-of-shares_27-mar-2024_ack-receipt.pdf" at bounding box center [220, 593] width 299 height 19
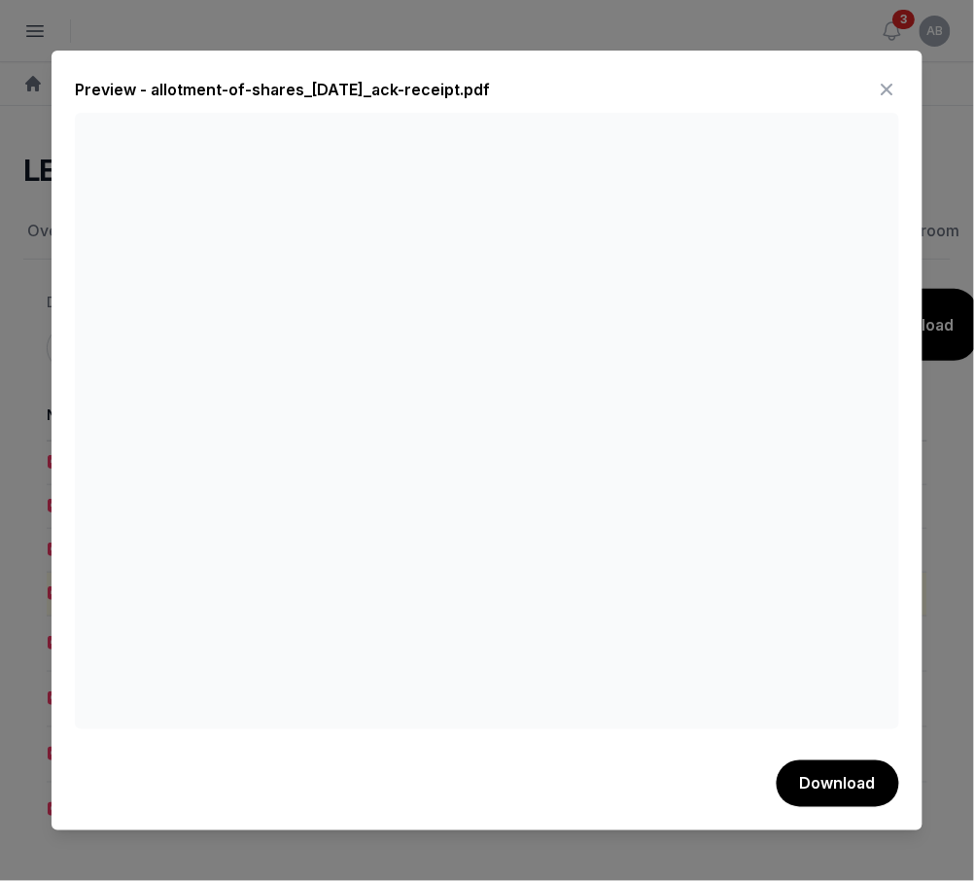
click at [888, 74] on icon at bounding box center [887, 89] width 23 height 31
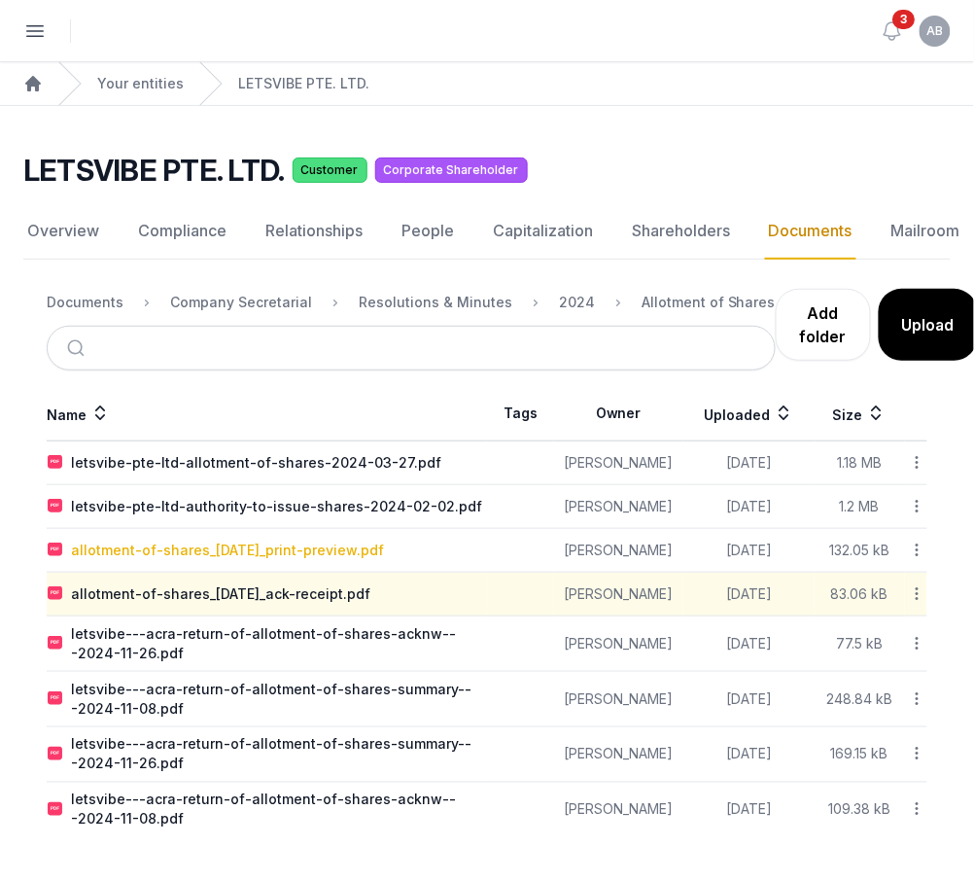
click at [384, 551] on div "allotment-of-shares_27-mar-2024_print-preview.pdf" at bounding box center [227, 550] width 313 height 19
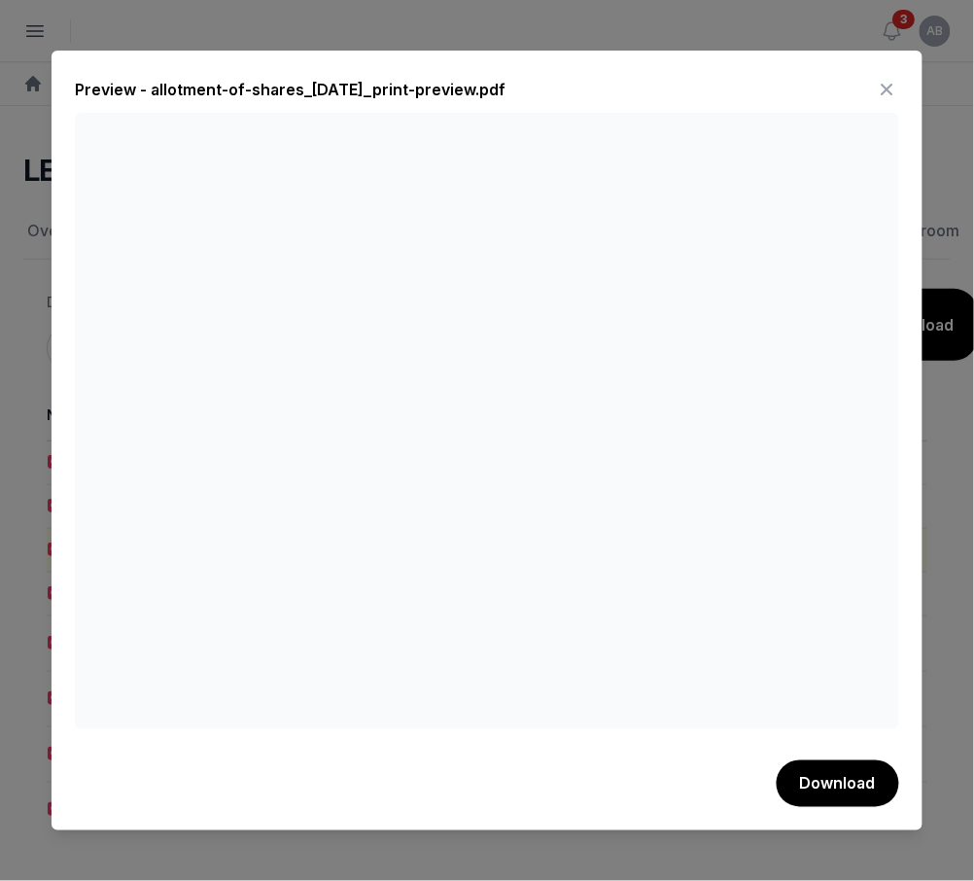
click at [894, 79] on icon at bounding box center [887, 89] width 23 height 31
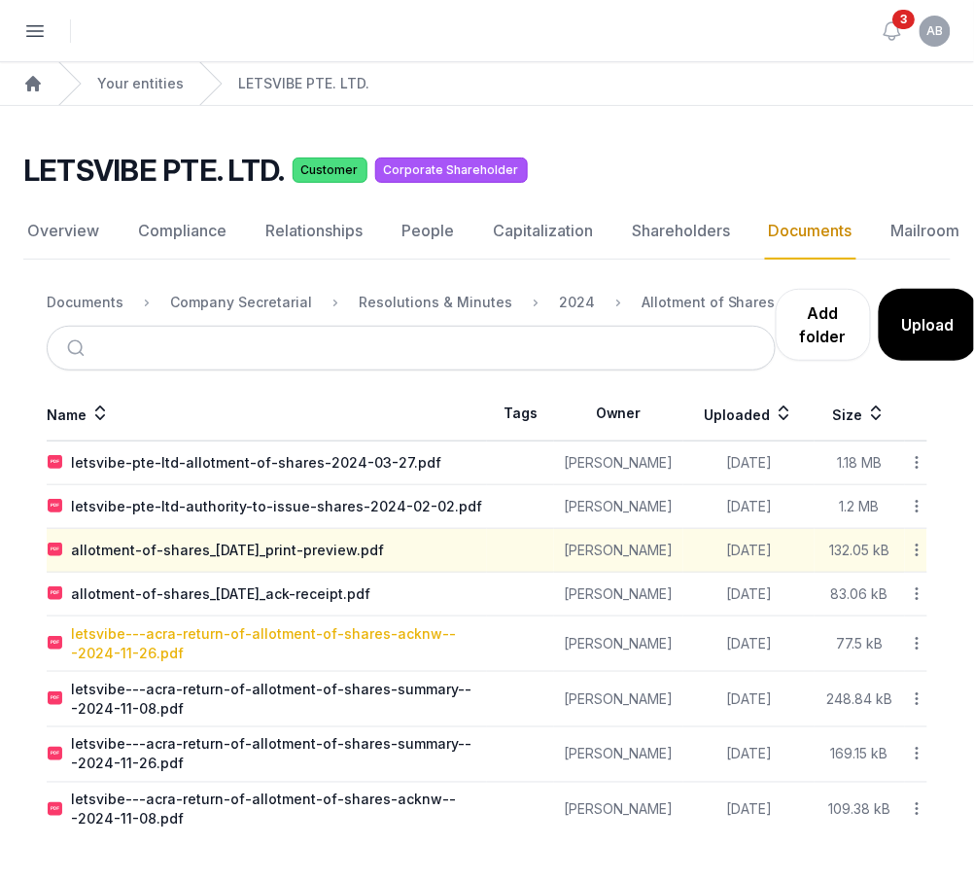
click at [318, 634] on div "letsvibe---acra-return-of-allotment-of-shares-acknw---2024-11-26.pdf" at bounding box center [278, 643] width 415 height 39
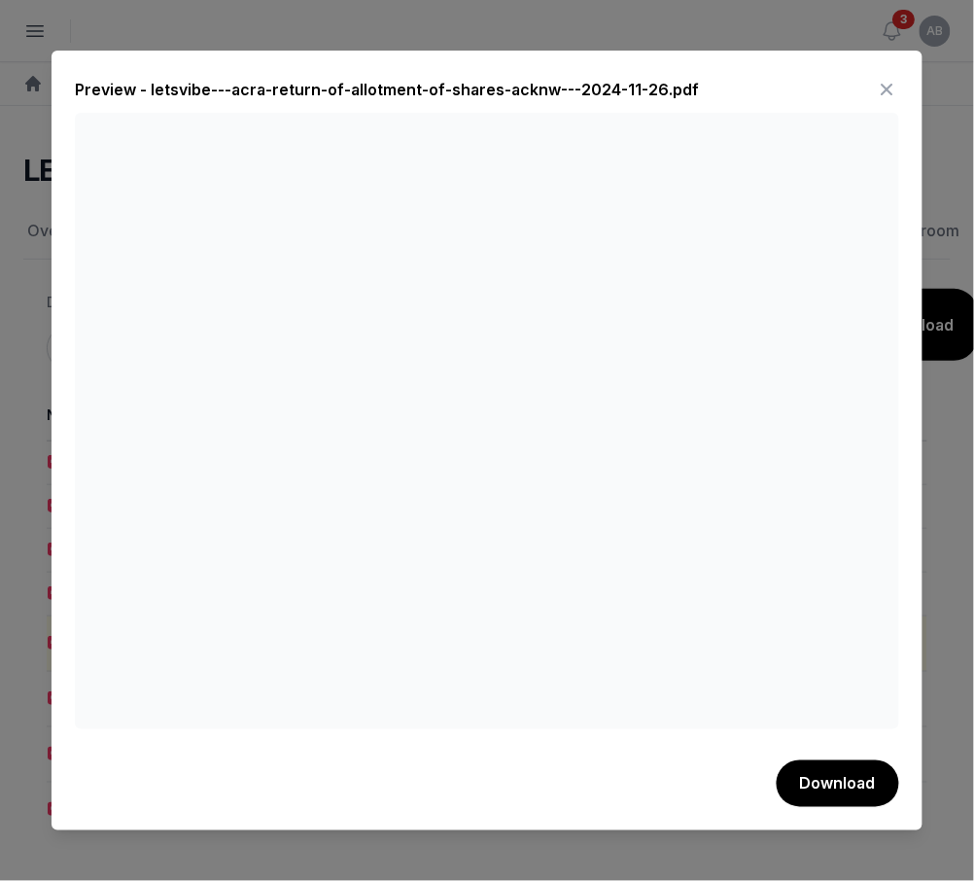
click at [883, 83] on icon at bounding box center [887, 89] width 23 height 31
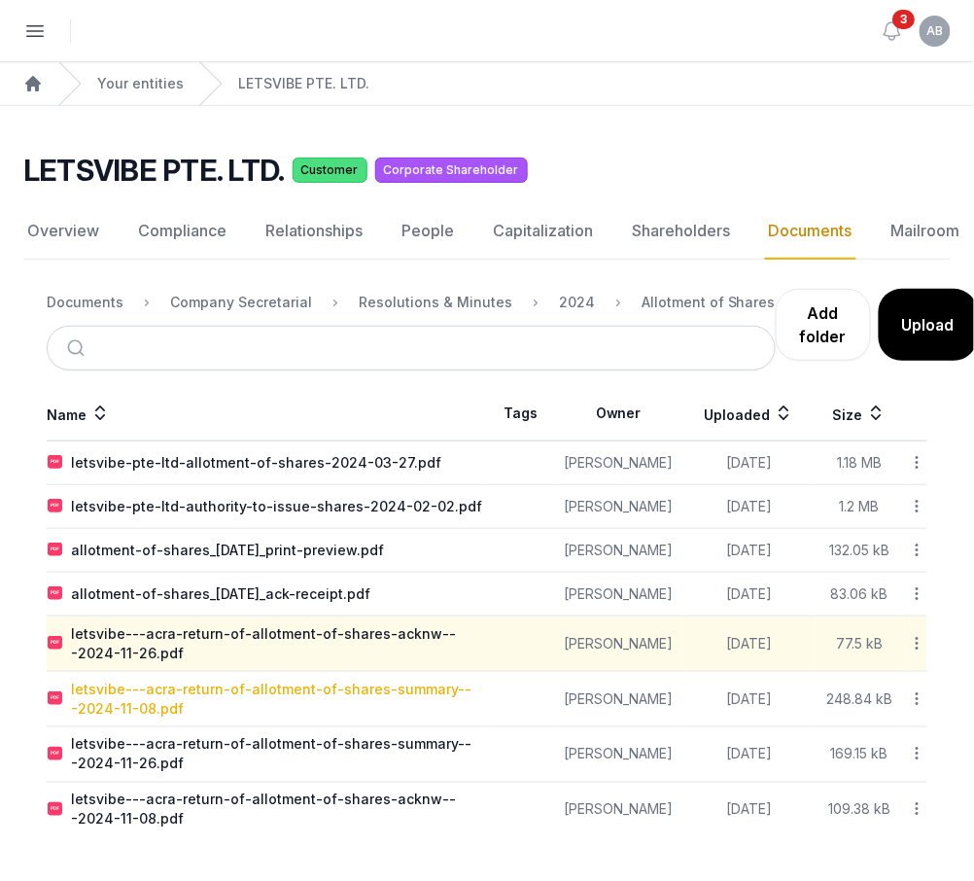
click at [216, 693] on div "letsvibe---acra-return-of-allotment-of-shares-summary---2024-11-08.pdf" at bounding box center [278, 699] width 415 height 39
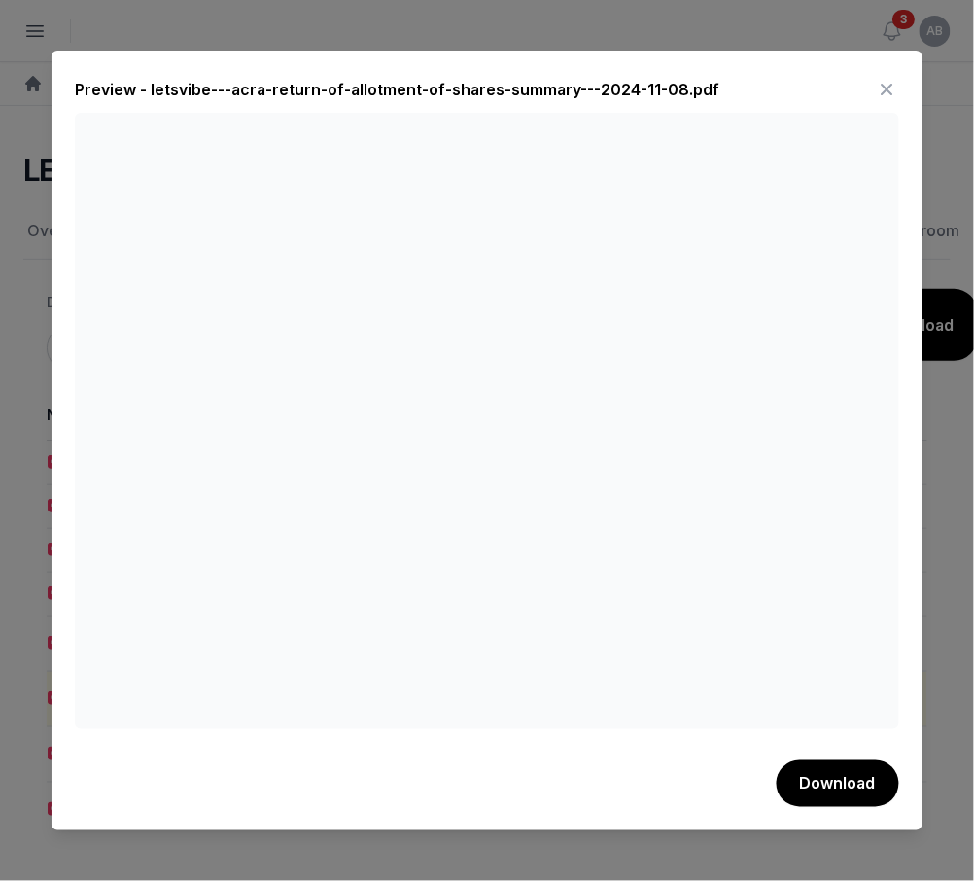
click at [878, 76] on icon at bounding box center [887, 89] width 23 height 31
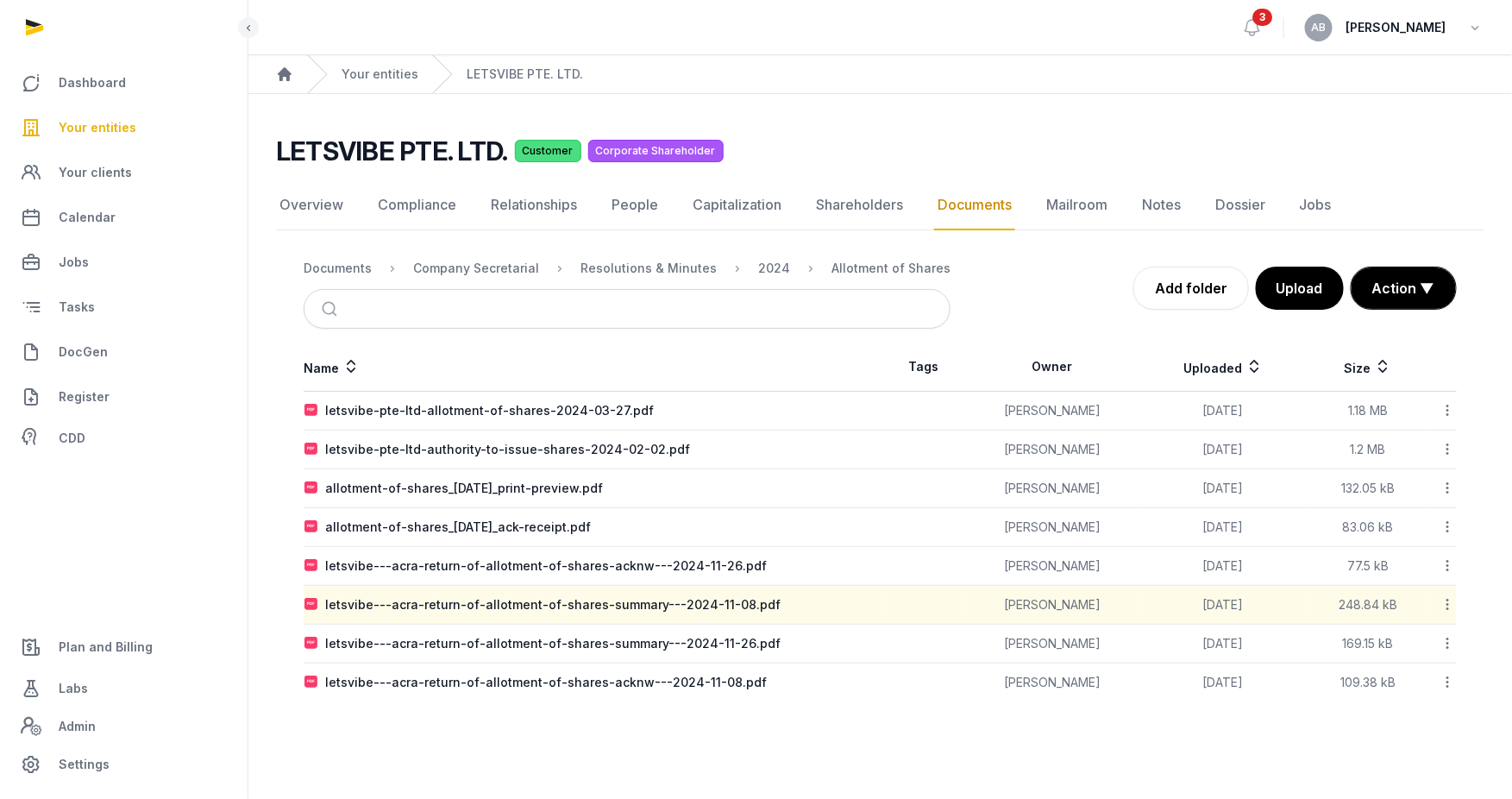
click at [352, 63] on div "Your entities" at bounding box center [362, 74] width 111 height 38
click at [351, 74] on link "Your entities" at bounding box center [380, 74] width 77 height 17
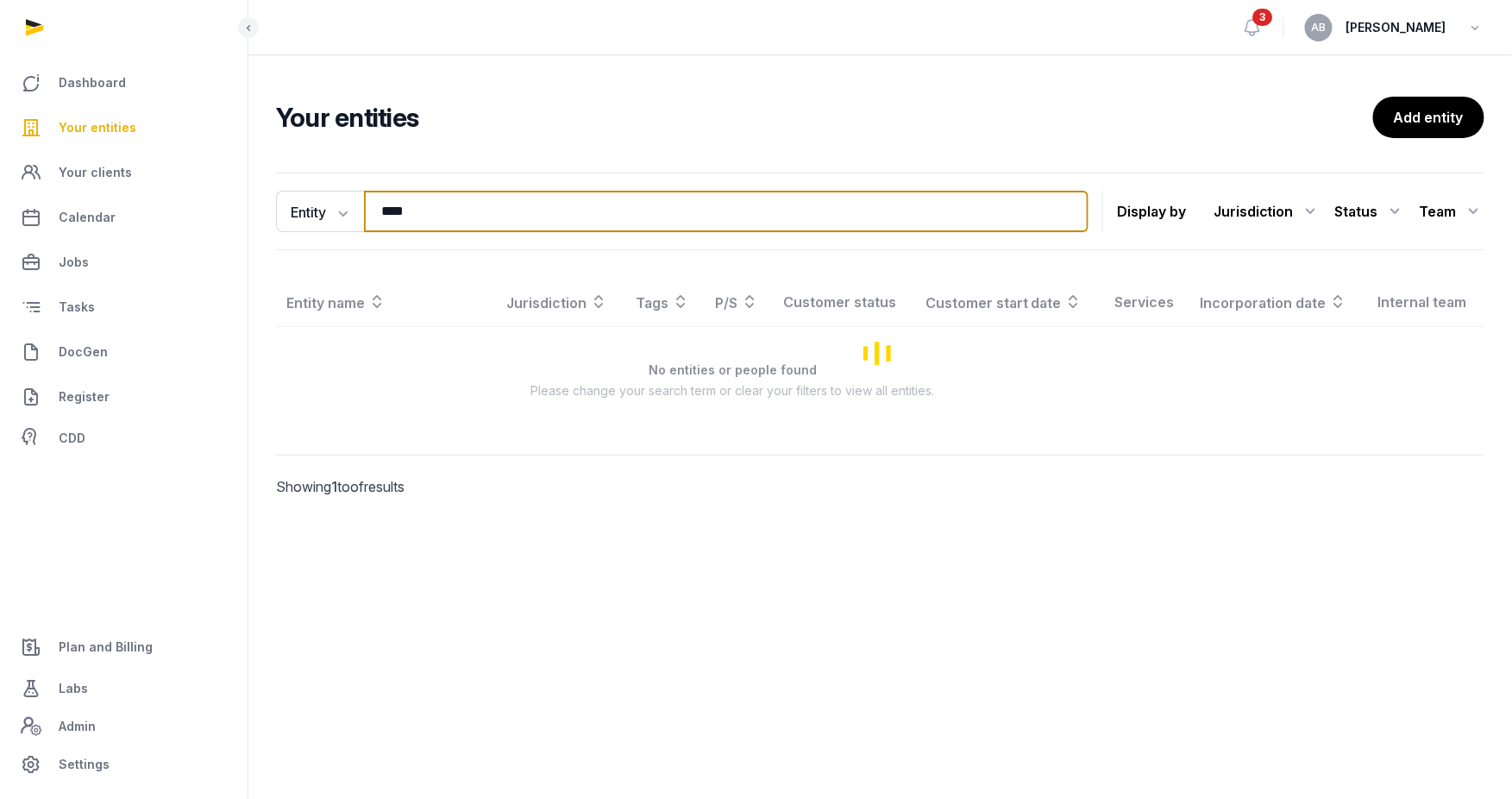
drag, startPoint x: 468, startPoint y: 223, endPoint x: 364, endPoint y: 233, distance: 104.5
click at [364, 233] on div "Entity Entity People Tags Services **** Search Display by Jurisdiction All juri…" at bounding box center [880, 211] width 1209 height 78
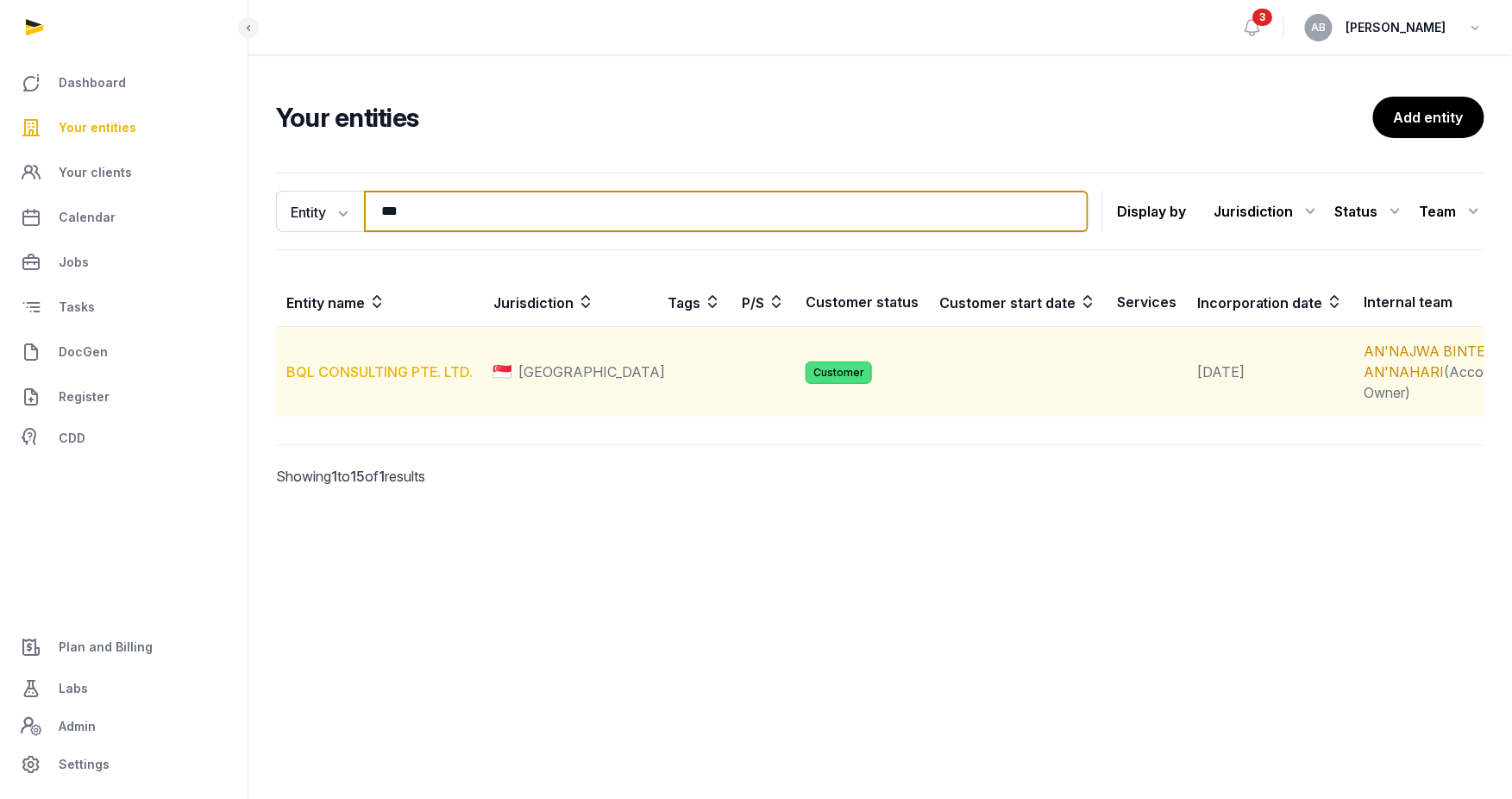
type input "***"
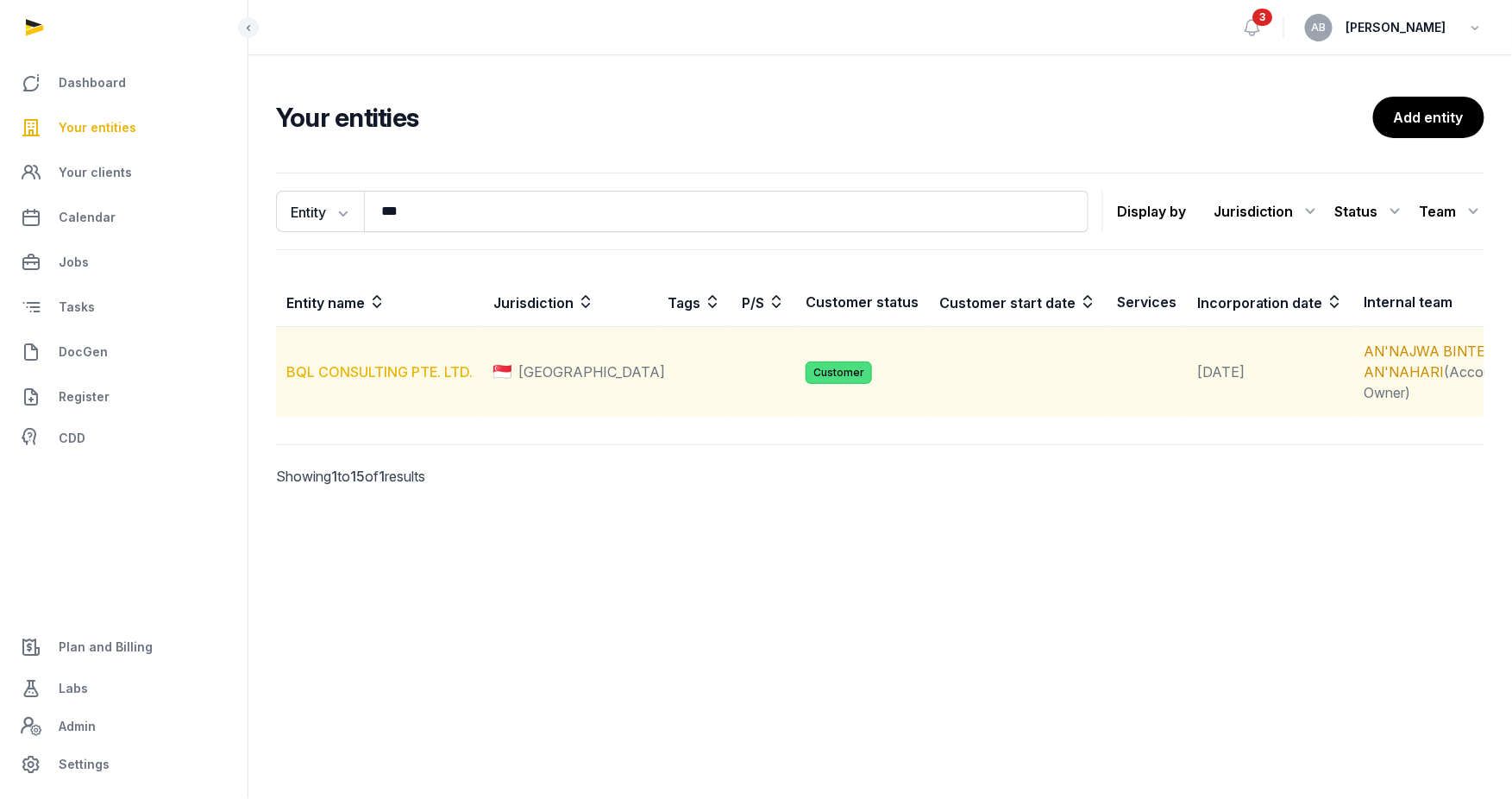
click at [361, 373] on link "BQL CONSULTING PTE. LTD." at bounding box center [380, 371] width 186 height 17
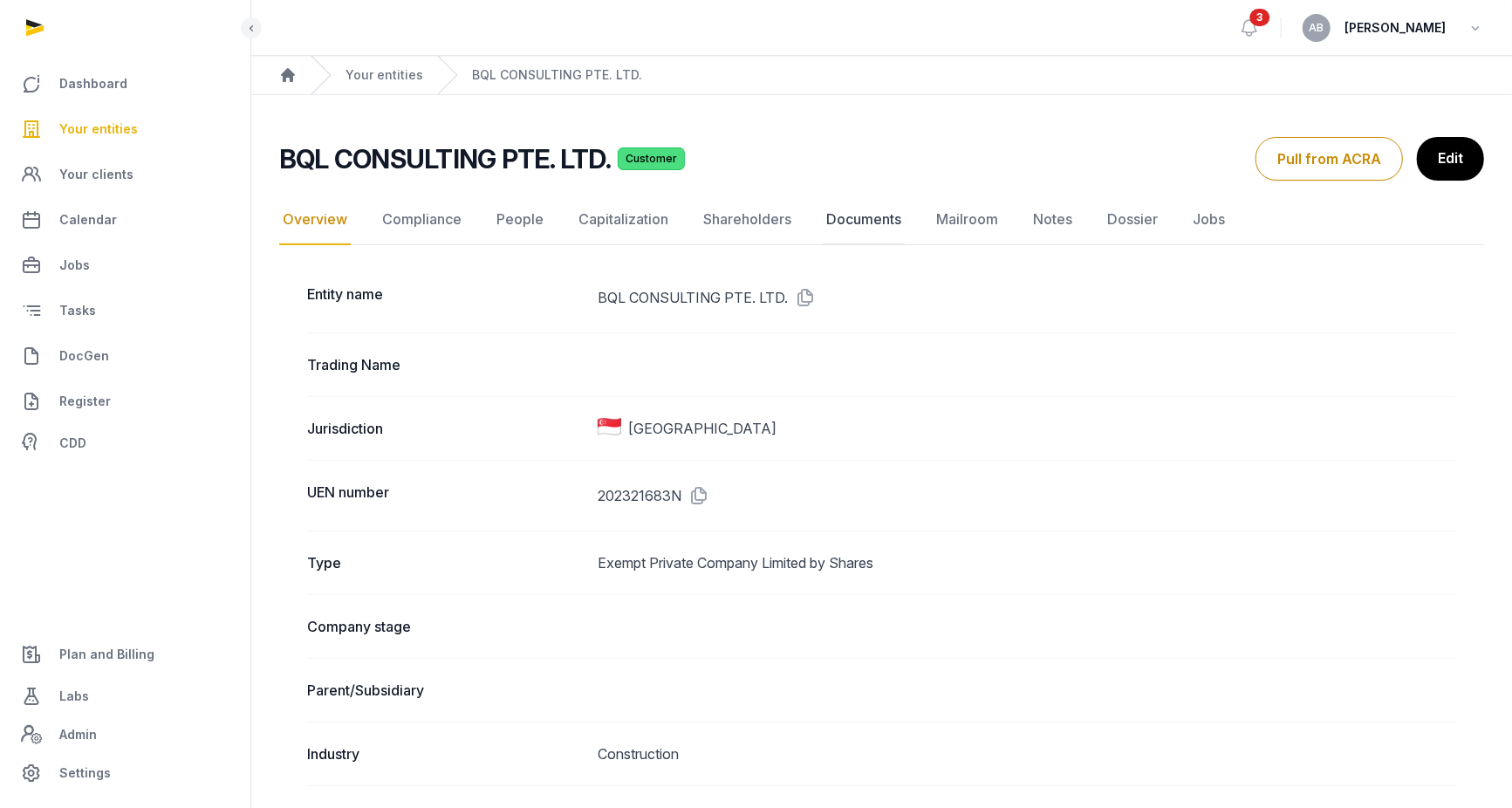
click at [879, 220] on link "Documents" at bounding box center [863, 220] width 82 height 50
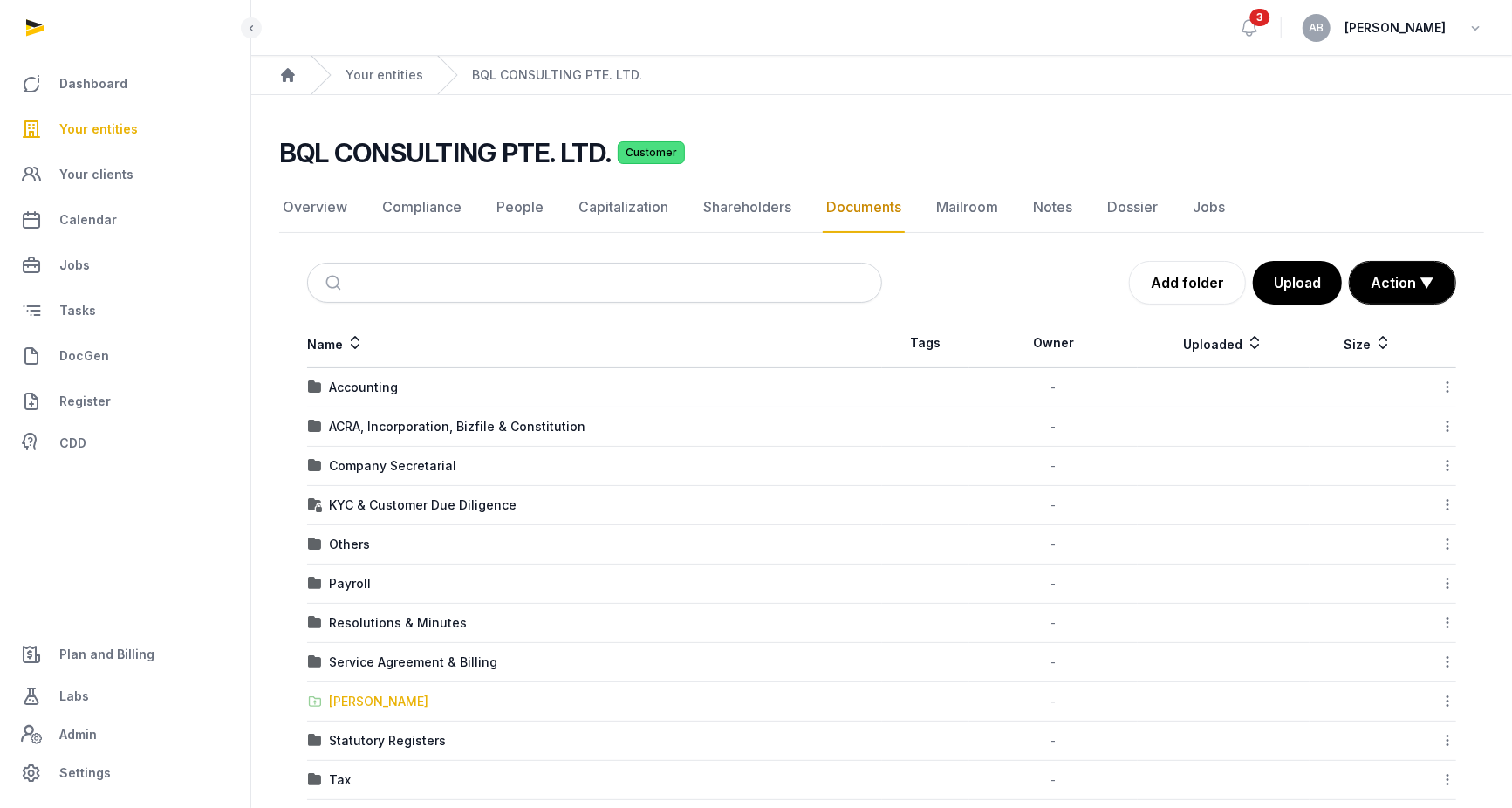
click at [349, 693] on div "[PERSON_NAME]" at bounding box center [379, 701] width 100 height 17
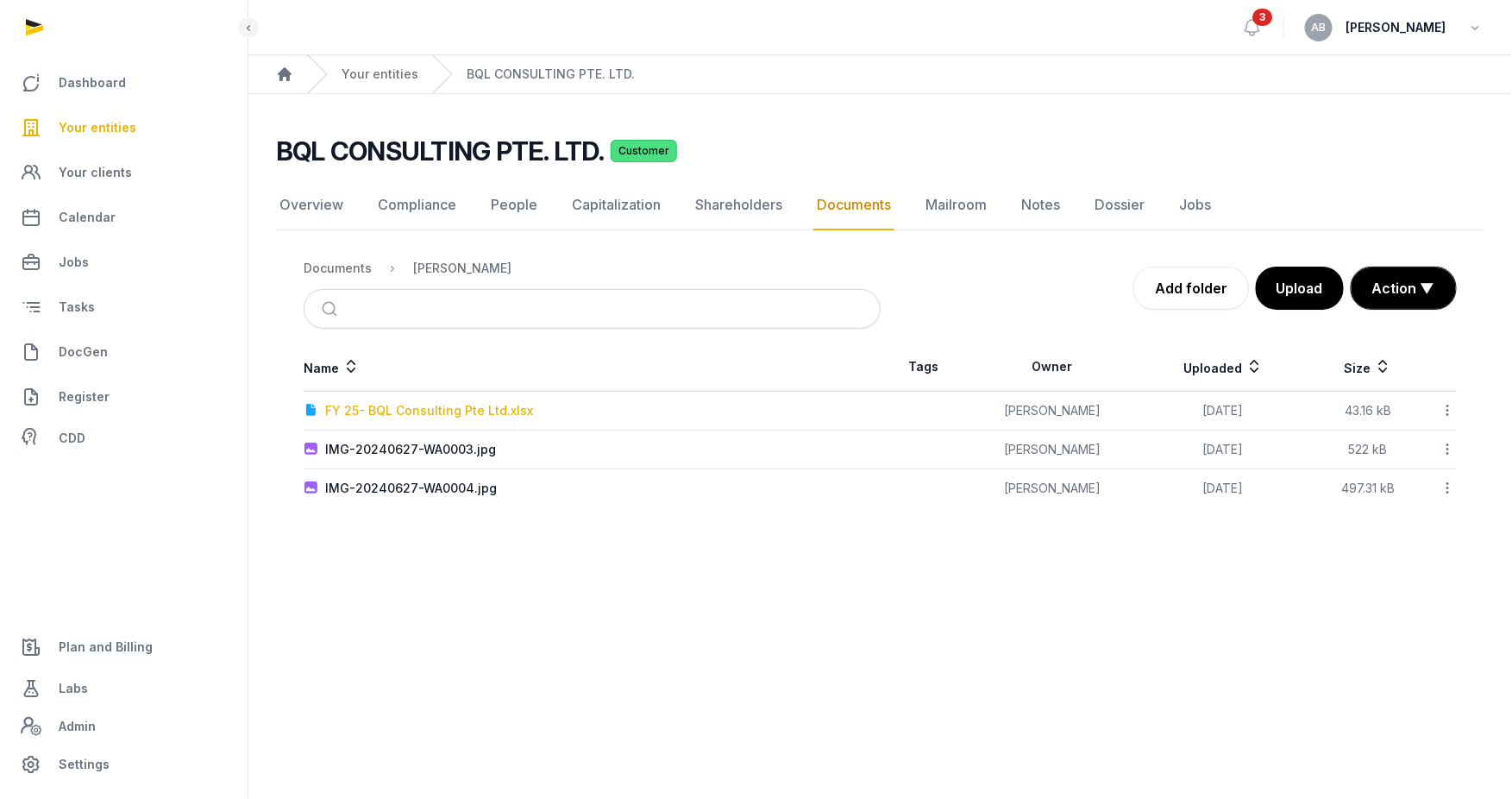
click at [388, 407] on div "FY 25- BQL Consulting Pte Ltd.xlsx" at bounding box center [429, 410] width 208 height 17
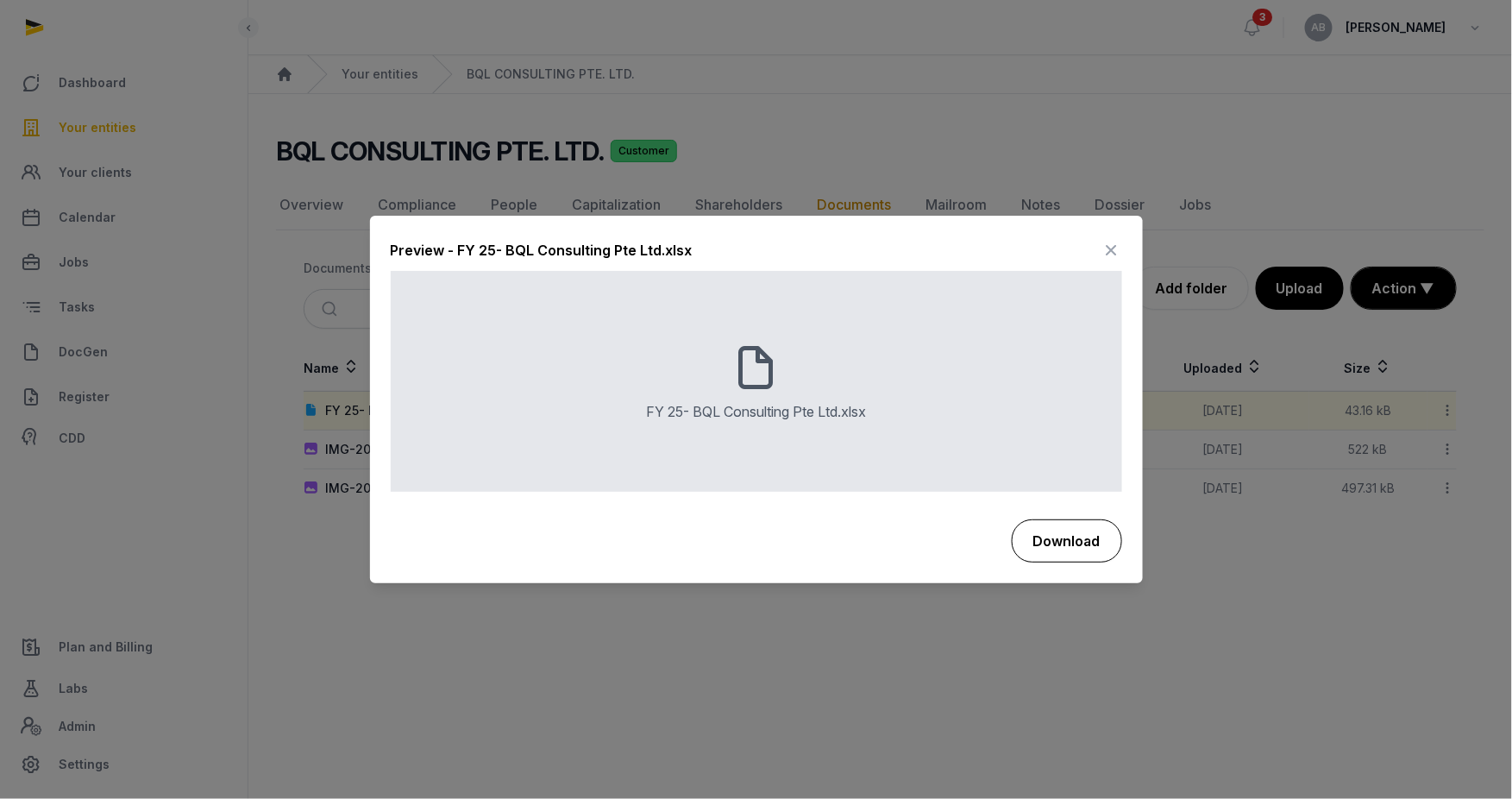
click at [1047, 545] on button "Download" at bounding box center [1067, 541] width 110 height 44
click at [1113, 249] on icon at bounding box center [1112, 250] width 20 height 28
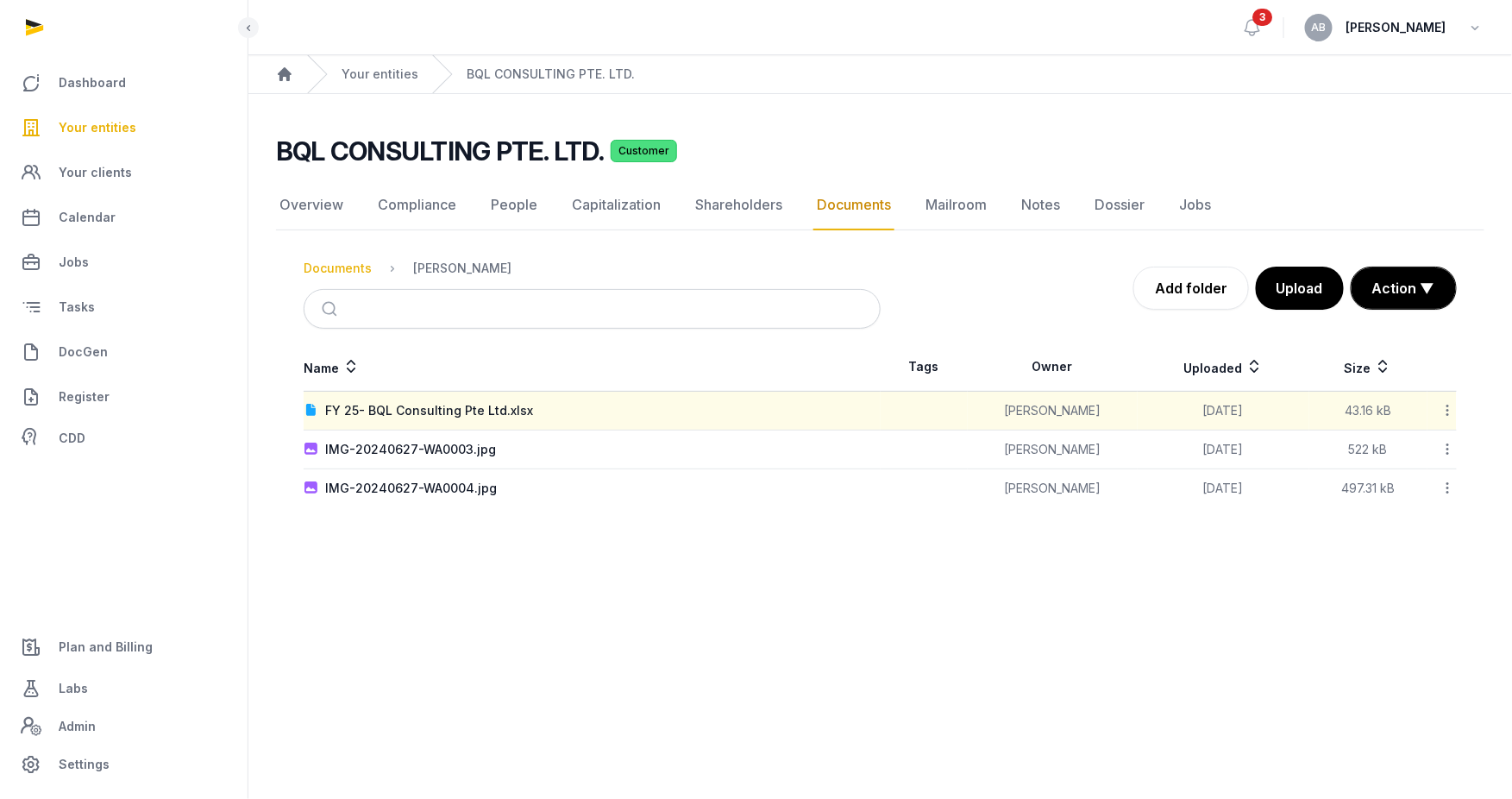
click at [341, 260] on div "Documents" at bounding box center [337, 268] width 68 height 17
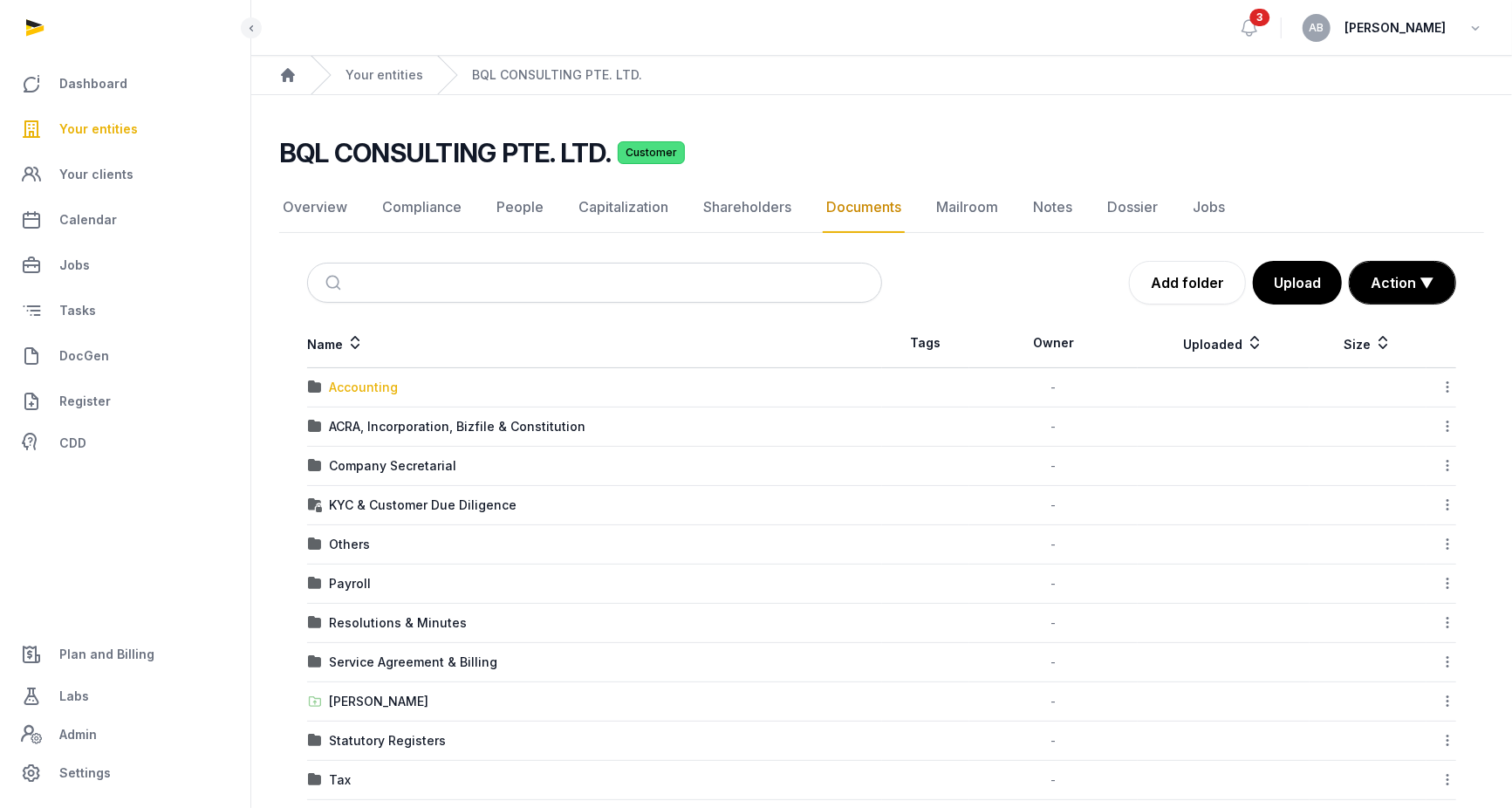
click at [362, 384] on div "Accounting" at bounding box center [363, 387] width 69 height 17
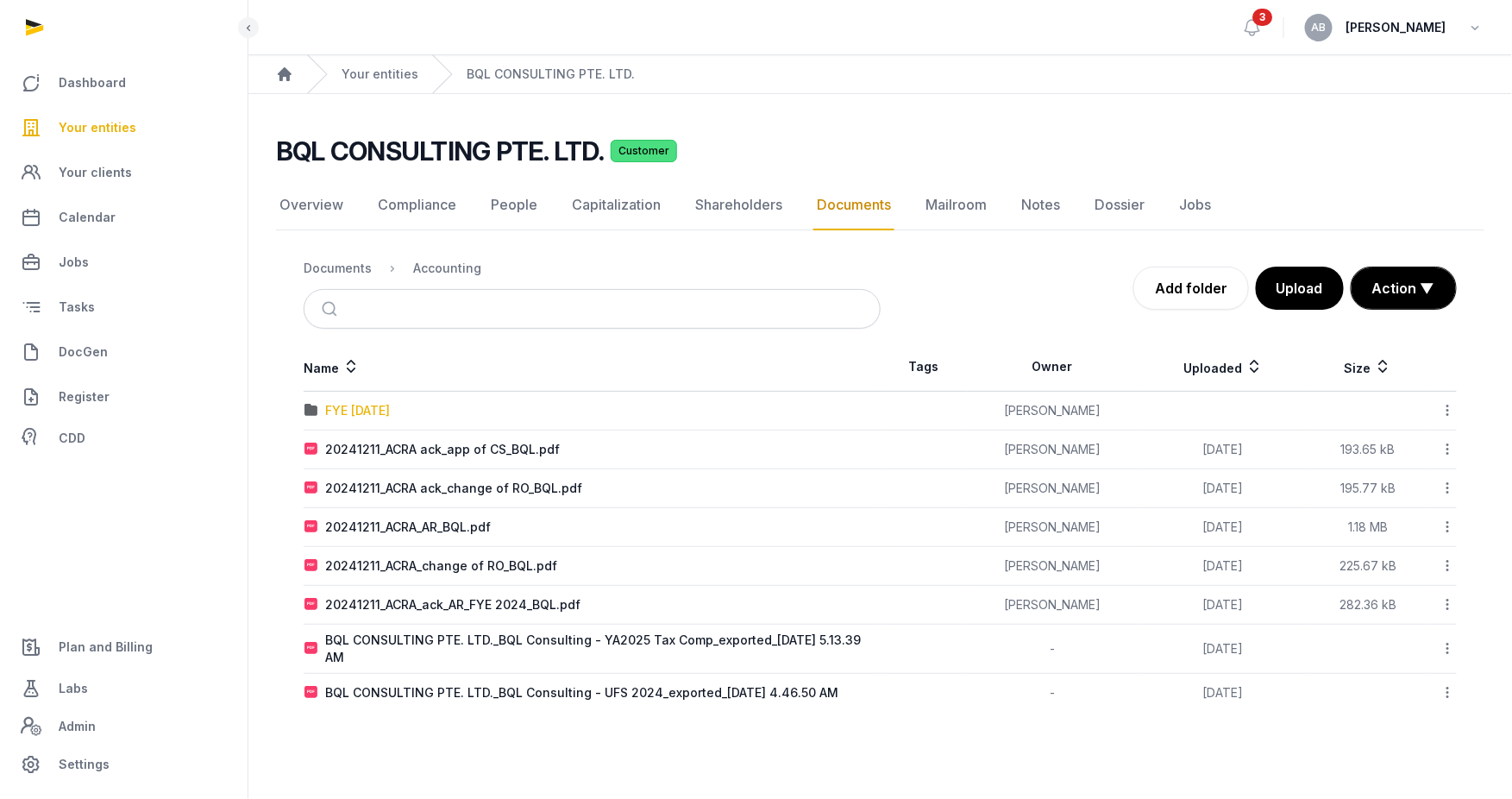
click at [390, 410] on div "FYE 31 May 2024" at bounding box center [358, 410] width 65 height 17
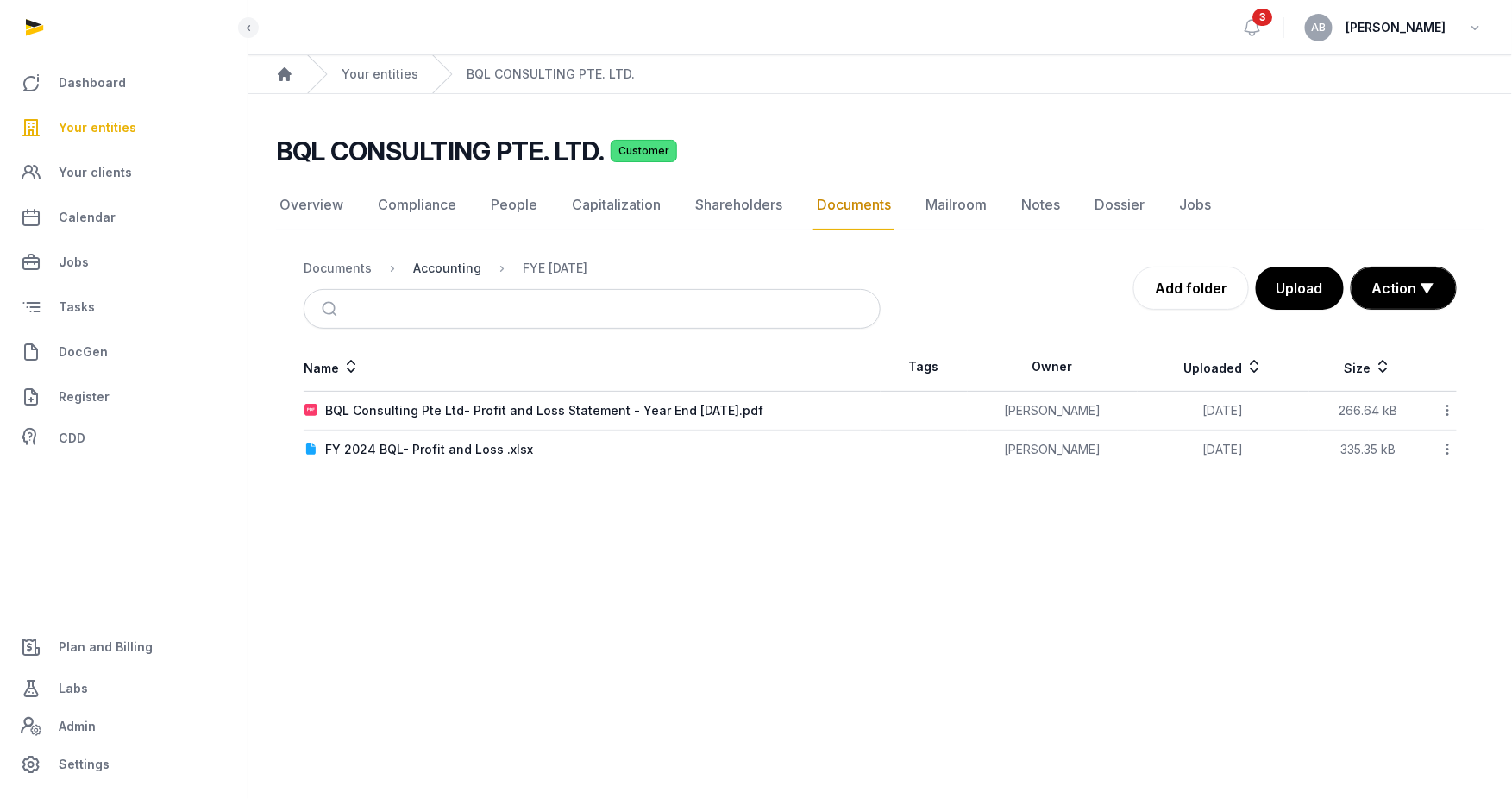
click at [452, 267] on div "Accounting" at bounding box center [447, 268] width 68 height 17
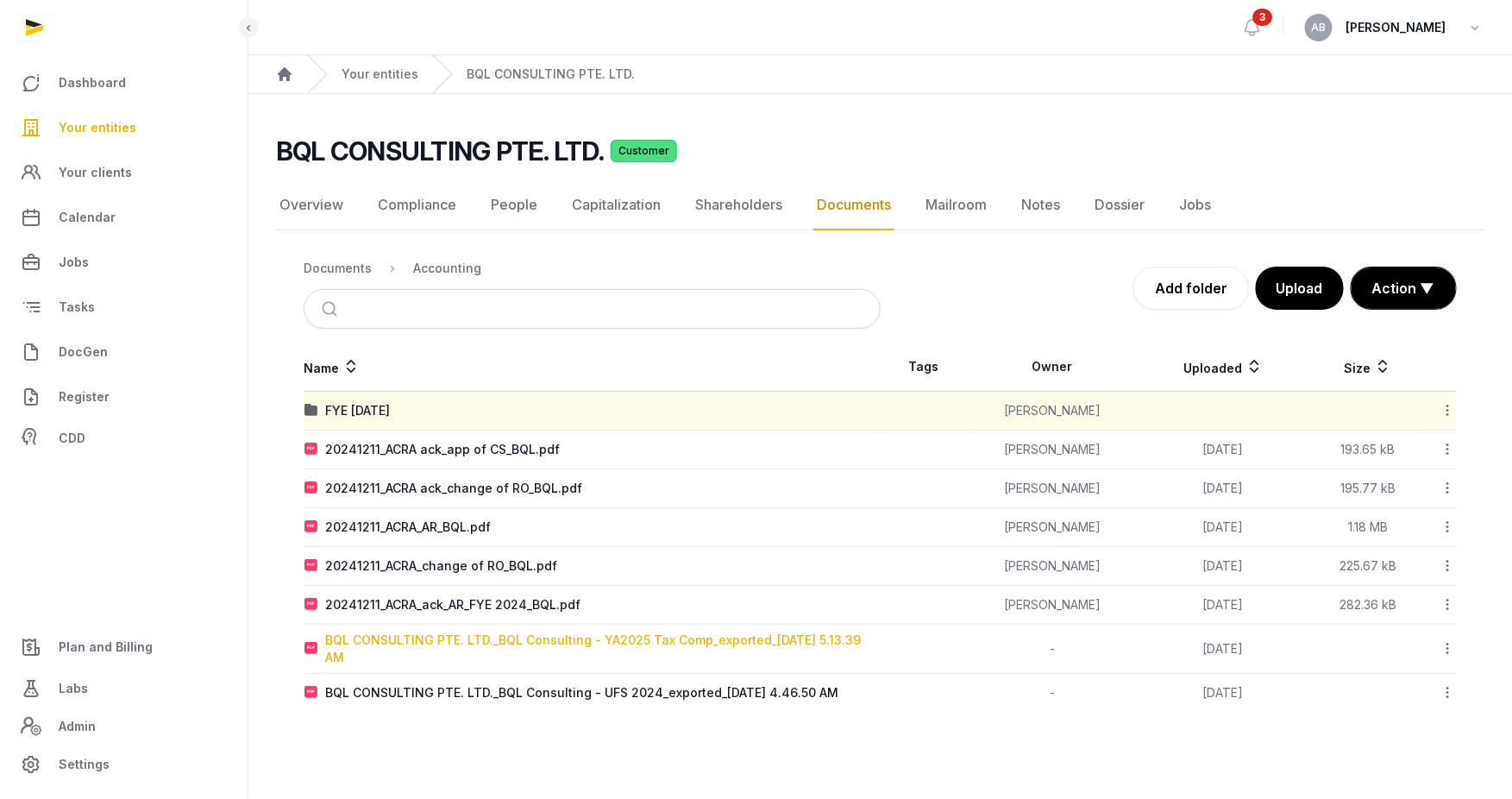
click at [585, 641] on div "BQL CONSULTING PTE. LTD._BQL Consulting - YA2025 Tax Comp_exported_2024-12-05 5…" at bounding box center [602, 649] width 555 height 35
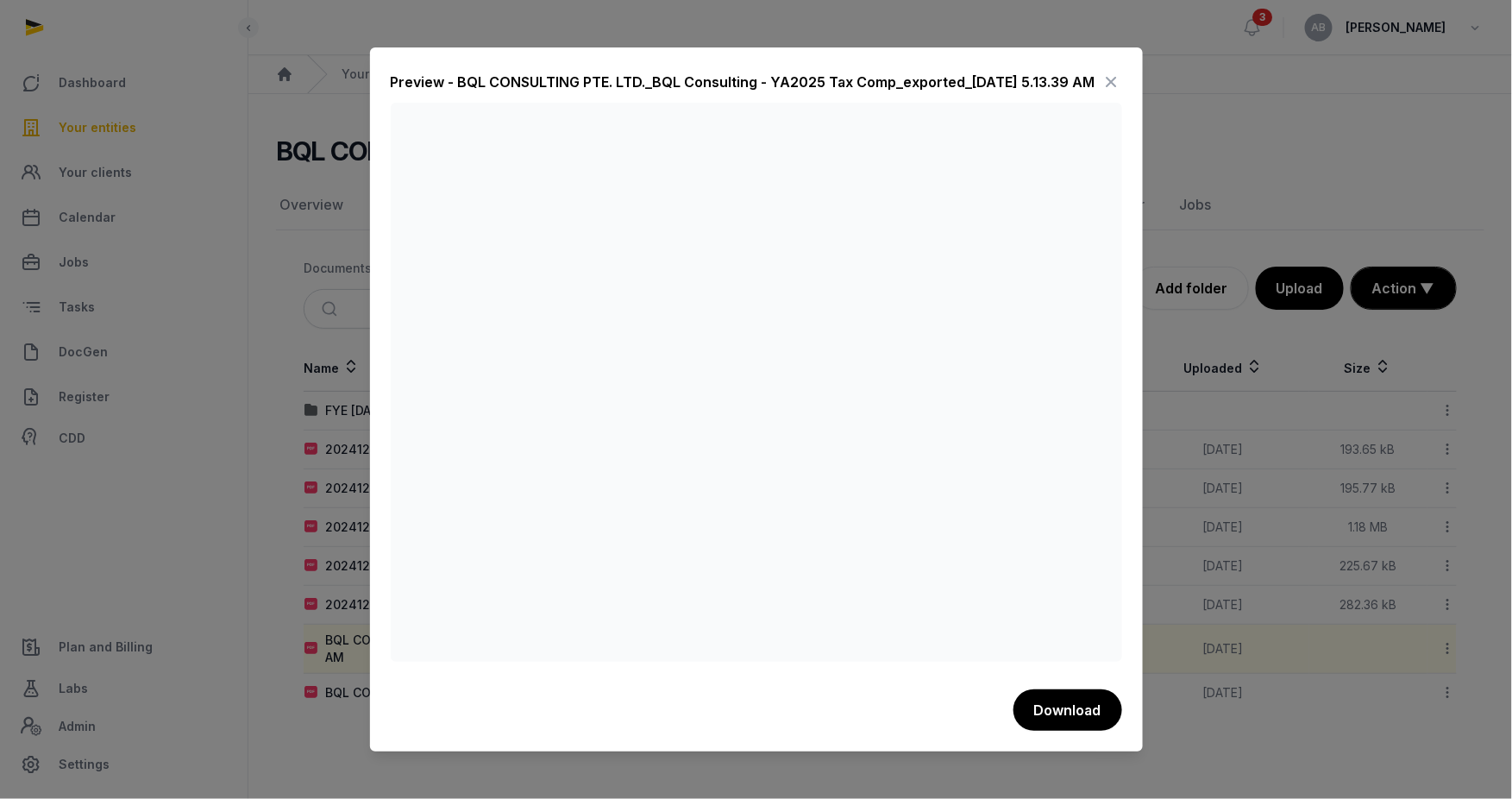
click at [1114, 79] on icon at bounding box center [1112, 82] width 20 height 28
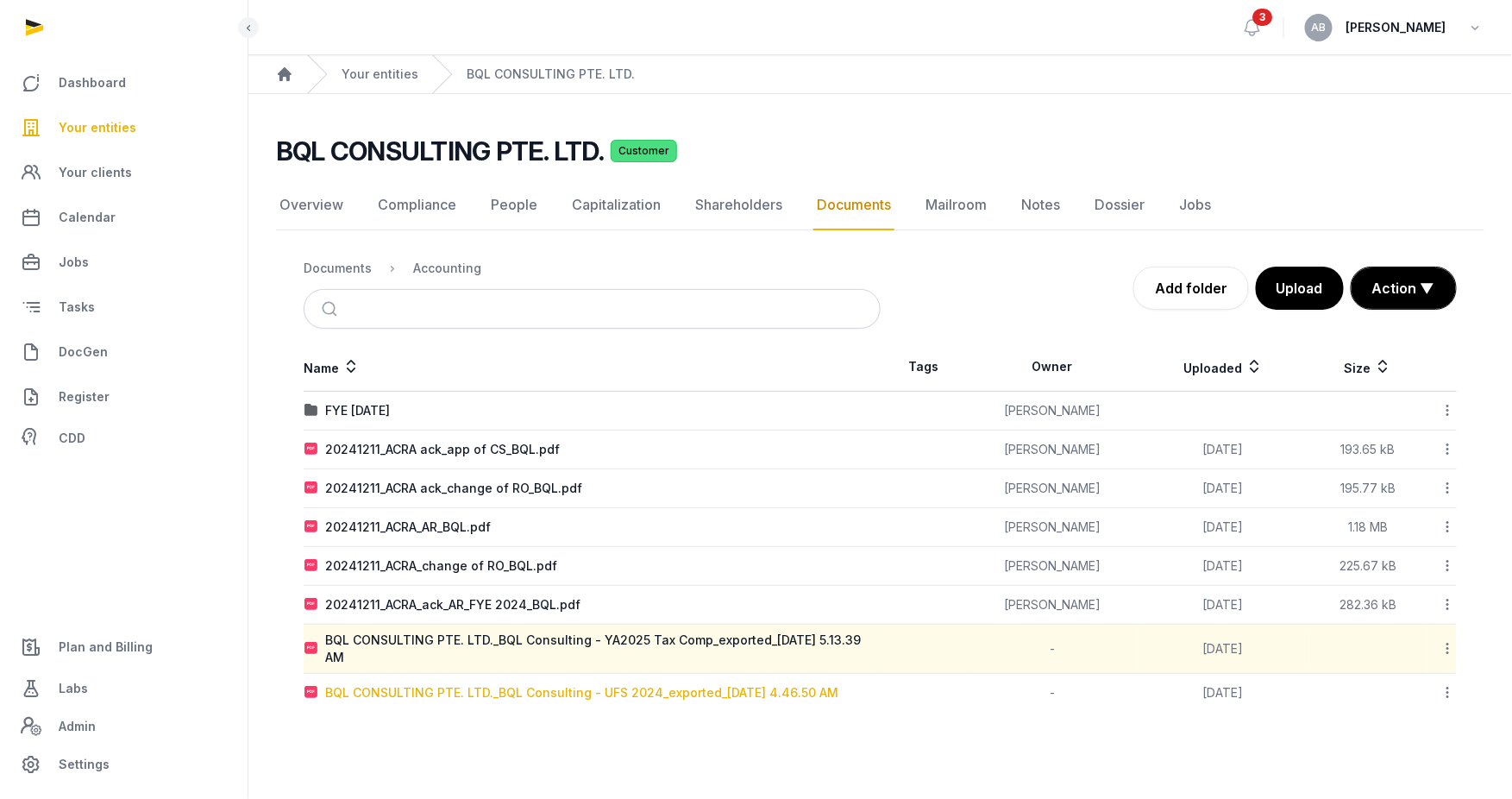
click at [468, 689] on div "BQL CONSULTING PTE. LTD._BQL Consulting - UFS 2024_exported_2024-12-05 4.46.50 …" at bounding box center [582, 692] width 514 height 17
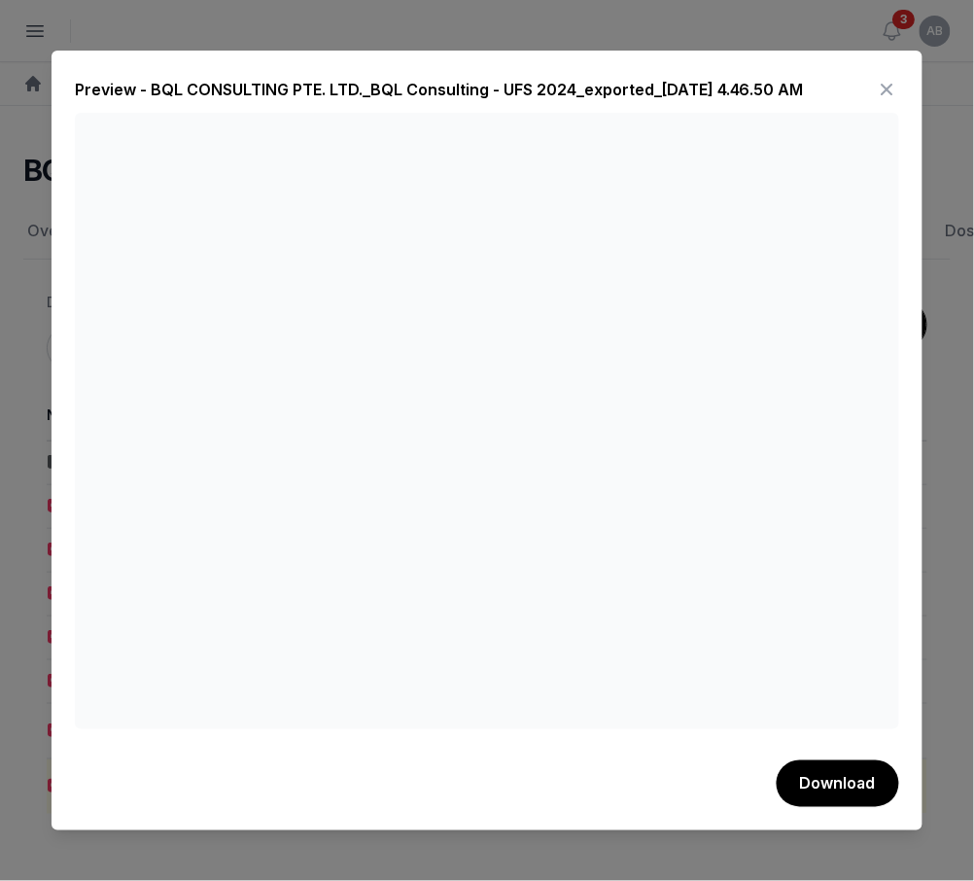
click at [641, 62] on div "Preview - BQL CONSULTING PTE. LTD._BQL Consulting - UFS 2024_exported_2024-12-0…" at bounding box center [487, 441] width 871 height 780
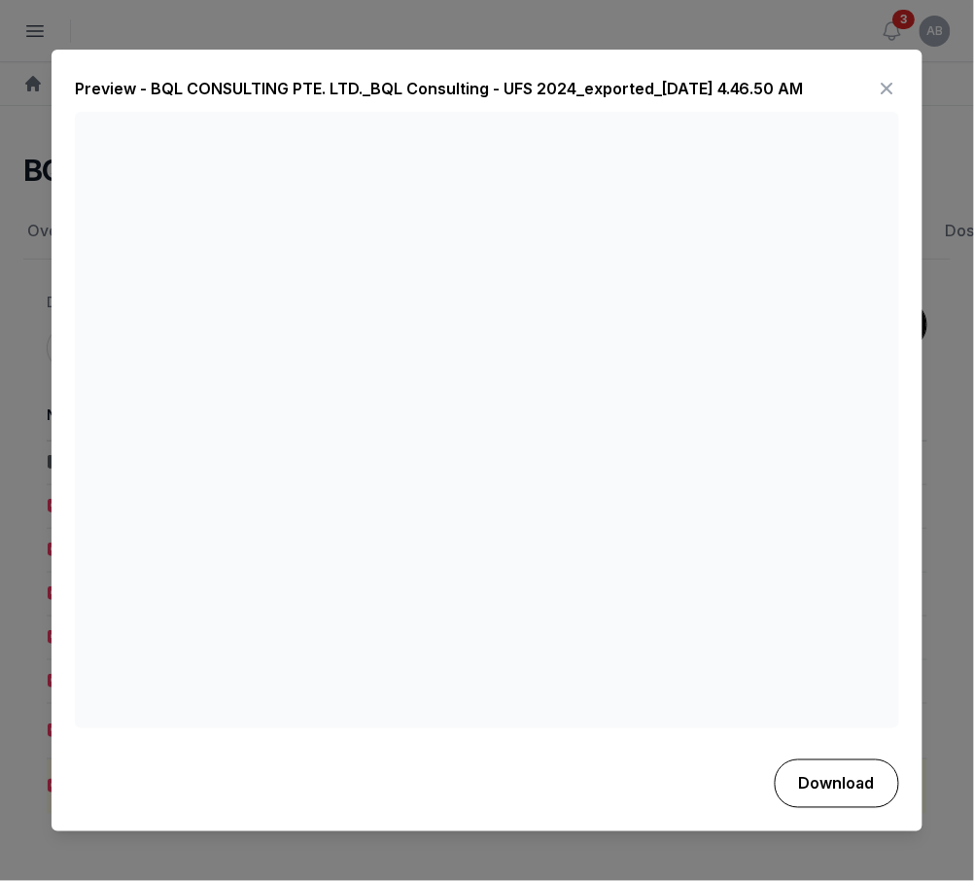
click at [819, 789] on button "Download" at bounding box center [837, 783] width 124 height 49
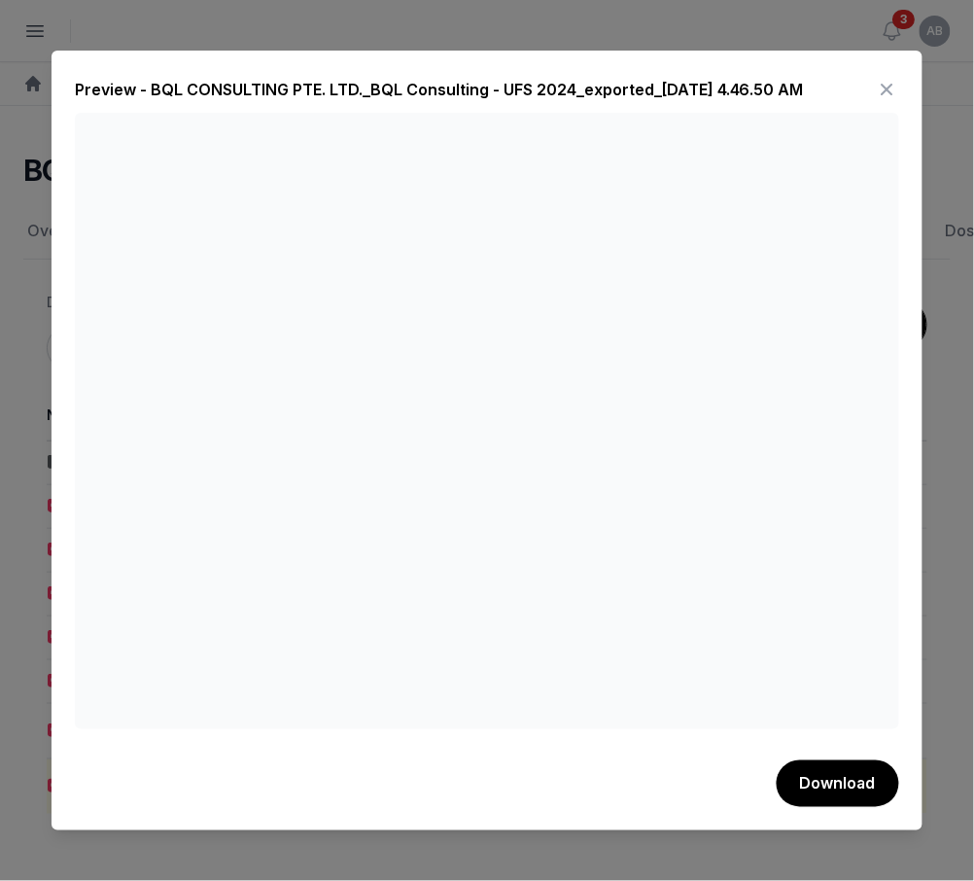
click at [881, 83] on icon at bounding box center [887, 89] width 23 height 31
